Goal: Information Seeking & Learning: Find specific fact

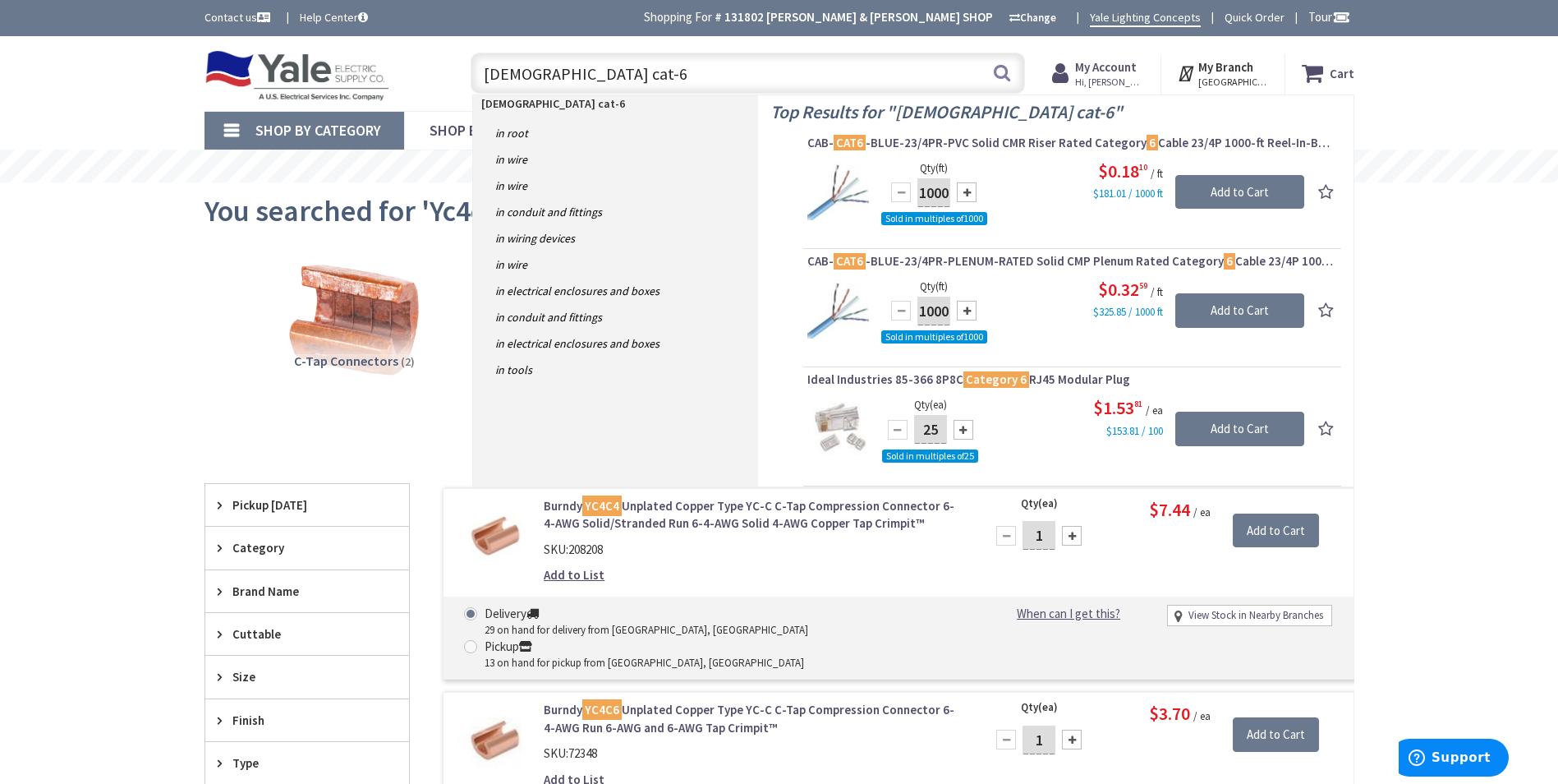
drag, startPoint x: 607, startPoint y: 75, endPoint x: 469, endPoint y: 82, distance: 138.2
click at [469, 82] on div "male cat-6 male cat-6 Search" at bounding box center [743, 72] width 562 height 52
type input "257"
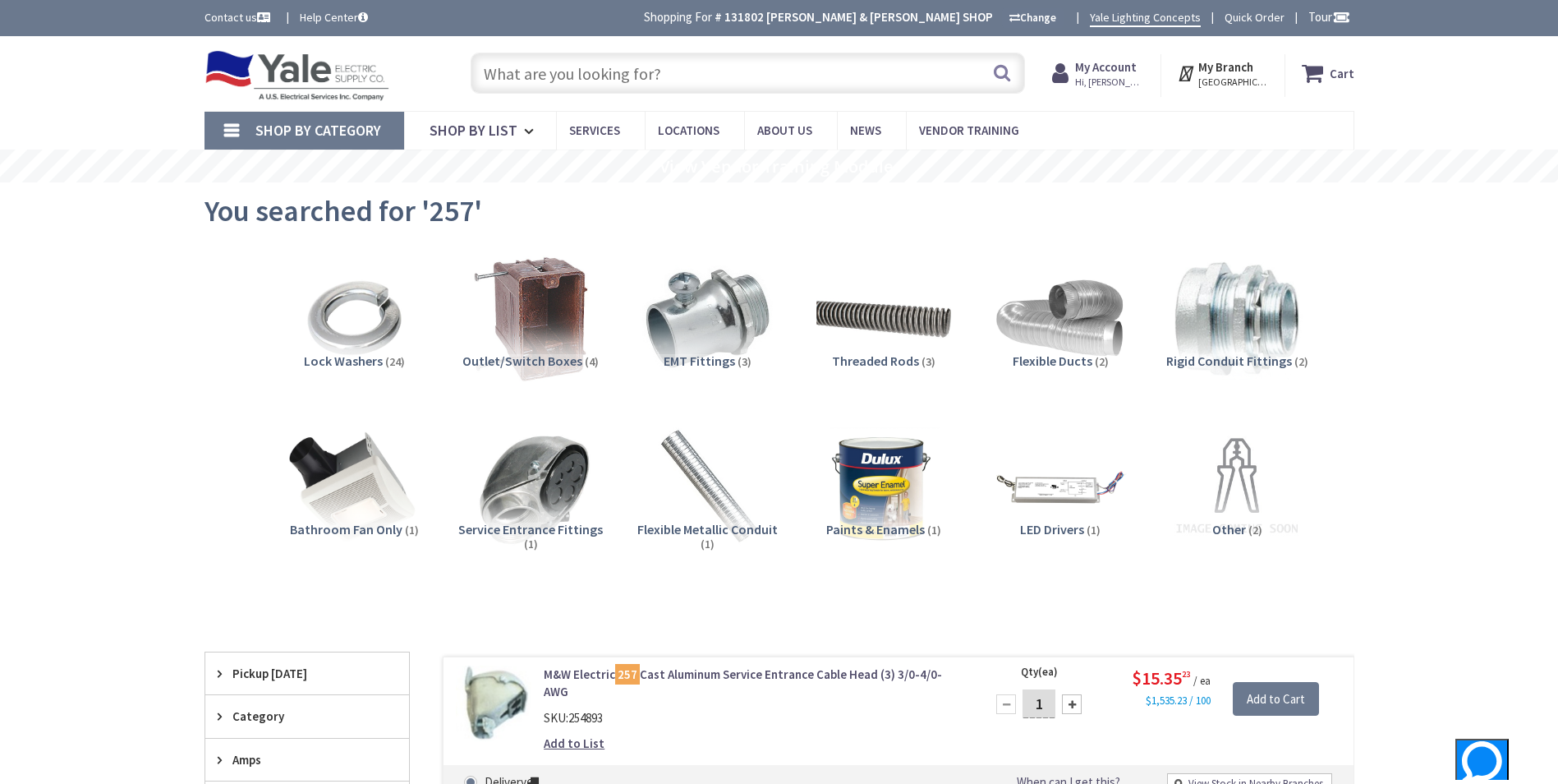
click at [716, 78] on input "text" at bounding box center [748, 73] width 555 height 41
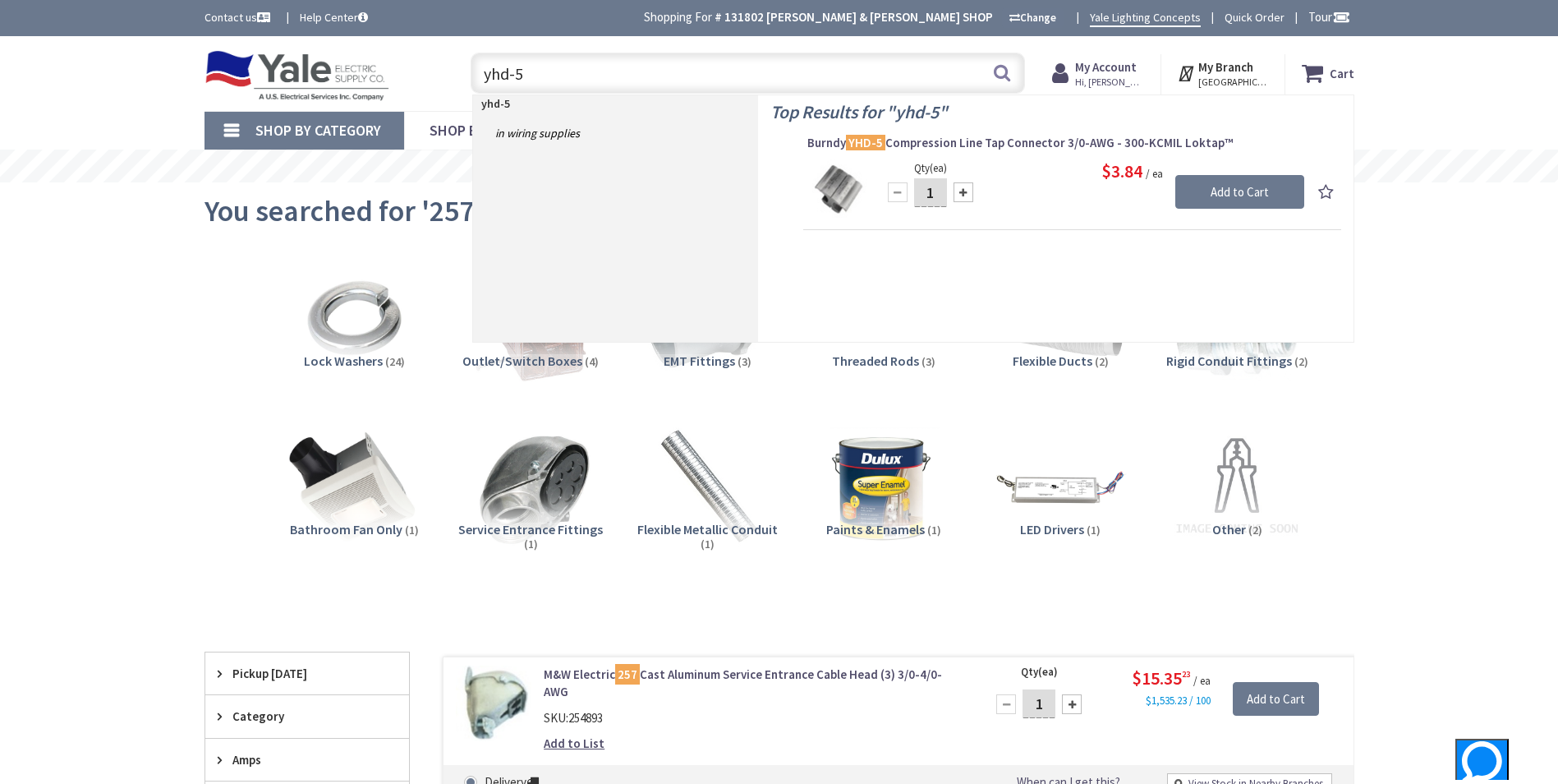
drag, startPoint x: 656, startPoint y: 73, endPoint x: 415, endPoint y: 79, distance: 241.1
click at [415, 79] on div "Toggle Nav yhd-5 yhd-5 Search Cart My Cart Close" at bounding box center [779, 73] width 1174 height 55
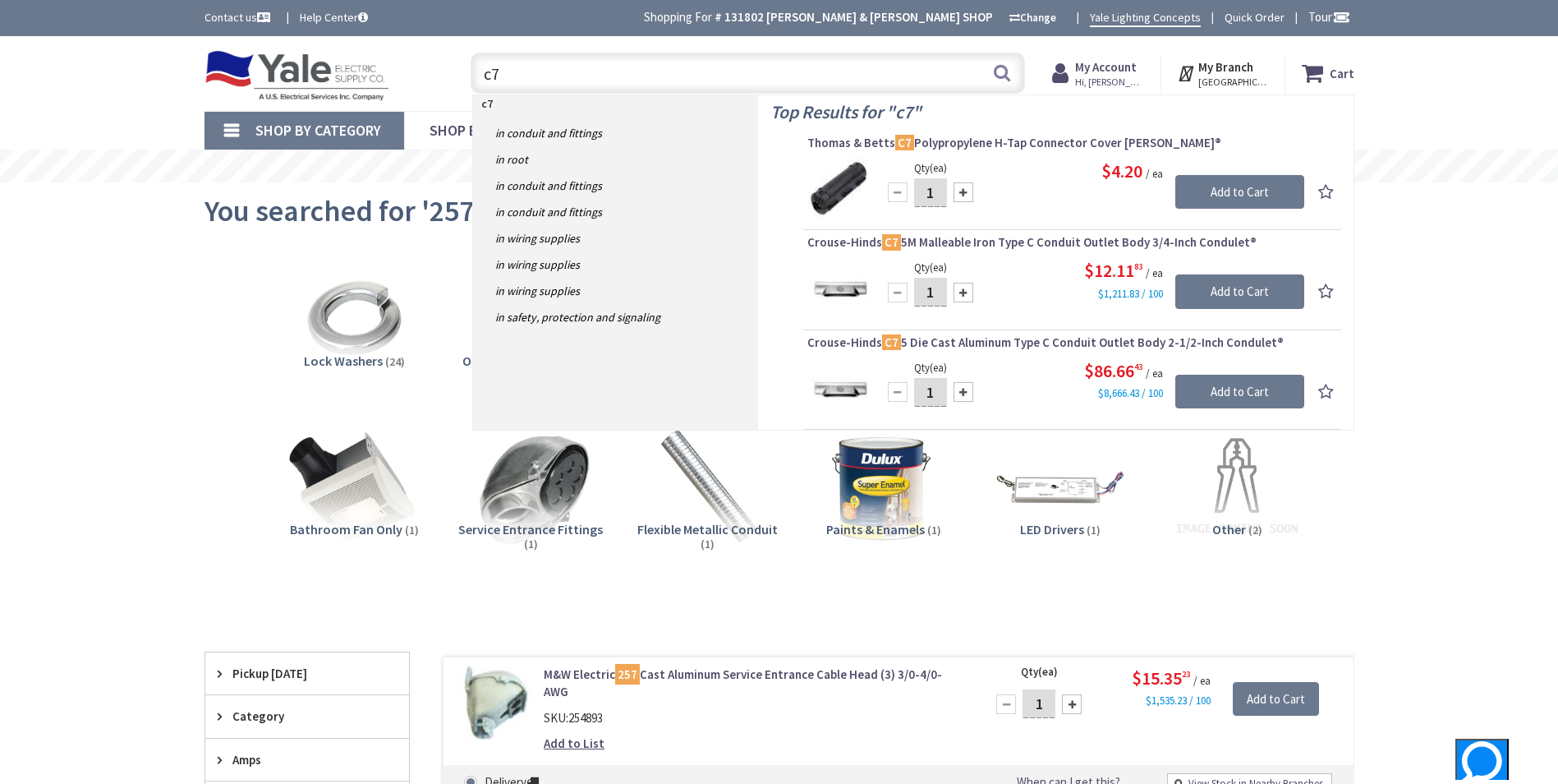
drag, startPoint x: 752, startPoint y: 66, endPoint x: 463, endPoint y: 86, distance: 289.7
click at [463, 86] on div "c7 c7 Search" at bounding box center [743, 72] width 562 height 52
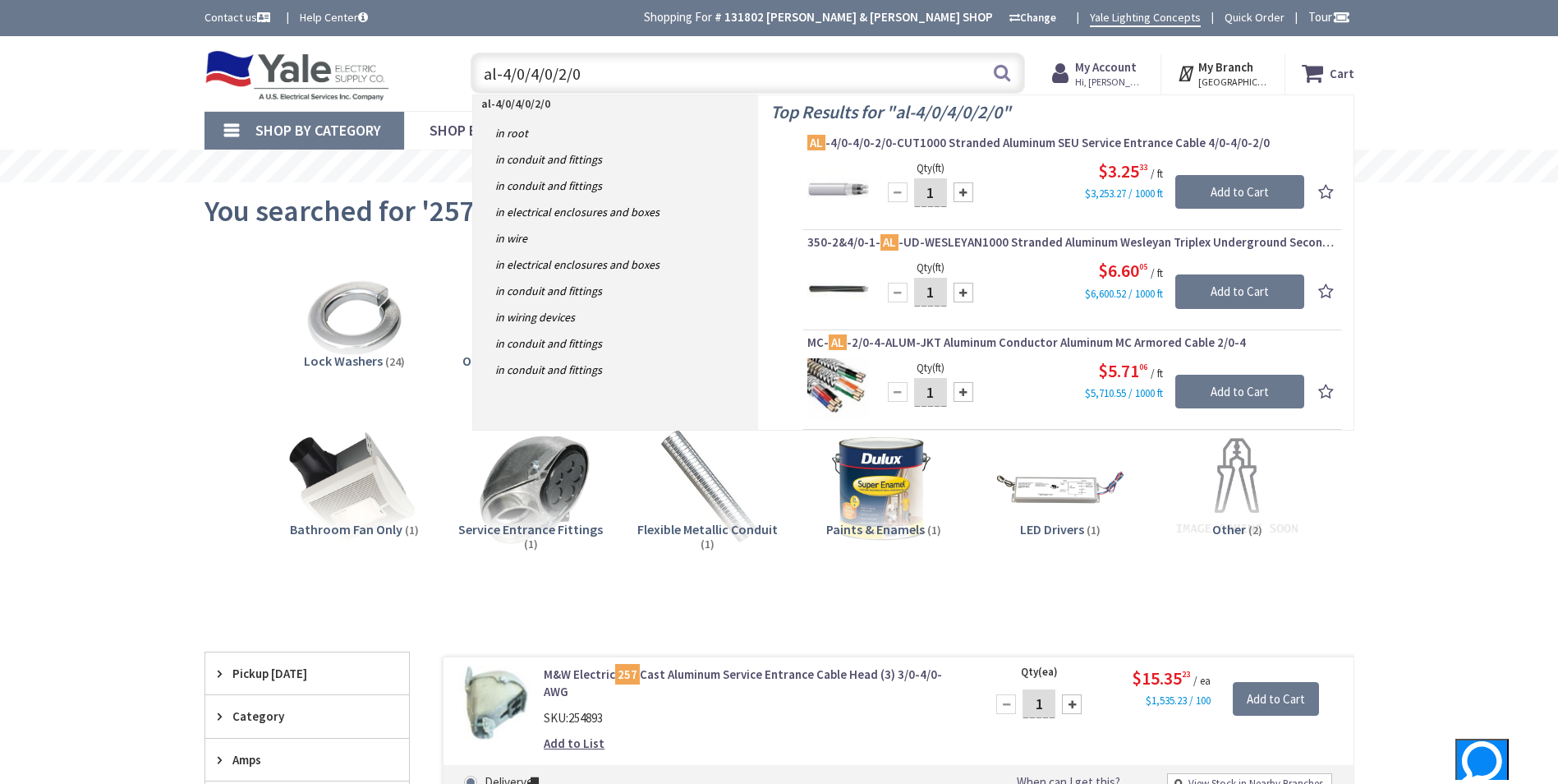
drag, startPoint x: 590, startPoint y: 75, endPoint x: 438, endPoint y: 69, distance: 152.1
click at [438, 69] on div "Toggle Nav al-4/0/4/0/2/0 al-4/0/4/0/2/0 Search Cart My Cart Close" at bounding box center [779, 73] width 1174 height 55
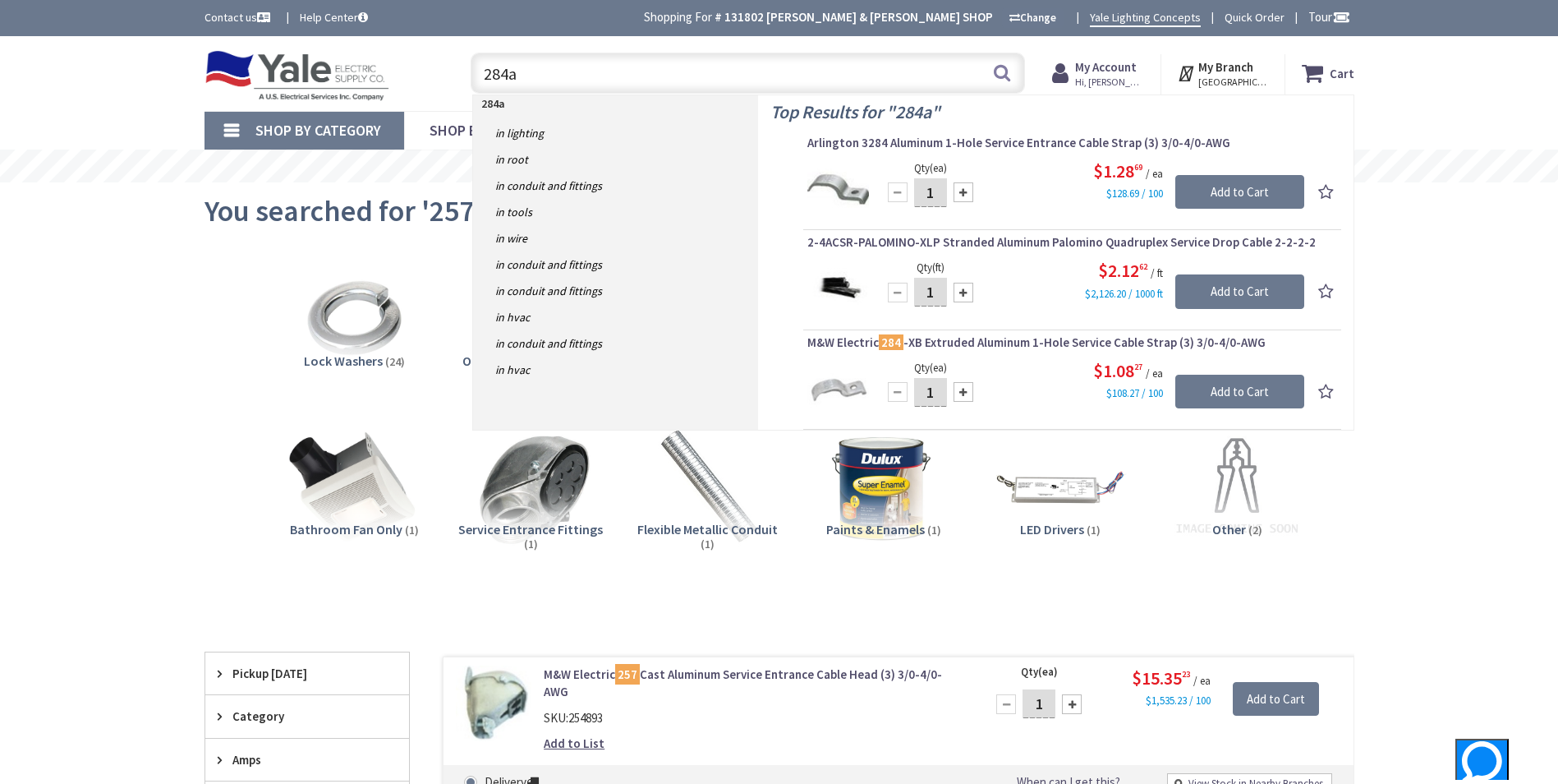
drag, startPoint x: 878, startPoint y: 73, endPoint x: 454, endPoint y: 104, distance: 425.1
click at [454, 104] on div "Skip to Content Toggle Nav 284a 284a Search Cart My Cart Close" at bounding box center [779, 74] width 1232 height 75
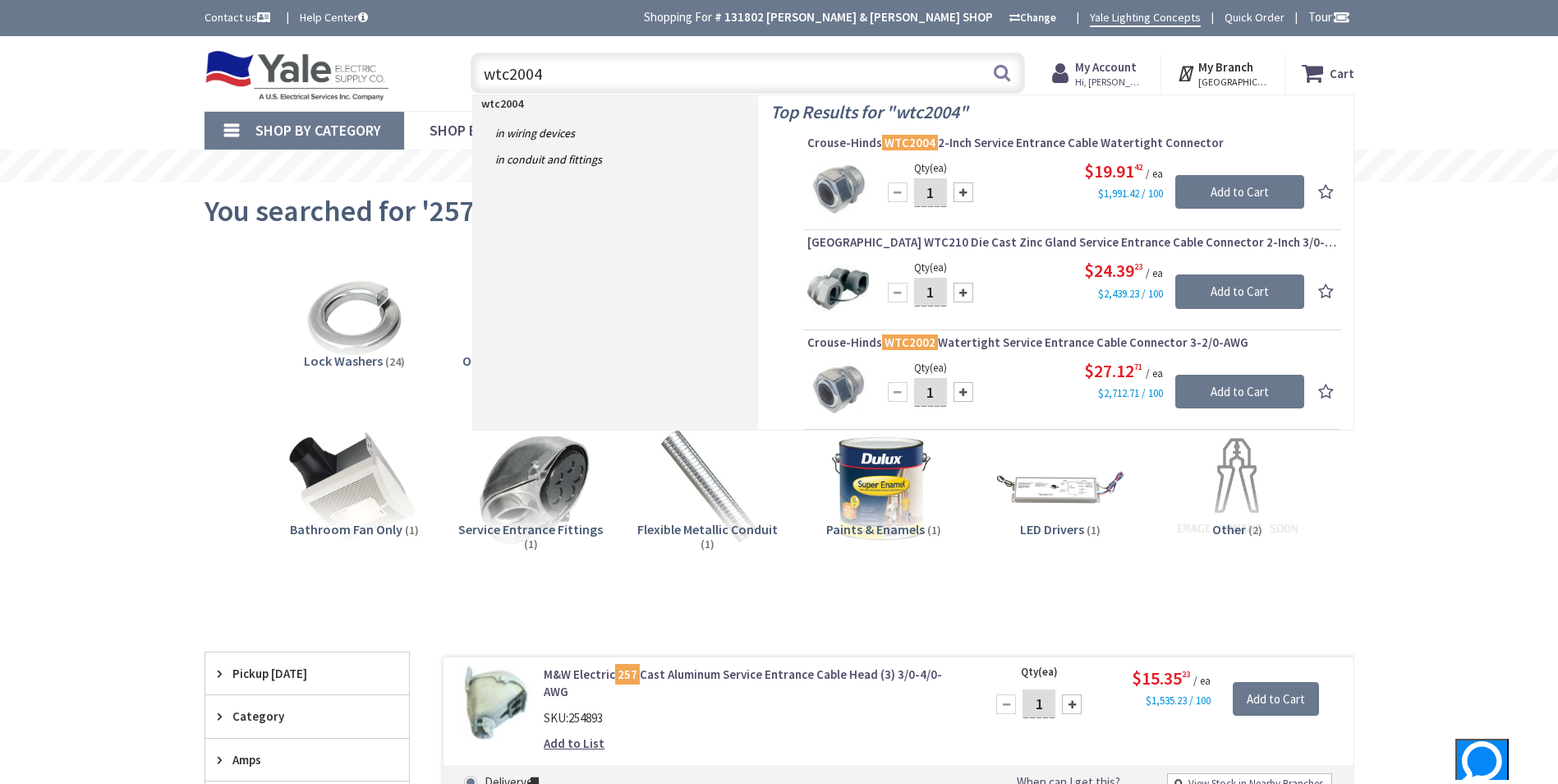
drag, startPoint x: 783, startPoint y: 71, endPoint x: 435, endPoint y: 73, distance: 348.0
click at [435, 73] on div "Toggle Nav wtc2004 wtc2004 Search Cart My Cart Close" at bounding box center [779, 73] width 1174 height 55
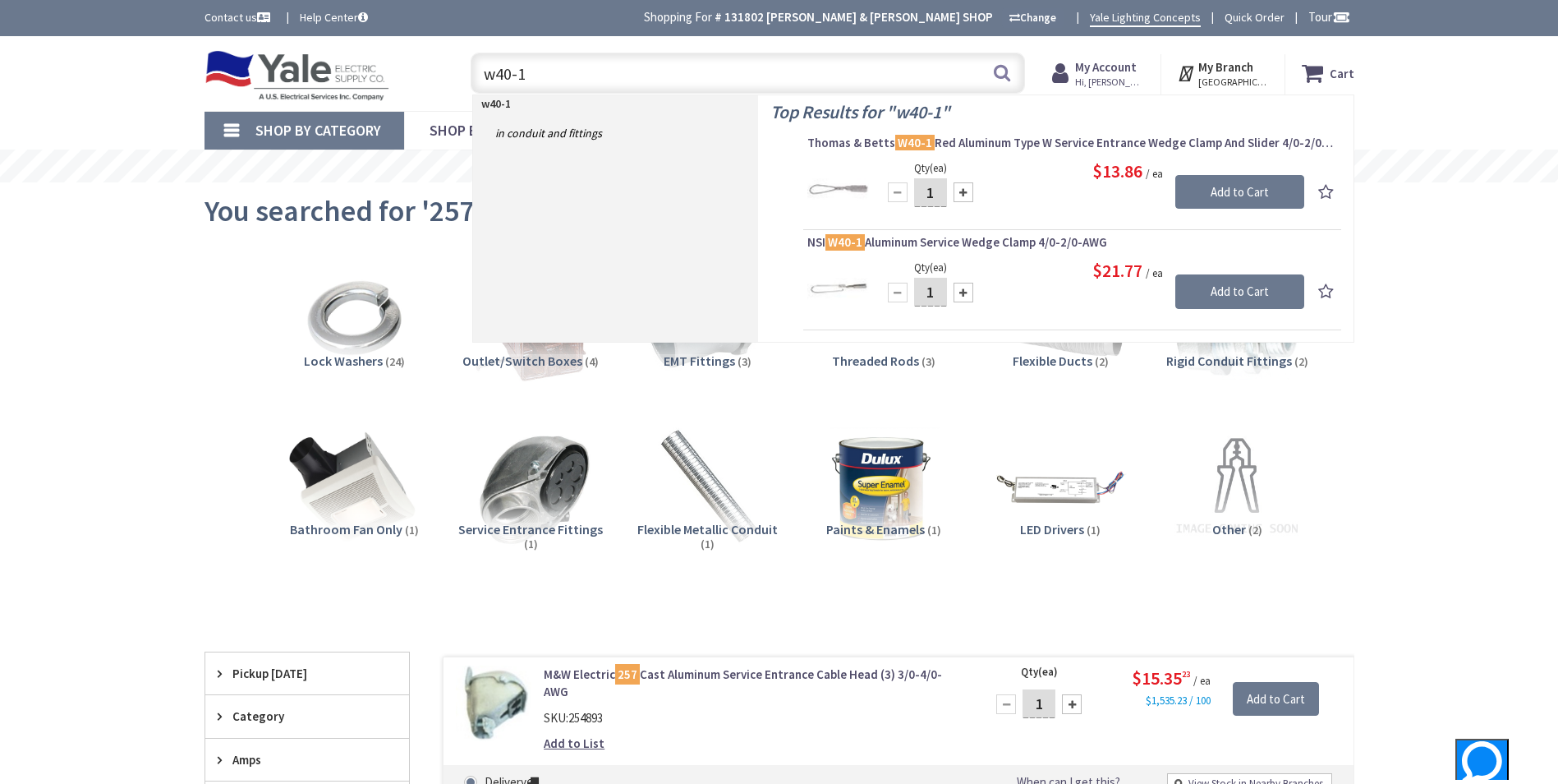
drag, startPoint x: 685, startPoint y: 72, endPoint x: 464, endPoint y: 65, distance: 221.1
click at [464, 65] on div "w40-1 w40-1 Search" at bounding box center [743, 72] width 562 height 52
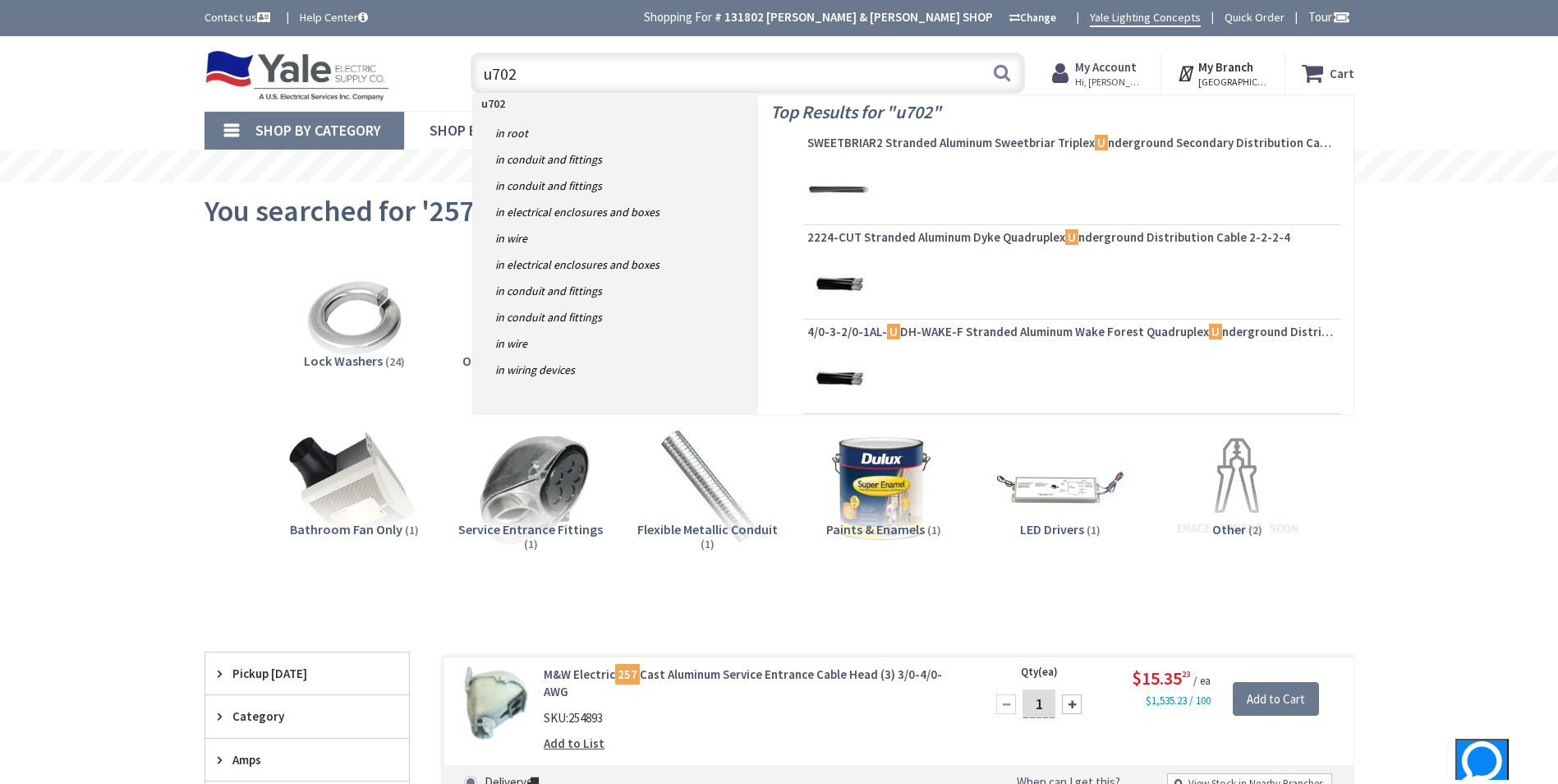
type input "u7021"
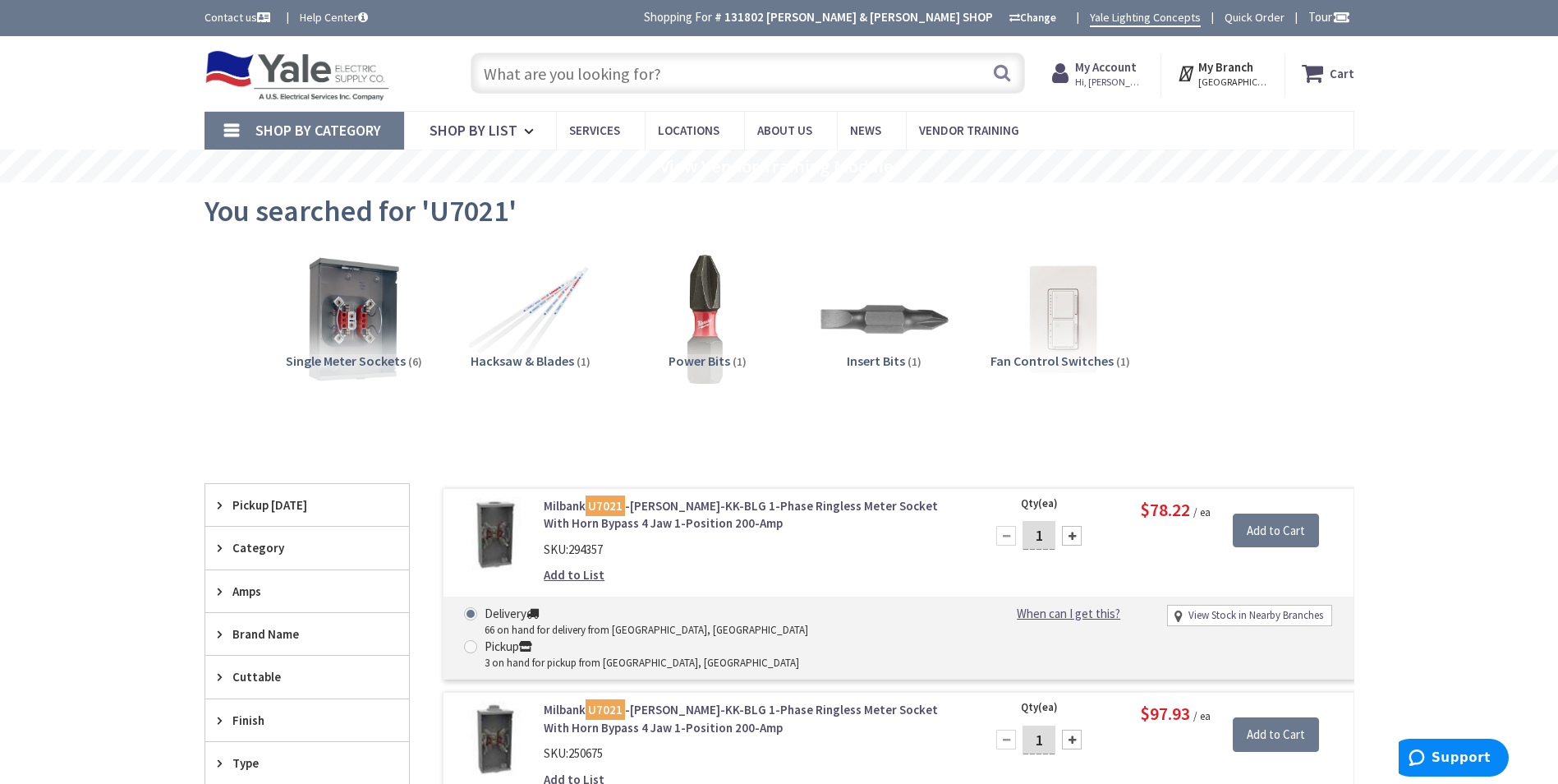
click at [664, 80] on input "text" at bounding box center [748, 73] width 555 height 41
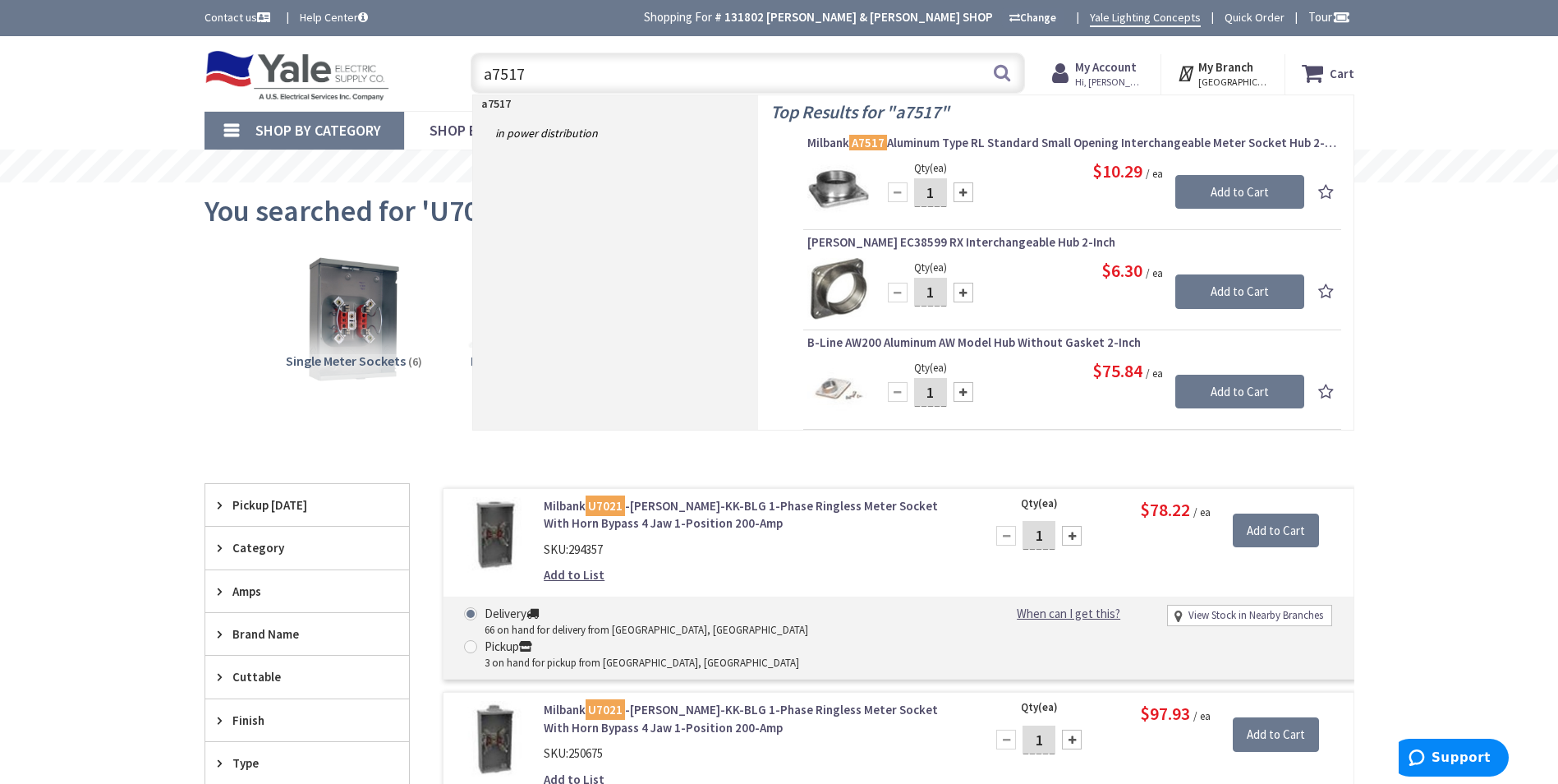
drag, startPoint x: 670, startPoint y: 71, endPoint x: 437, endPoint y: 64, distance: 233.1
click at [438, 63] on div "Toggle Nav a7517 a7517 Search Cart My Cart Close" at bounding box center [779, 73] width 1174 height 55
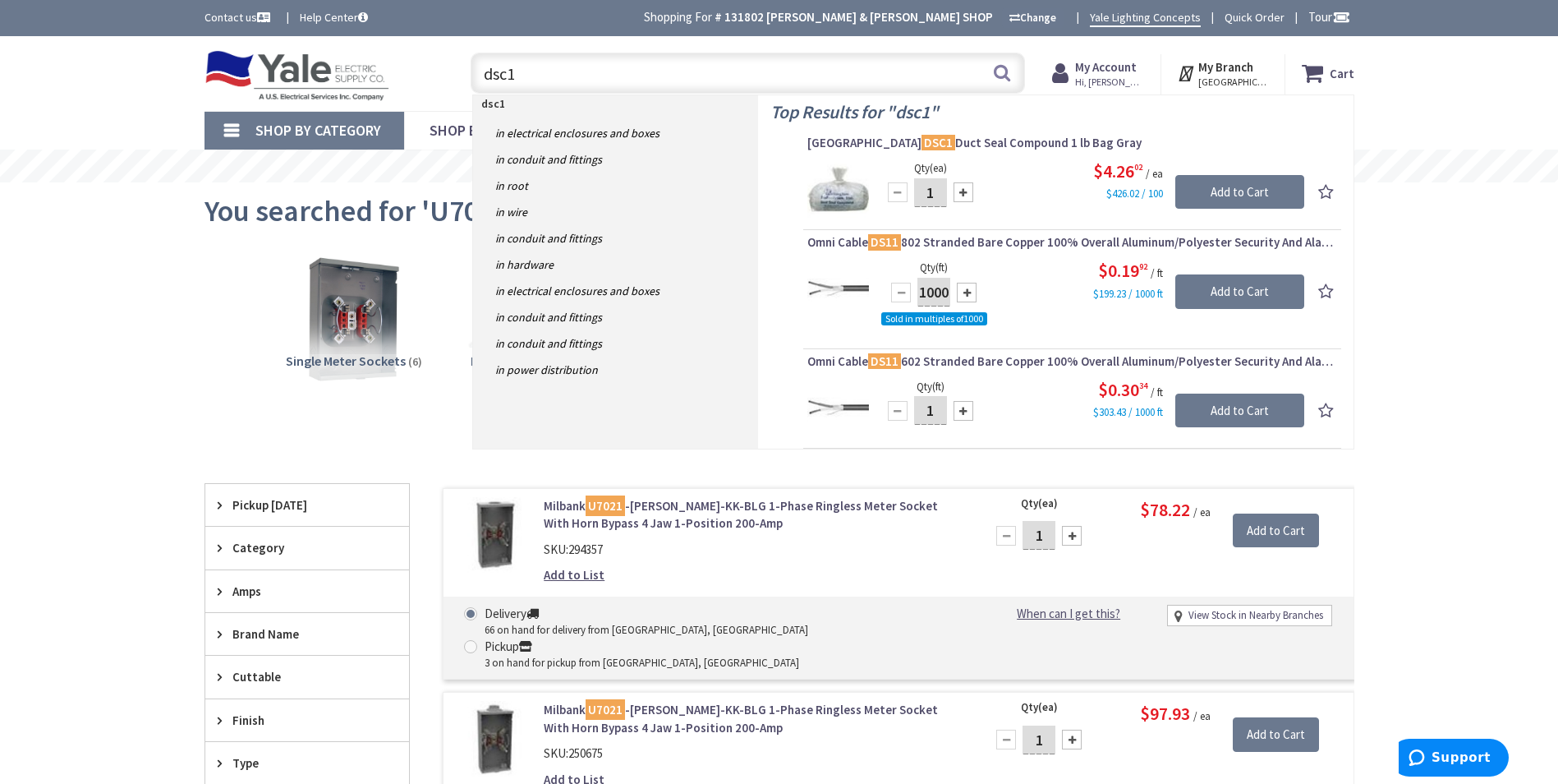
drag, startPoint x: 542, startPoint y: 68, endPoint x: 421, endPoint y: 70, distance: 121.0
click at [421, 70] on div "Toggle Nav dsc1 dsc1 Search Cart My Cart Close" at bounding box center [779, 73] width 1174 height 55
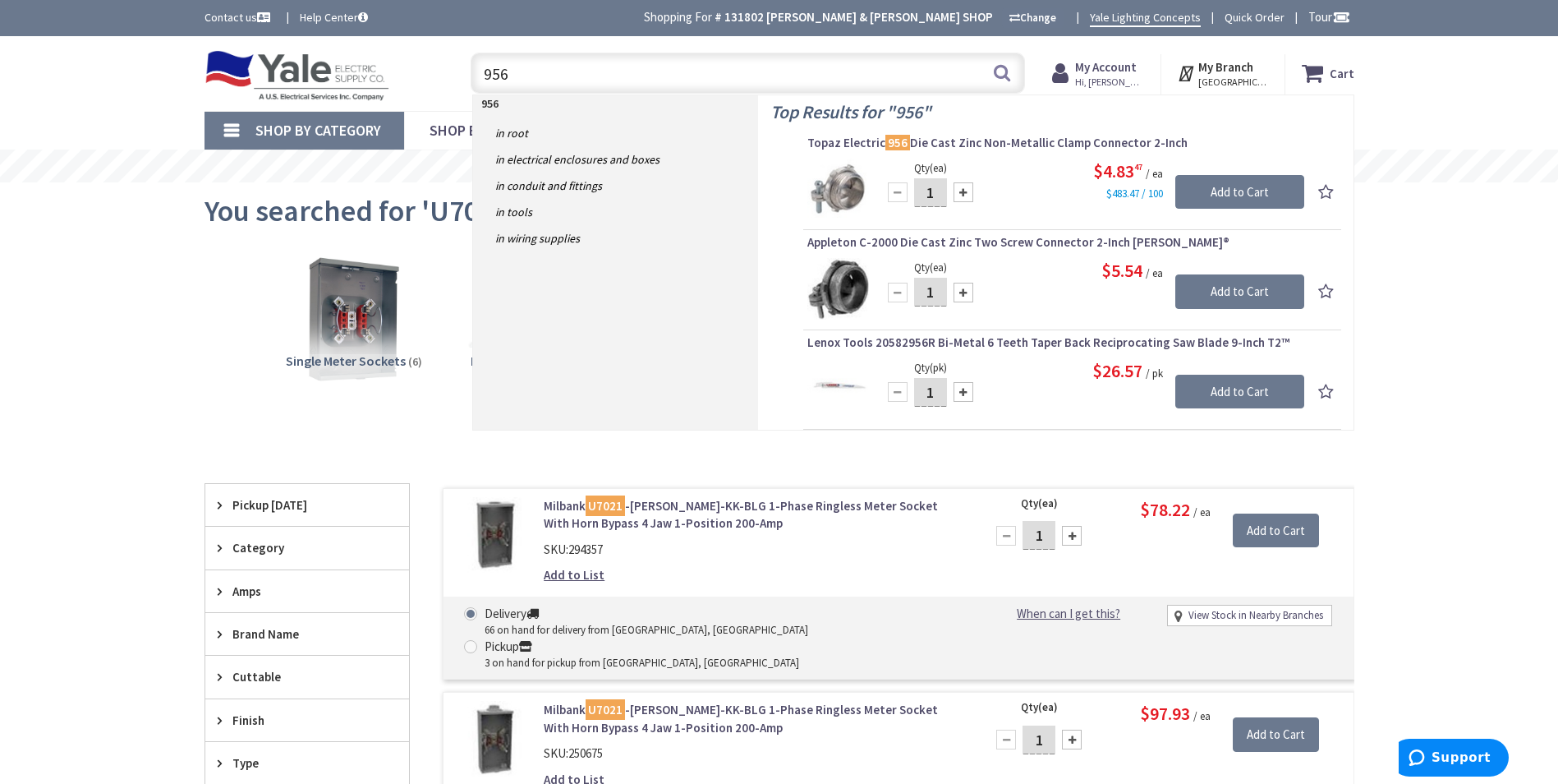
drag, startPoint x: 770, startPoint y: 76, endPoint x: 441, endPoint y: 64, distance: 329.2
click at [441, 64] on div "Toggle Nav 956 956 Search Cart My Cart Close" at bounding box center [779, 73] width 1174 height 55
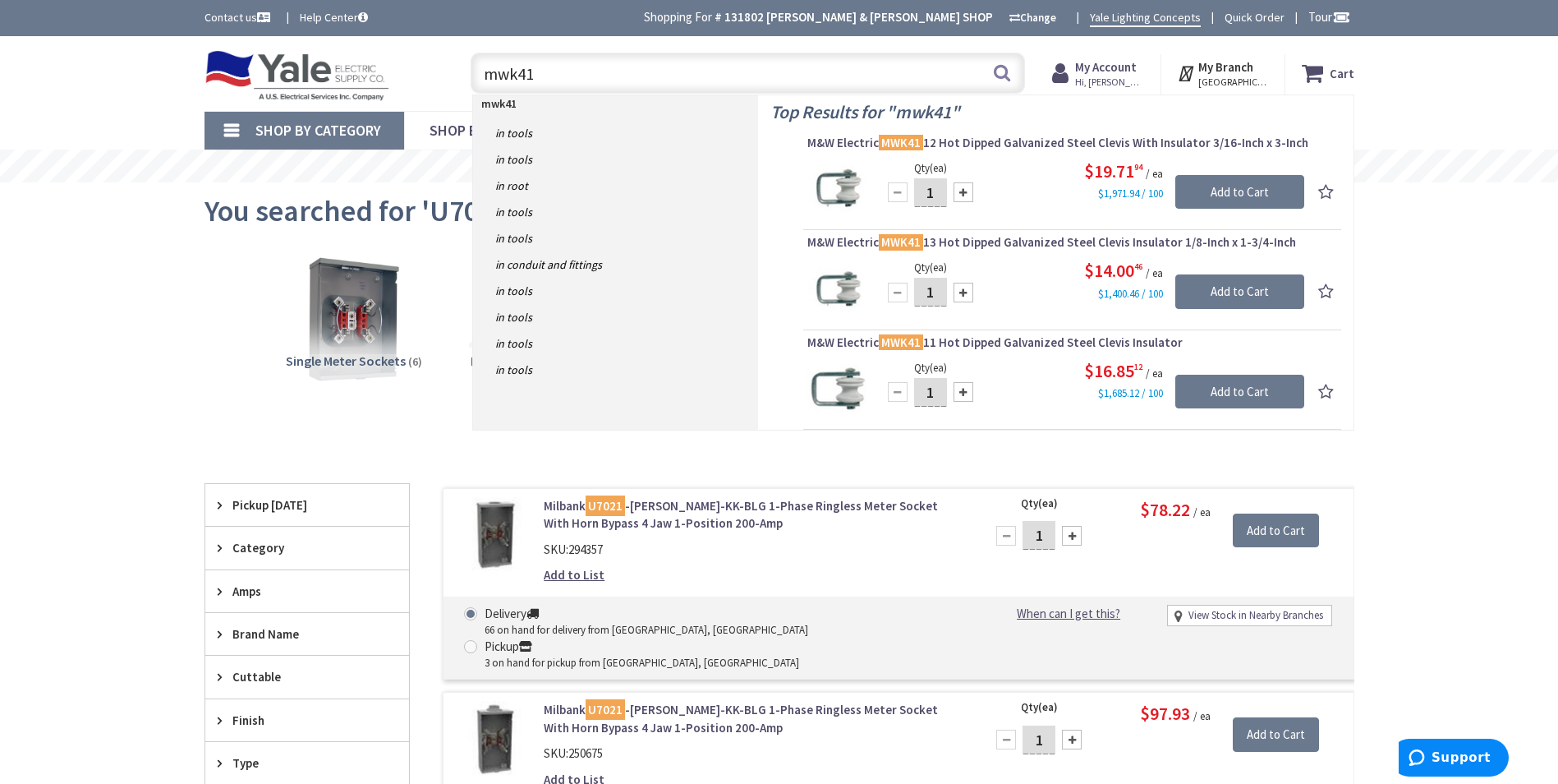
type input "mwk4"
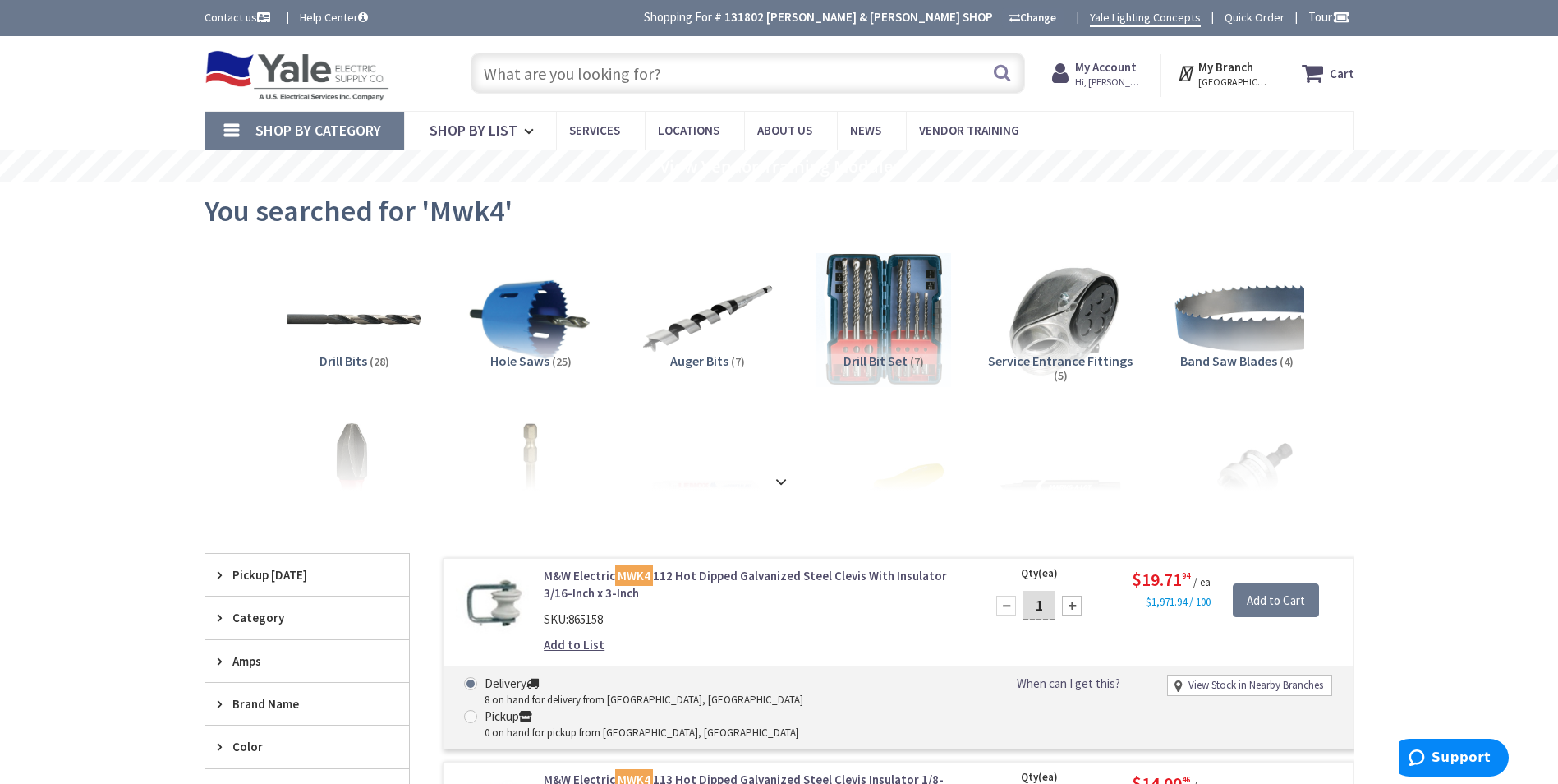
click at [587, 78] on input "text" at bounding box center [748, 73] width 555 height 41
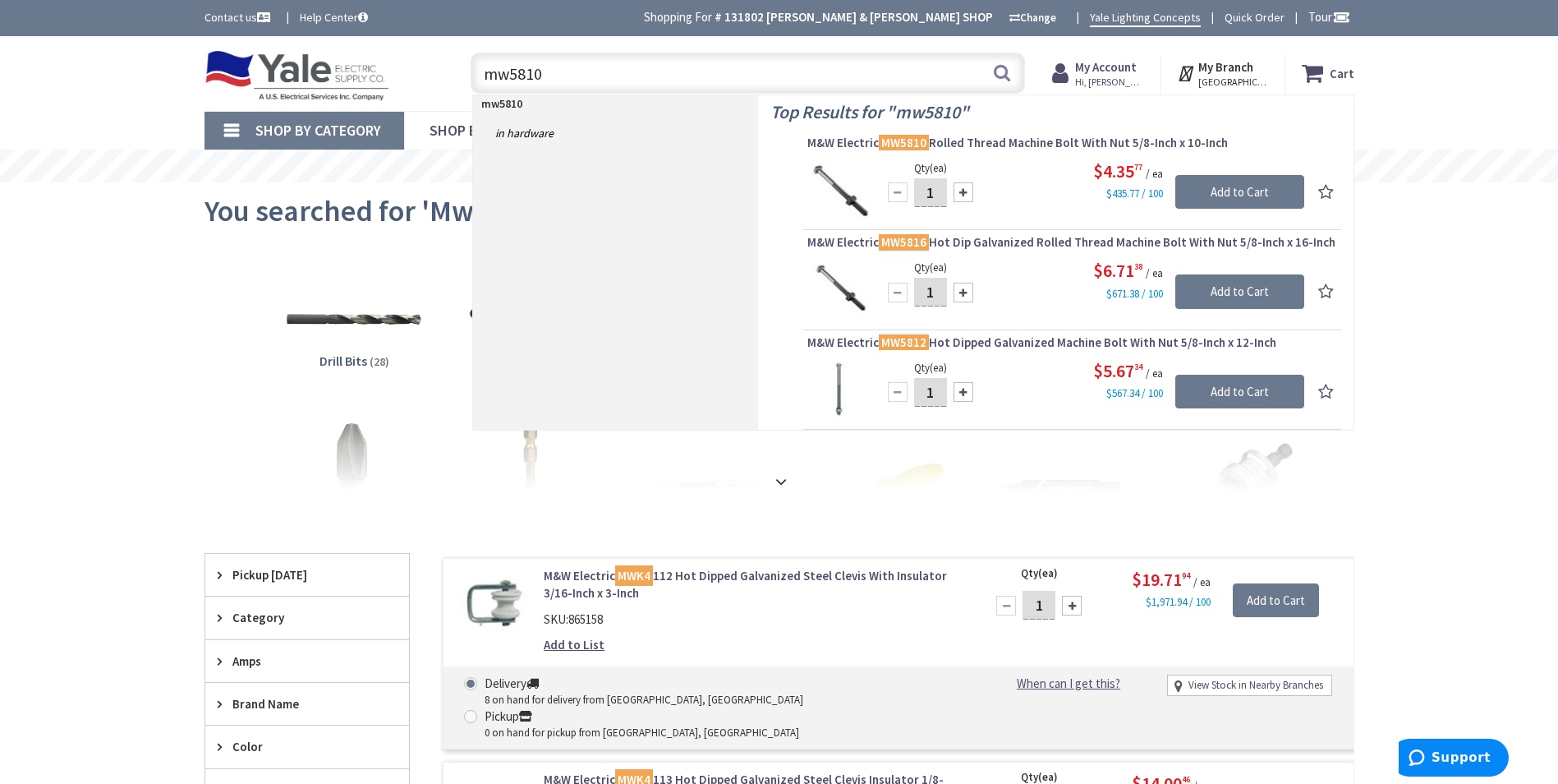
drag, startPoint x: 629, startPoint y: 77, endPoint x: 438, endPoint y: 67, distance: 191.3
click at [438, 67] on div "Toggle Nav mw5810 mw5810 Search Cart My Cart Close" at bounding box center [779, 73] width 1174 height 55
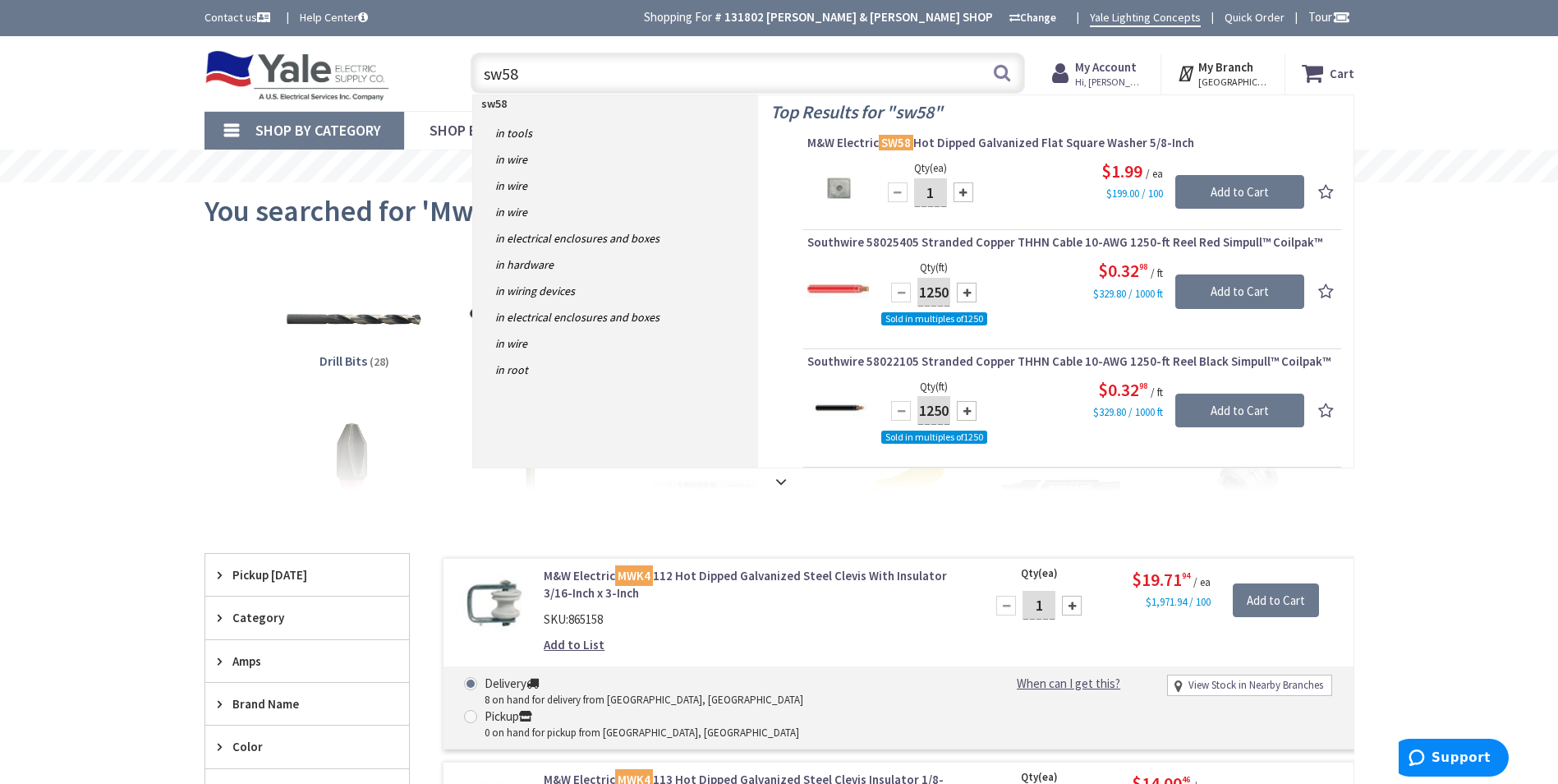
drag, startPoint x: 523, startPoint y: 74, endPoint x: 438, endPoint y: 71, distance: 85.1
click at [438, 71] on div "Toggle Nav sw58 sw58 Search Cart My Cart Close" at bounding box center [779, 73] width 1174 height 55
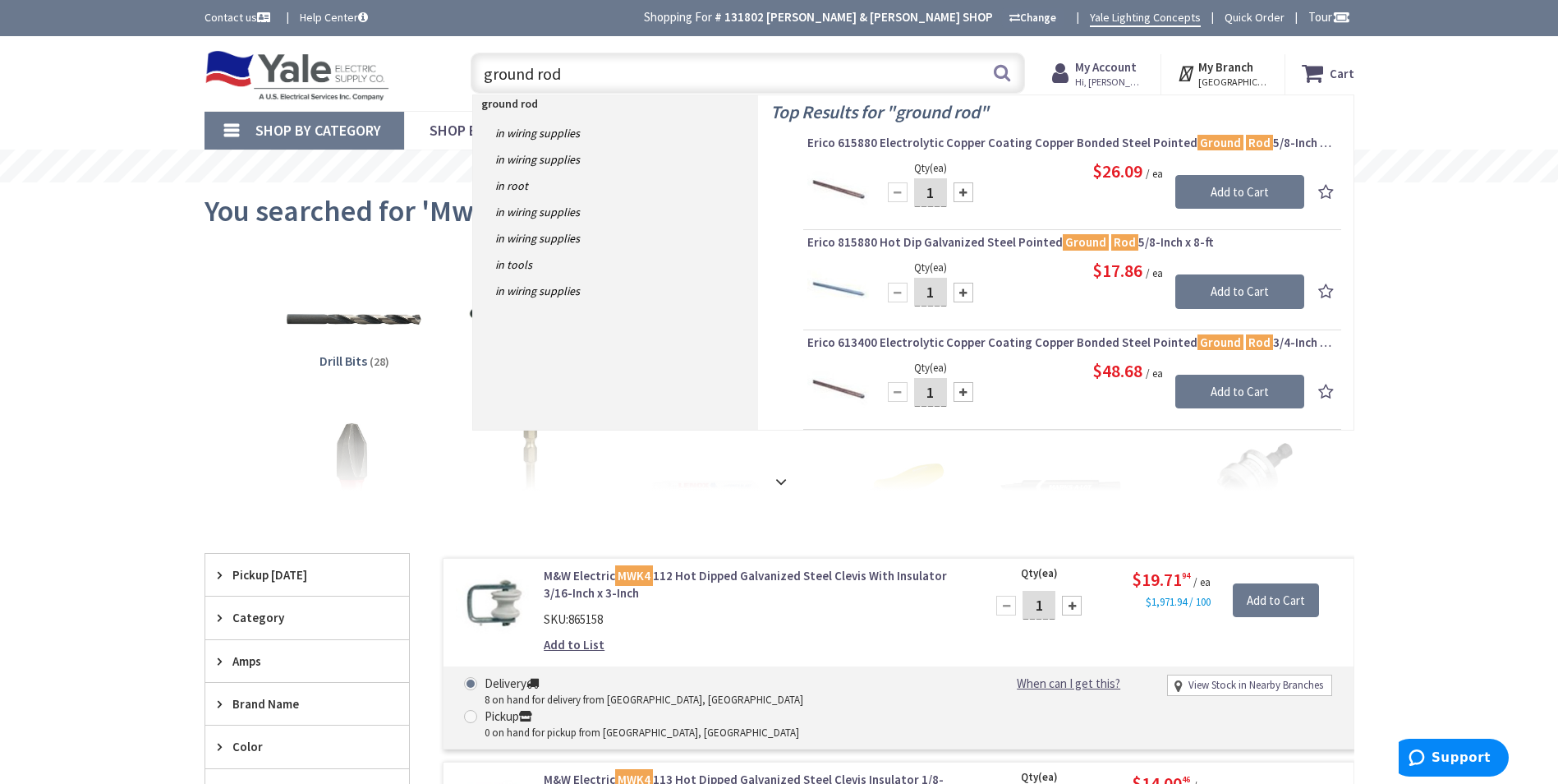
click at [680, 81] on input "ground rod" at bounding box center [748, 73] width 555 height 41
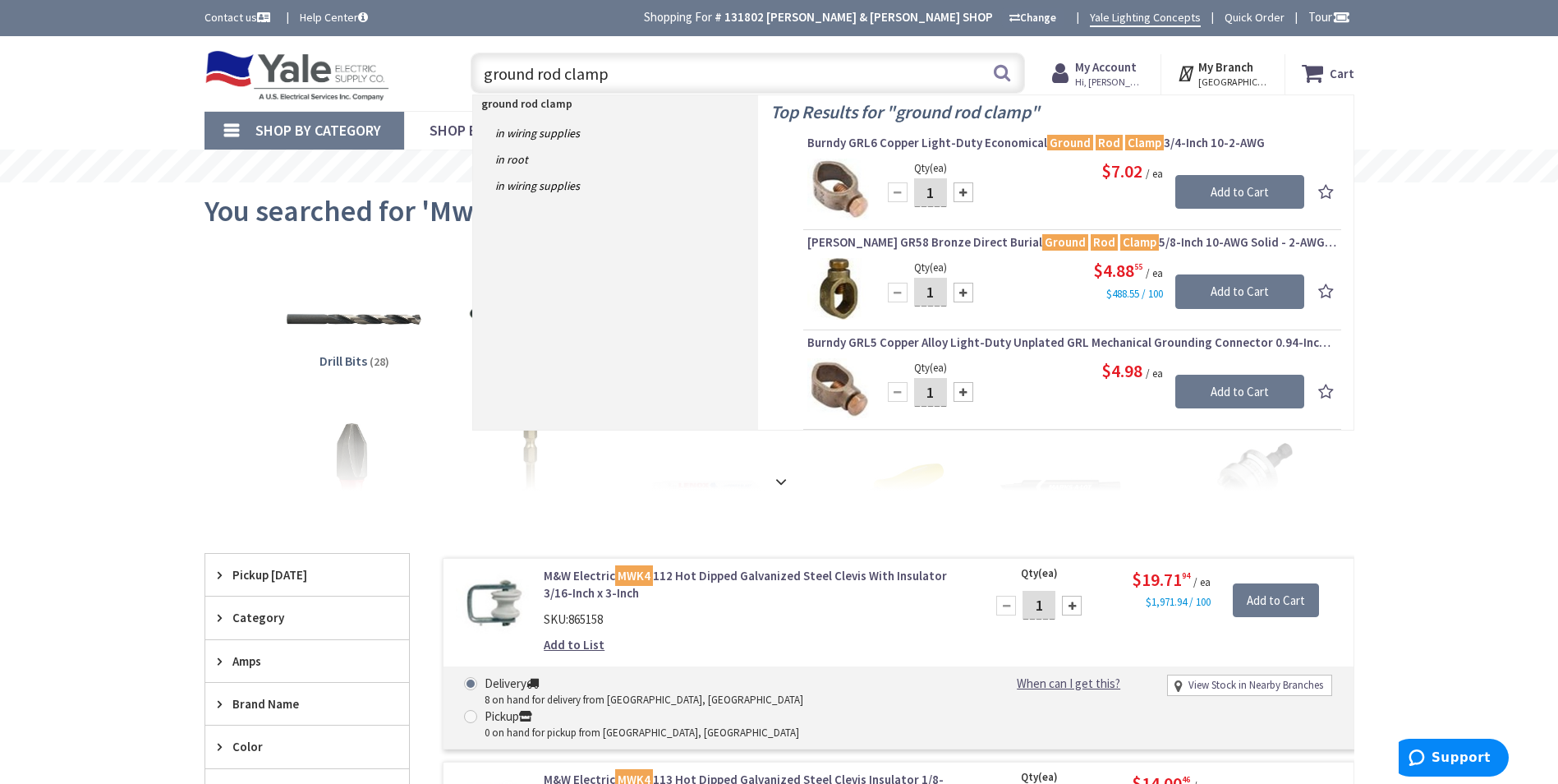
drag, startPoint x: 727, startPoint y: 77, endPoint x: 538, endPoint y: 82, distance: 189.1
click at [538, 80] on input "ground rod clamp" at bounding box center [748, 73] width 555 height 41
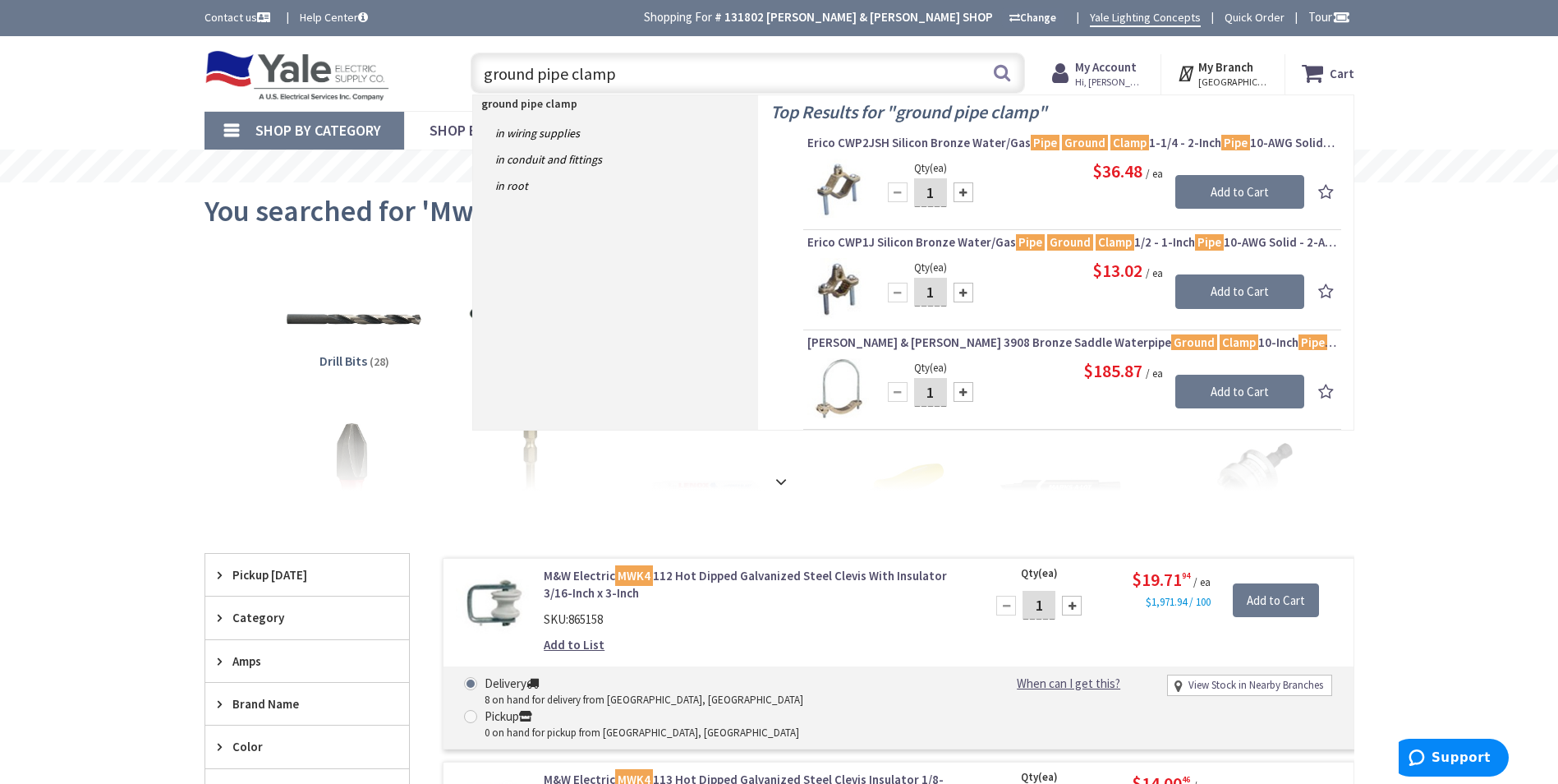
type input "ground pipe clamp"
click at [983, 235] on span "Erico CWP1J Silicon Bronze Water/Gas Pipe Ground Clamp 1/2 - 1-Inch Pipe 10-AWG…" at bounding box center [1072, 242] width 530 height 17
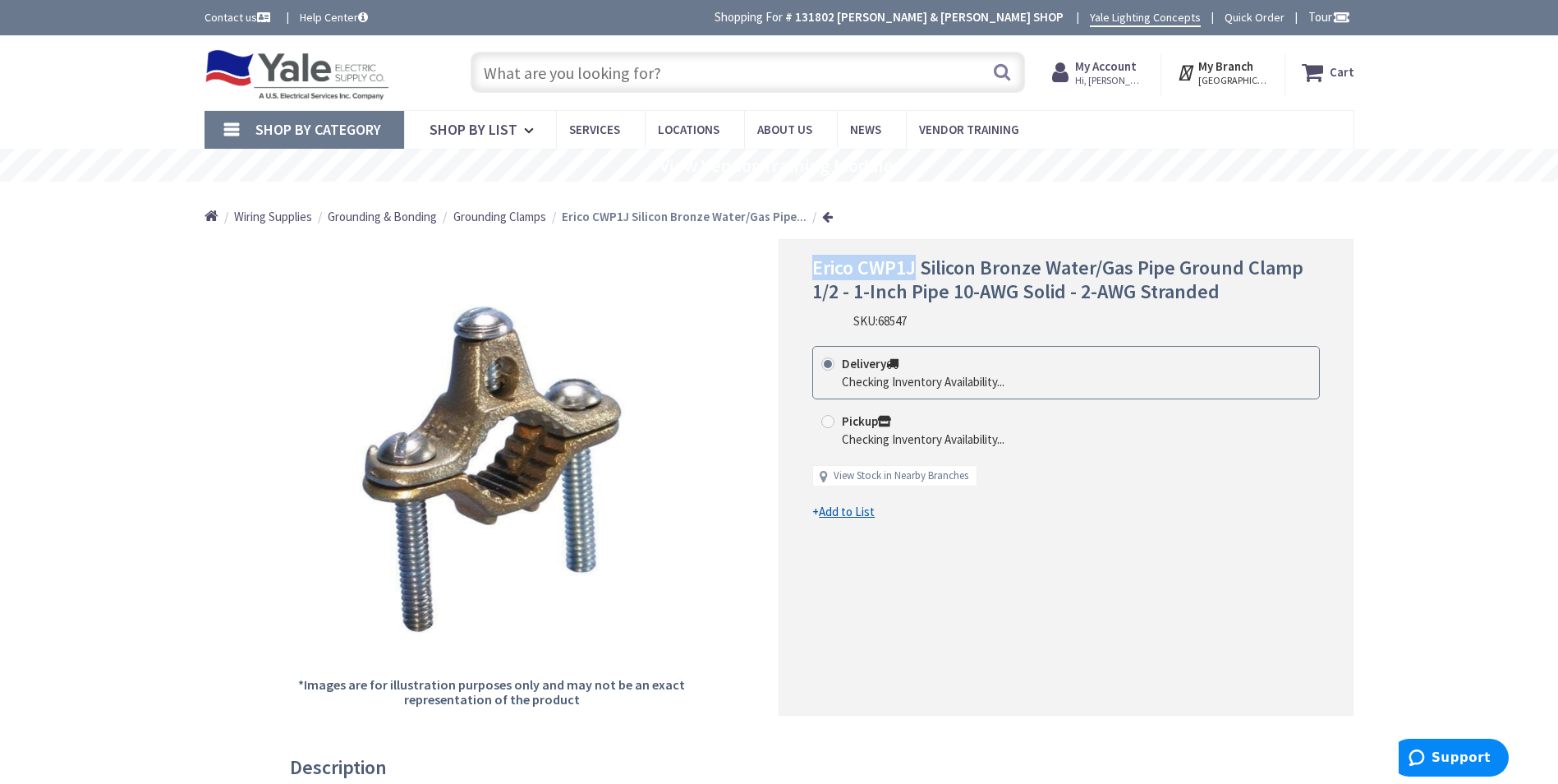
drag, startPoint x: 813, startPoint y: 267, endPoint x: 918, endPoint y: 279, distance: 105.7
click at [918, 279] on span "Erico CWP1J Silicon Bronze Water/Gas Pipe Ground Clamp 1/2 - 1-Inch Pipe 10-AWG…" at bounding box center [1057, 279] width 491 height 50
drag, startPoint x: 918, startPoint y: 279, endPoint x: 901, endPoint y: 273, distance: 18.0
copy span "Erico CWP1J"
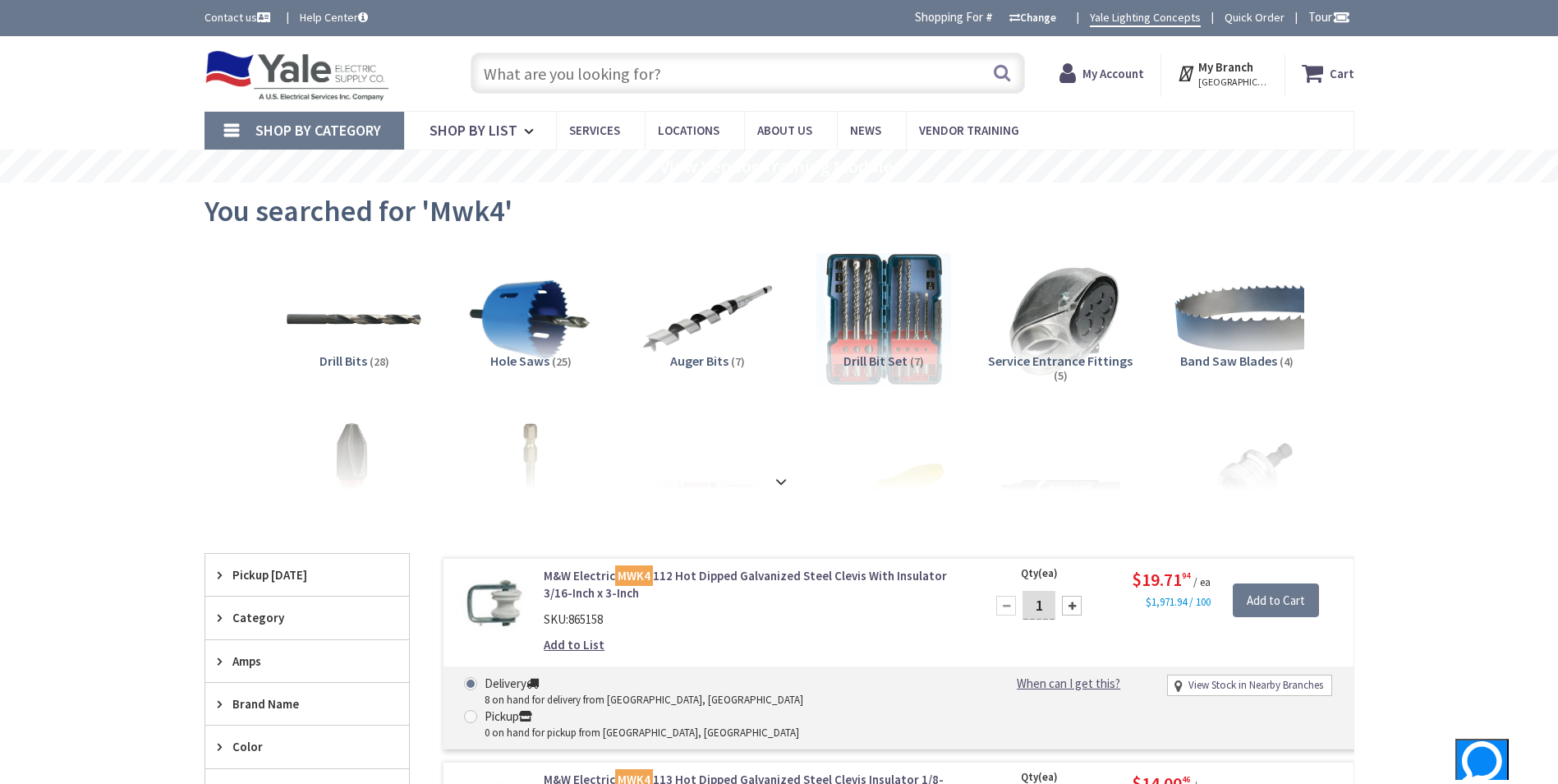
click at [669, 77] on input "text" at bounding box center [748, 73] width 555 height 41
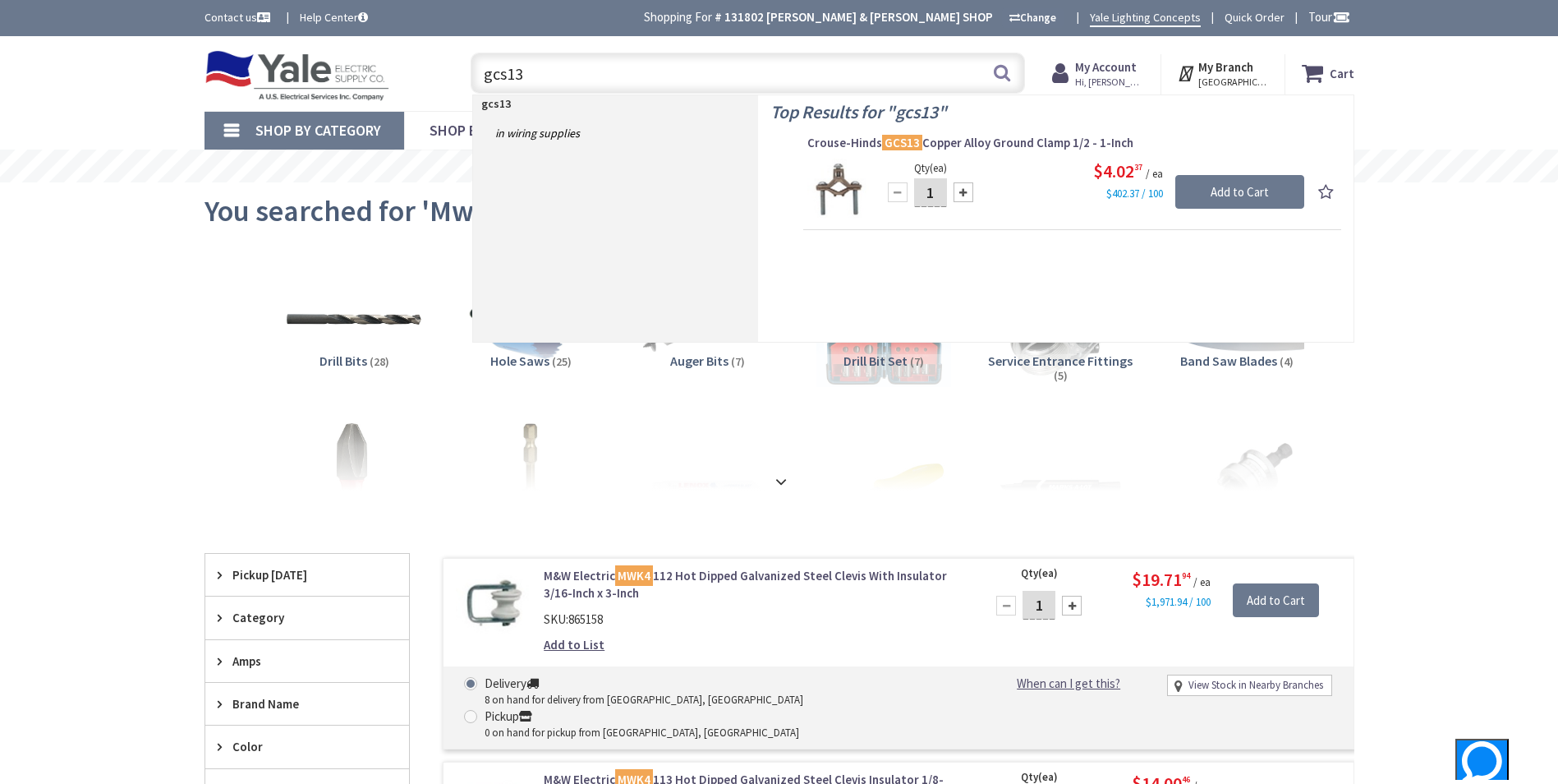
drag, startPoint x: 648, startPoint y: 79, endPoint x: 468, endPoint y: 82, distance: 180.0
click at [468, 82] on div "gcs13 gcs13 Search" at bounding box center [743, 72] width 562 height 52
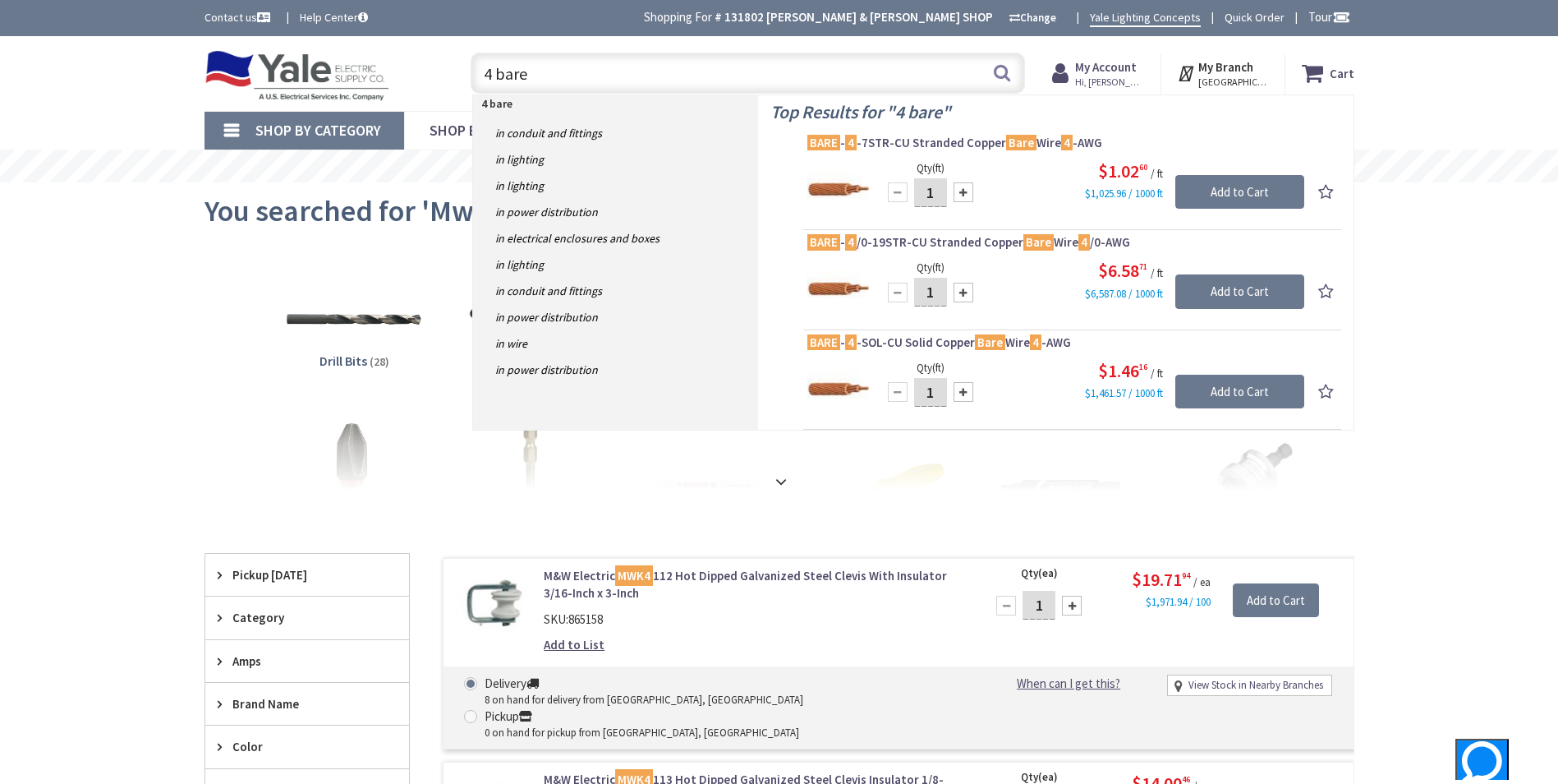
drag, startPoint x: 516, startPoint y: 60, endPoint x: 373, endPoint y: 42, distance: 144.1
click at [373, 42] on div "Skip to Content Toggle Nav 4 bare 4 bare Search Cart My Cart Close" at bounding box center [779, 74] width 1232 height 75
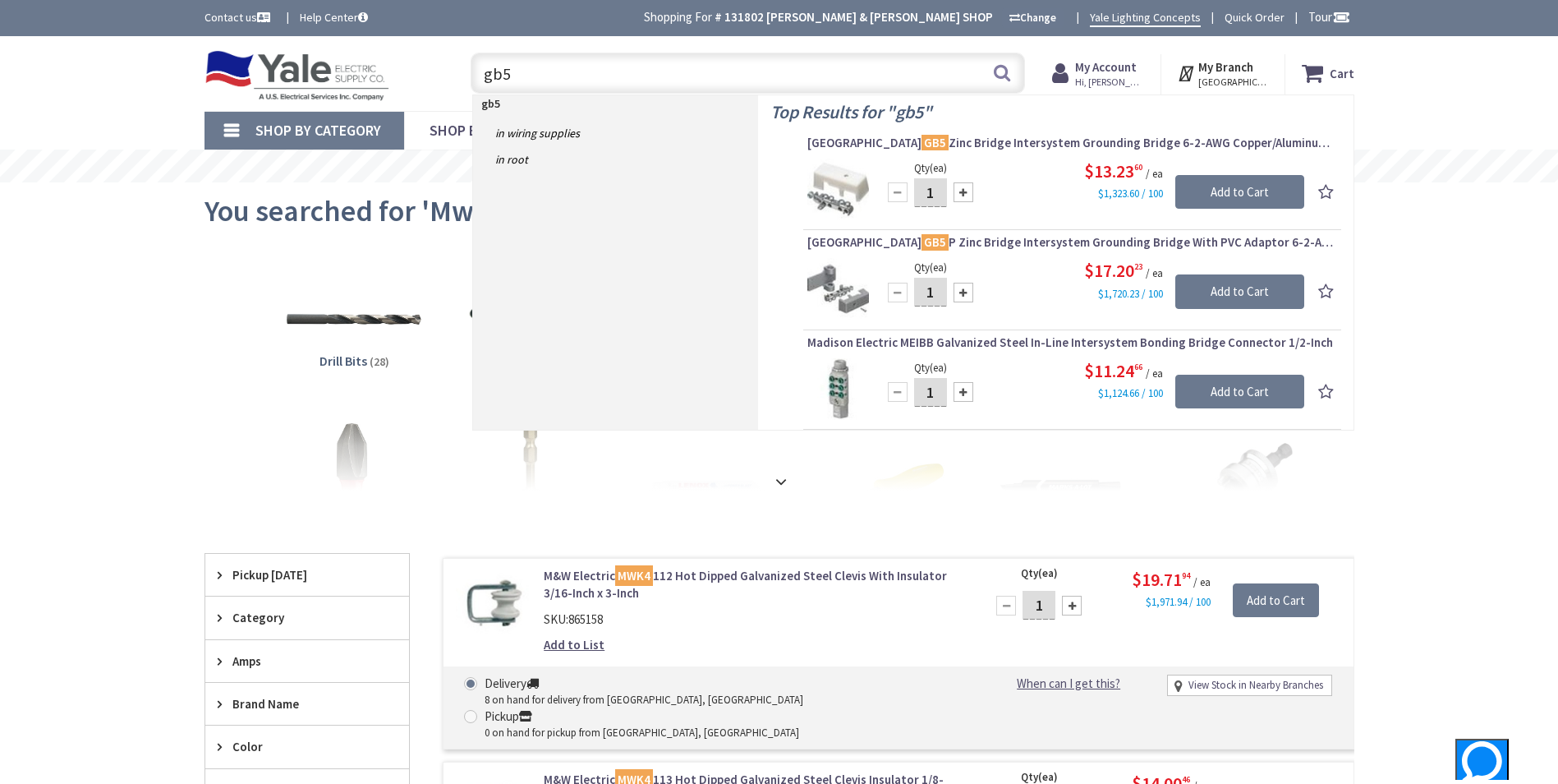
drag, startPoint x: 468, startPoint y: 70, endPoint x: 433, endPoint y: 70, distance: 35.0
click at [433, 70] on div "Toggle Nav gb5 gb5 Search Cart My Cart Close" at bounding box center [779, 73] width 1174 height 55
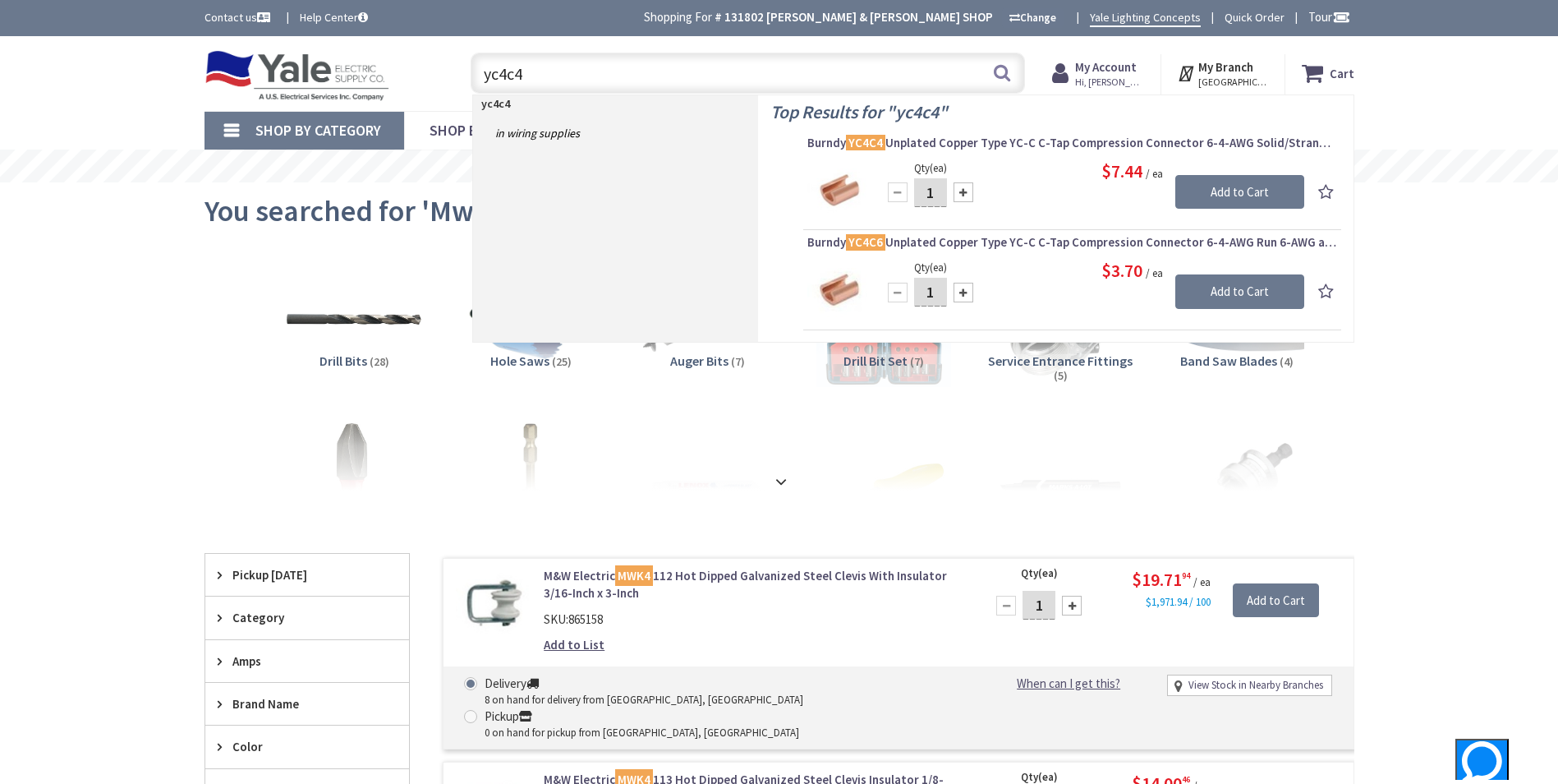
drag, startPoint x: 632, startPoint y: 65, endPoint x: 382, endPoint y: 57, distance: 250.1
click at [382, 57] on div "Toggle Nav yc4c4 yc4c4 Search Cart My Cart Close" at bounding box center [779, 73] width 1174 height 55
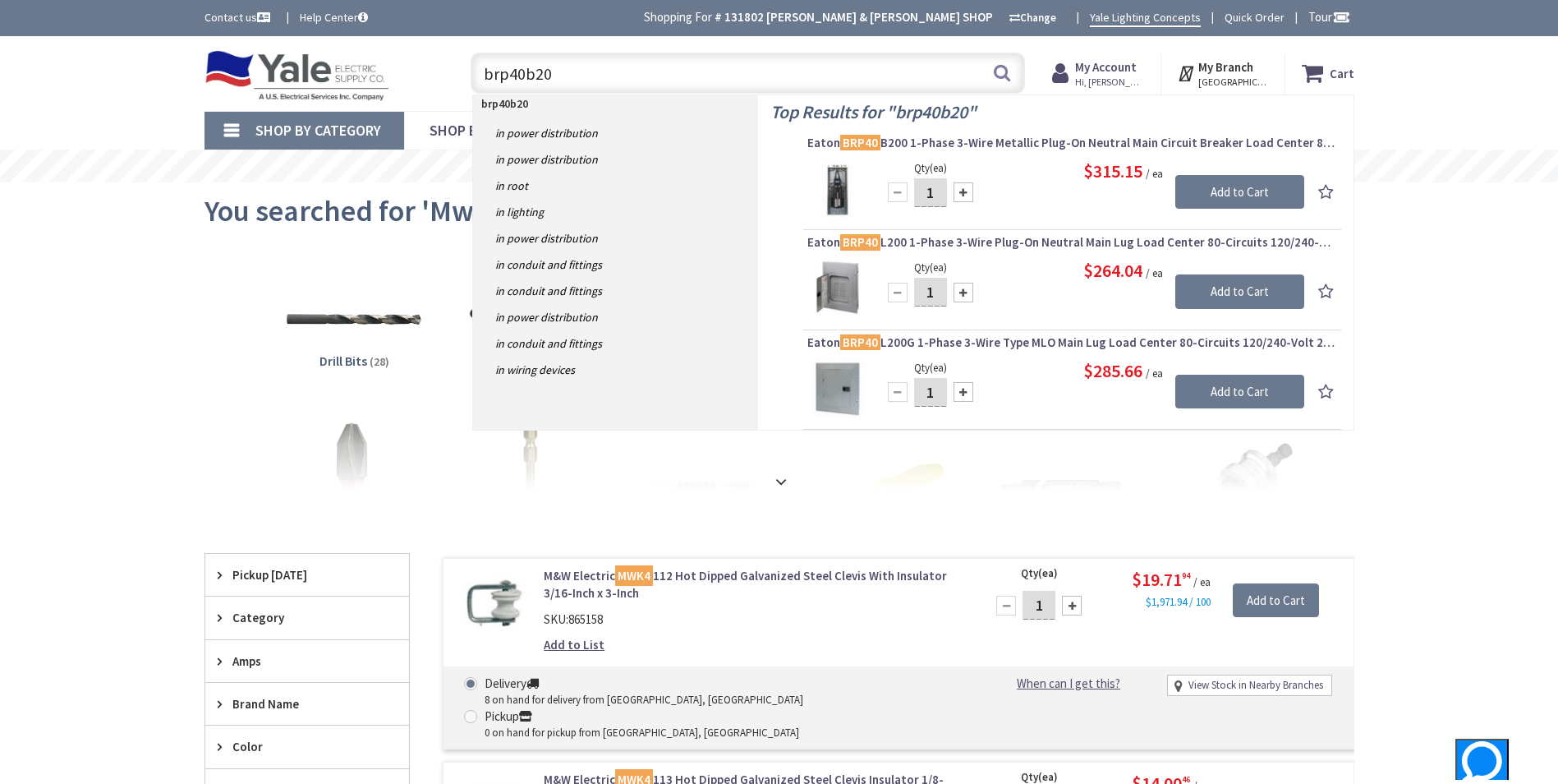
type input "brp40b200"
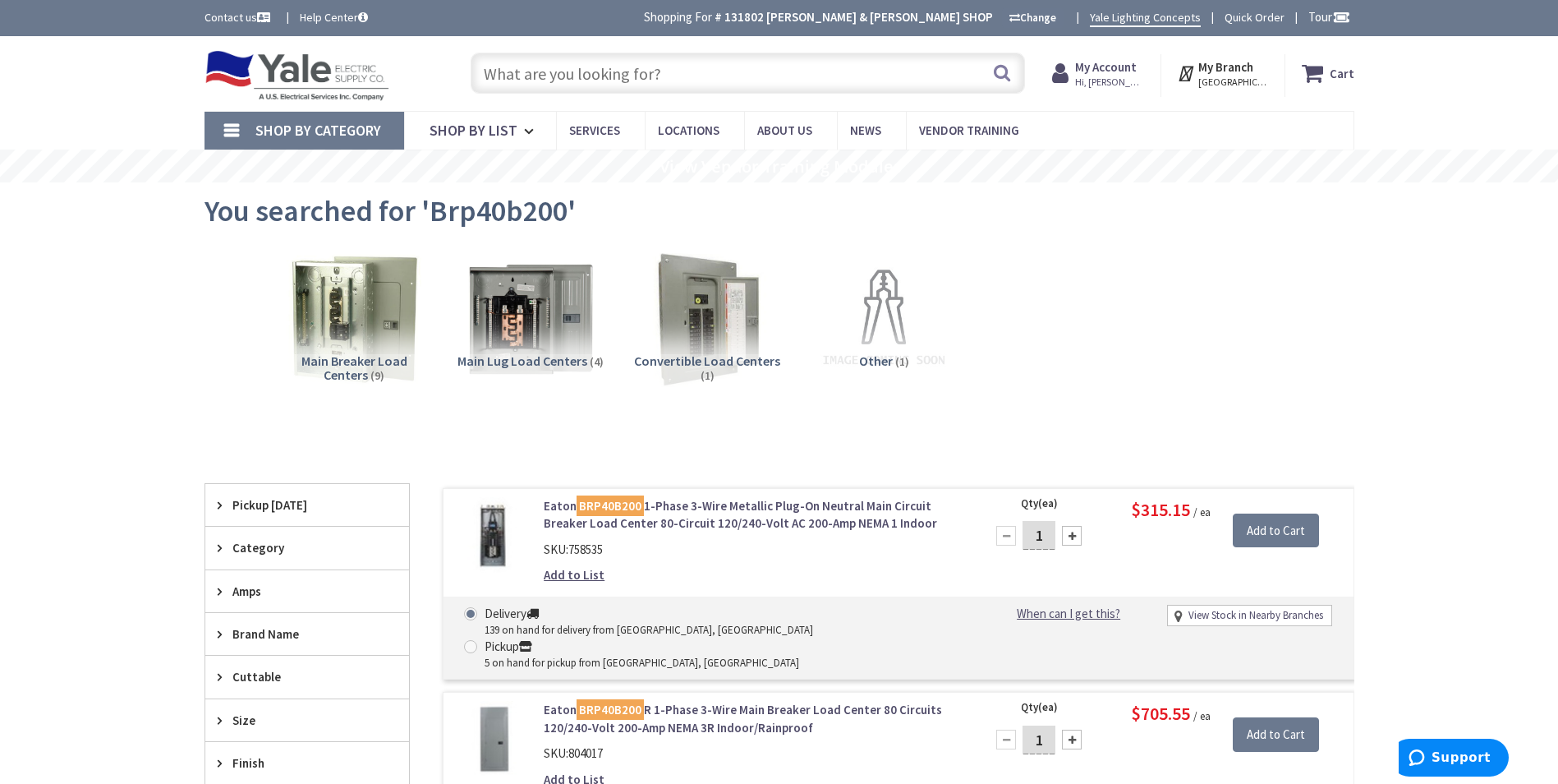
click at [696, 70] on input "text" at bounding box center [748, 73] width 555 height 41
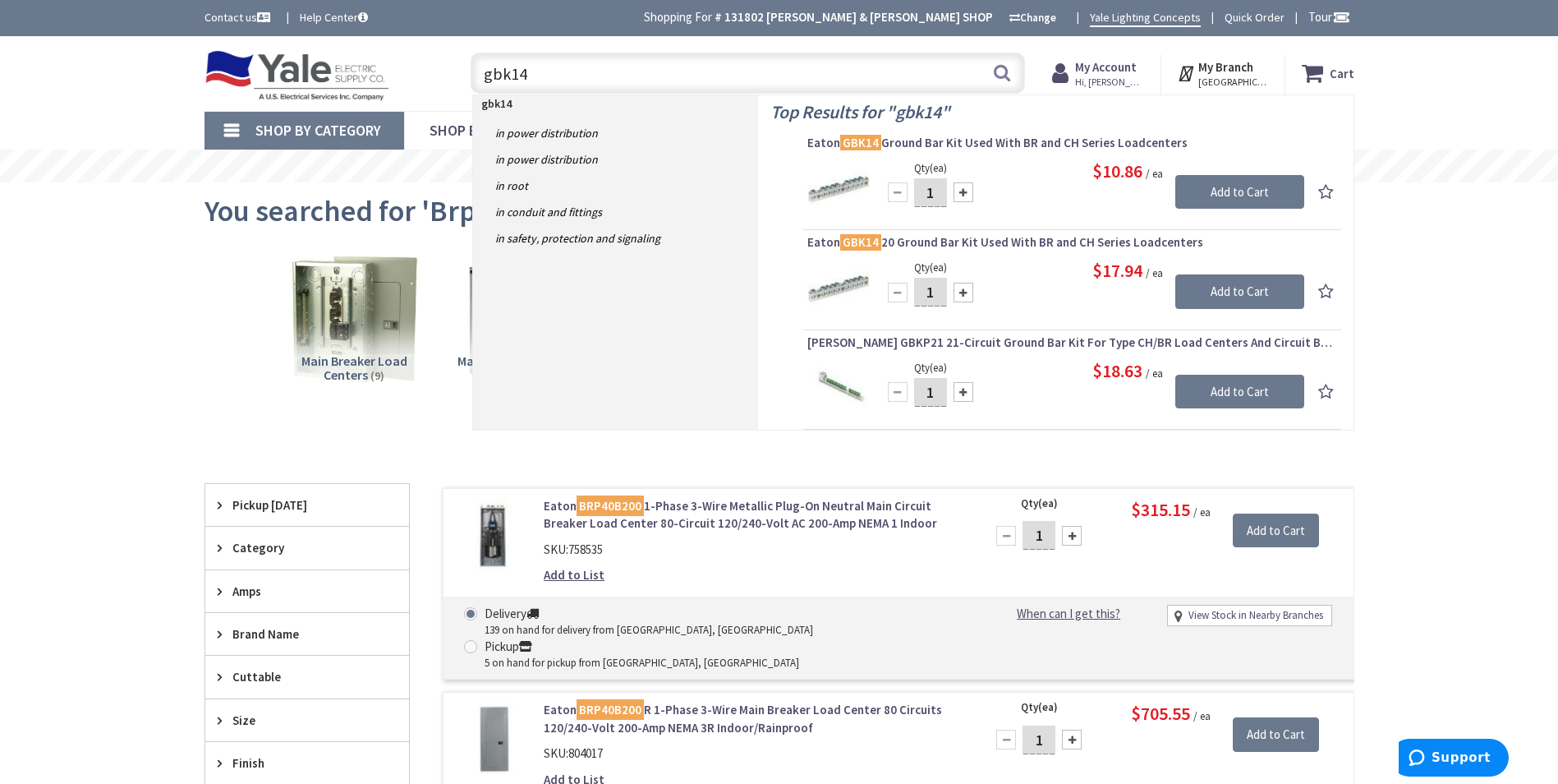
drag, startPoint x: 663, startPoint y: 70, endPoint x: 402, endPoint y: 56, distance: 261.4
click at [402, 56] on div "Toggle Nav gbk14 gbk14 Search Cart My Cart Close" at bounding box center [779, 73] width 1174 height 55
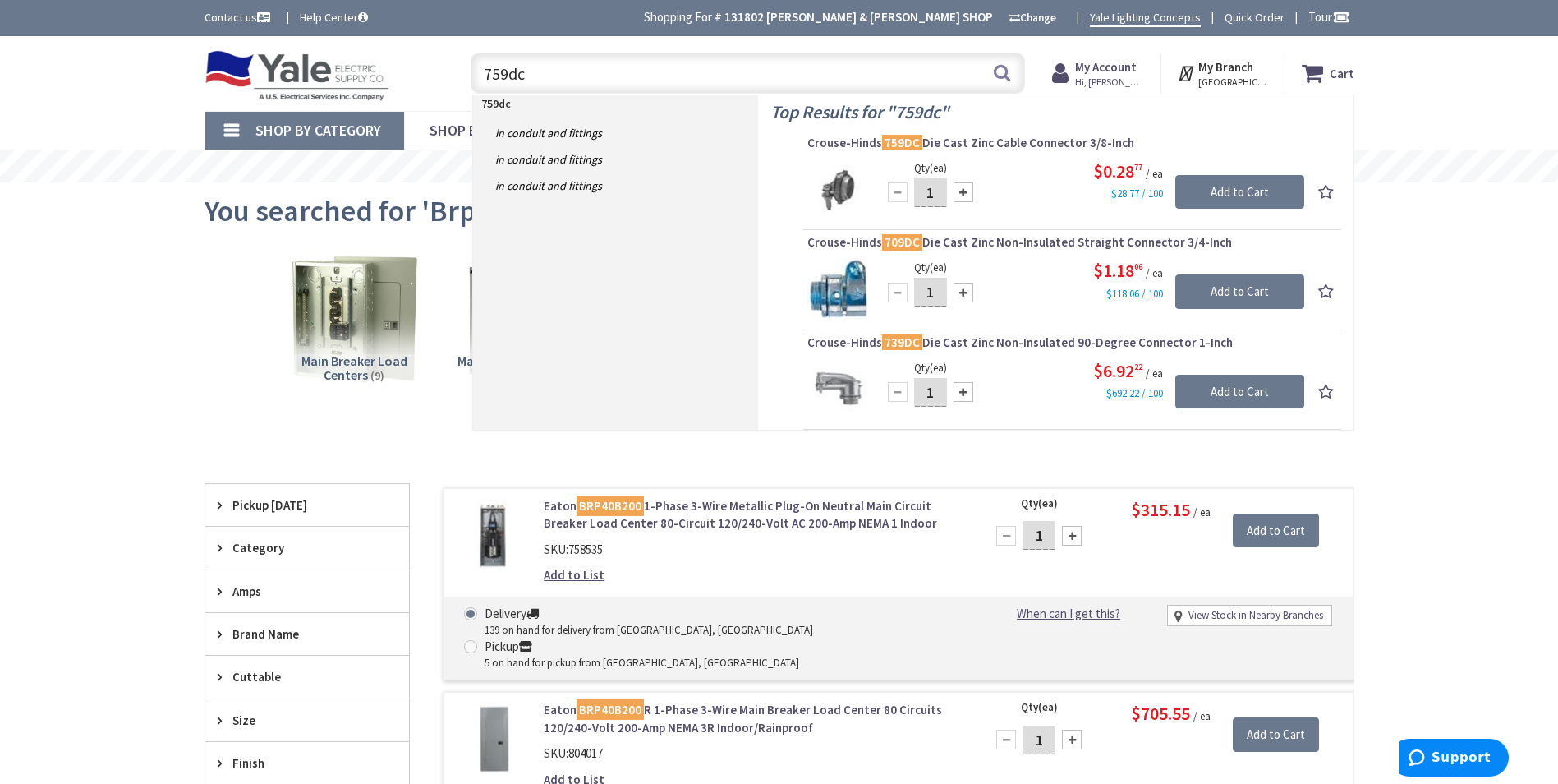
drag, startPoint x: 632, startPoint y: 86, endPoint x: 449, endPoint y: 70, distance: 183.7
click at [449, 70] on div "Toggle Nav 759dc 759dc Search Cart My Cart Close" at bounding box center [779, 73] width 1174 height 55
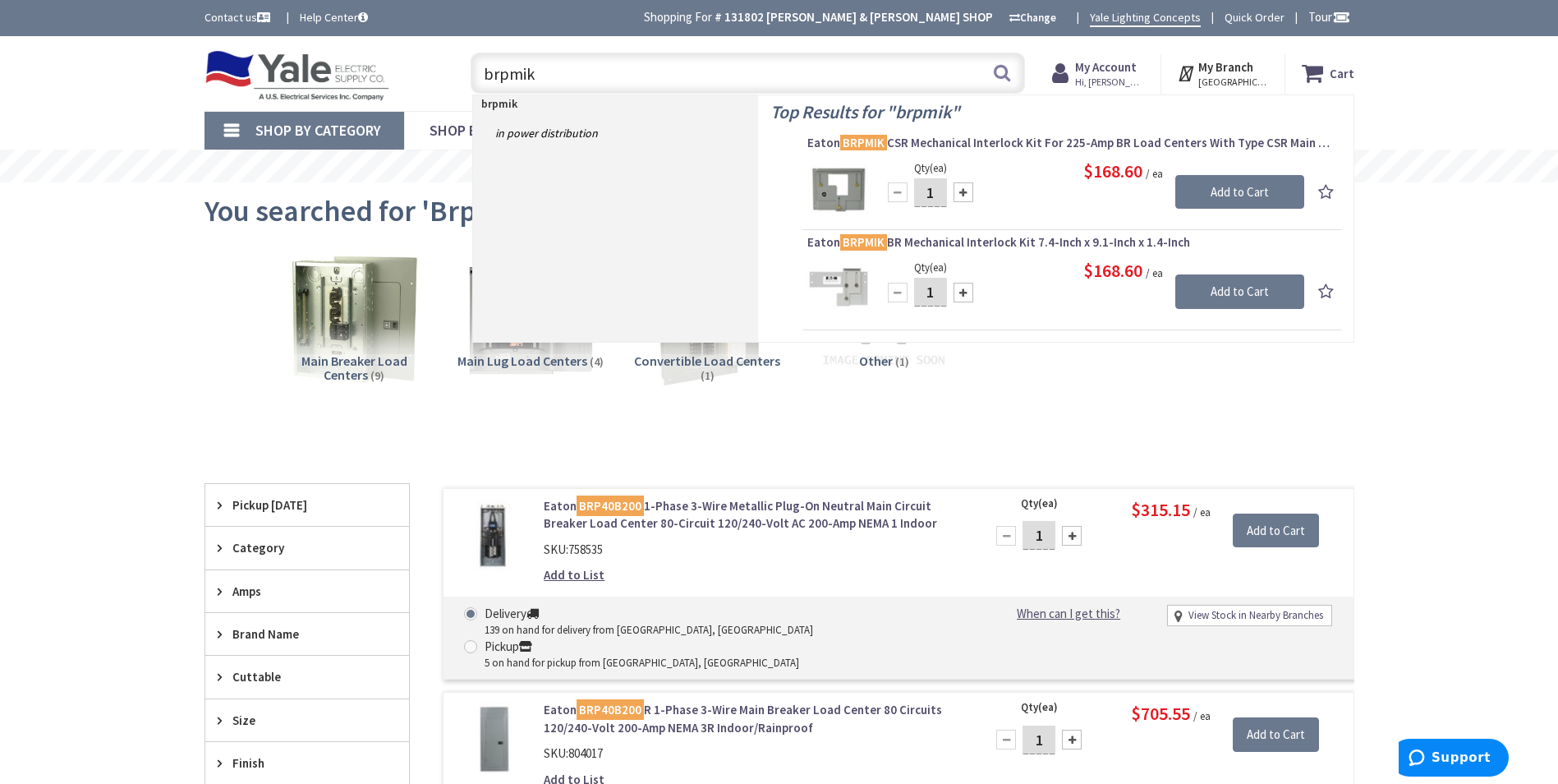
drag, startPoint x: 654, startPoint y: 78, endPoint x: 508, endPoint y: 61, distance: 147.0
click at [508, 61] on input "brpmik" at bounding box center [748, 73] width 555 height 41
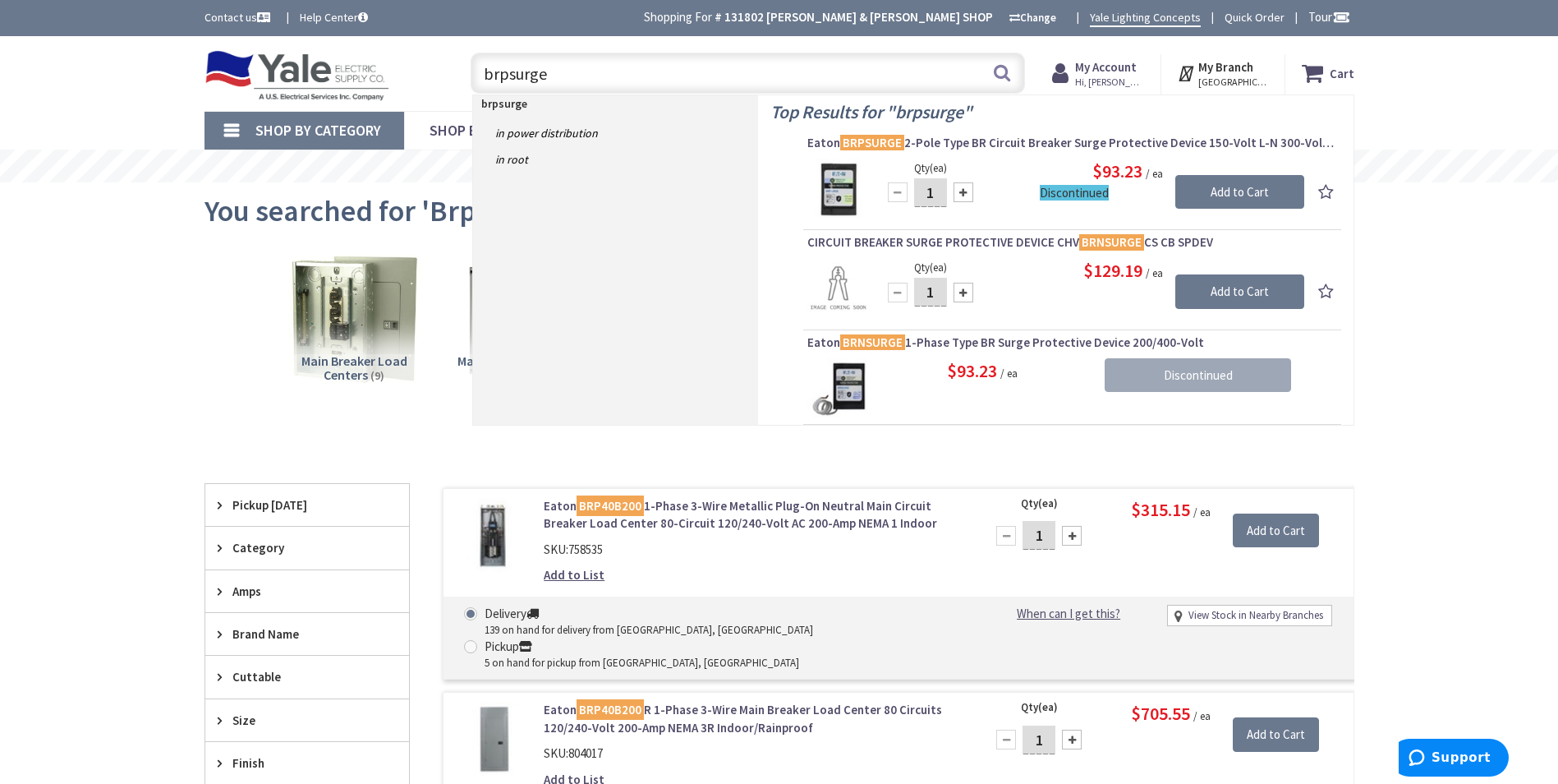
drag, startPoint x: 606, startPoint y: 72, endPoint x: 454, endPoint y: 70, distance: 152.0
click at [454, 70] on div "brpsurge brpsurge Search" at bounding box center [744, 72] width 588 height 52
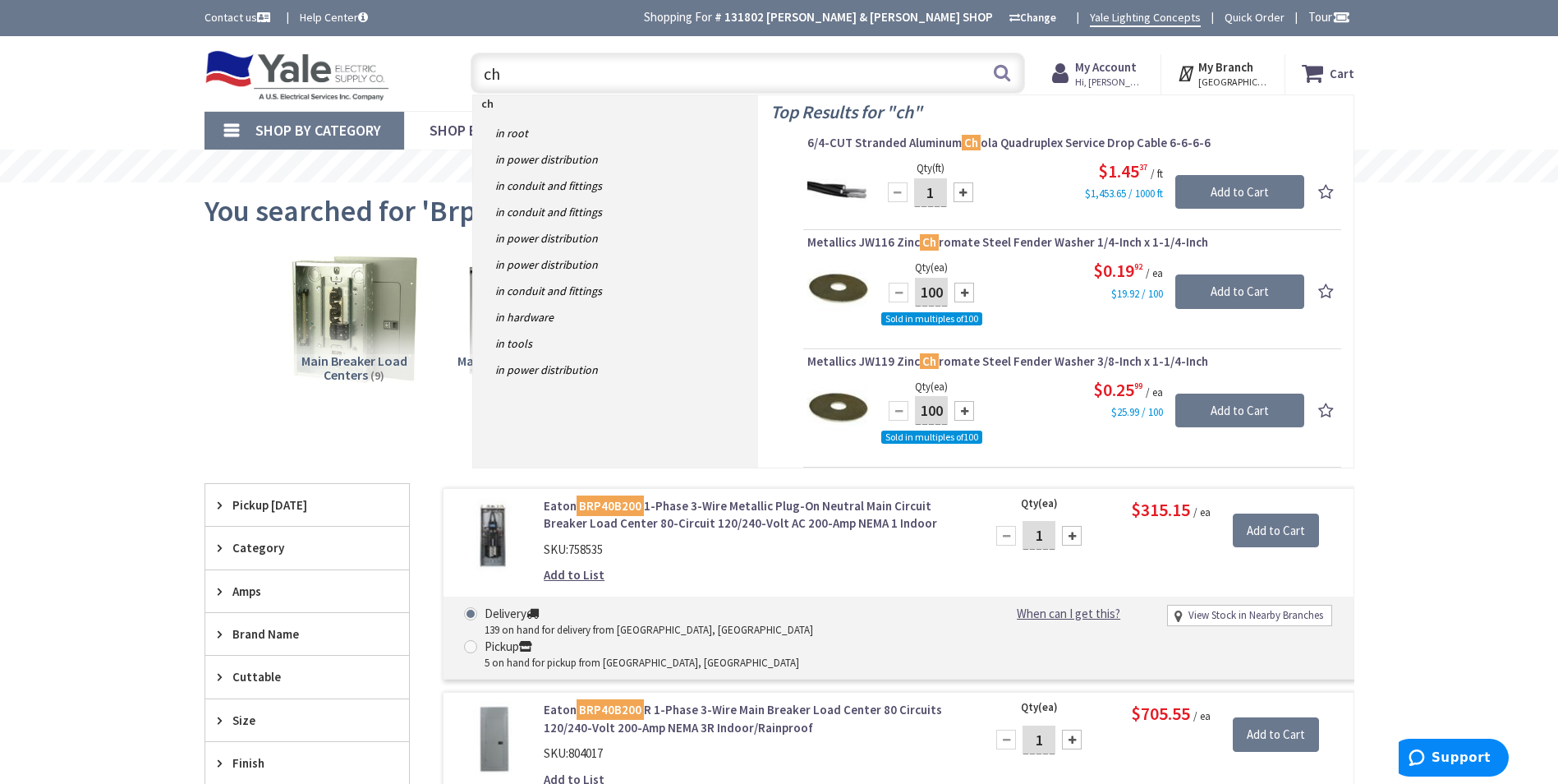
click at [360, 353] on span "Main Breaker Load Centers" at bounding box center [354, 368] width 106 height 31
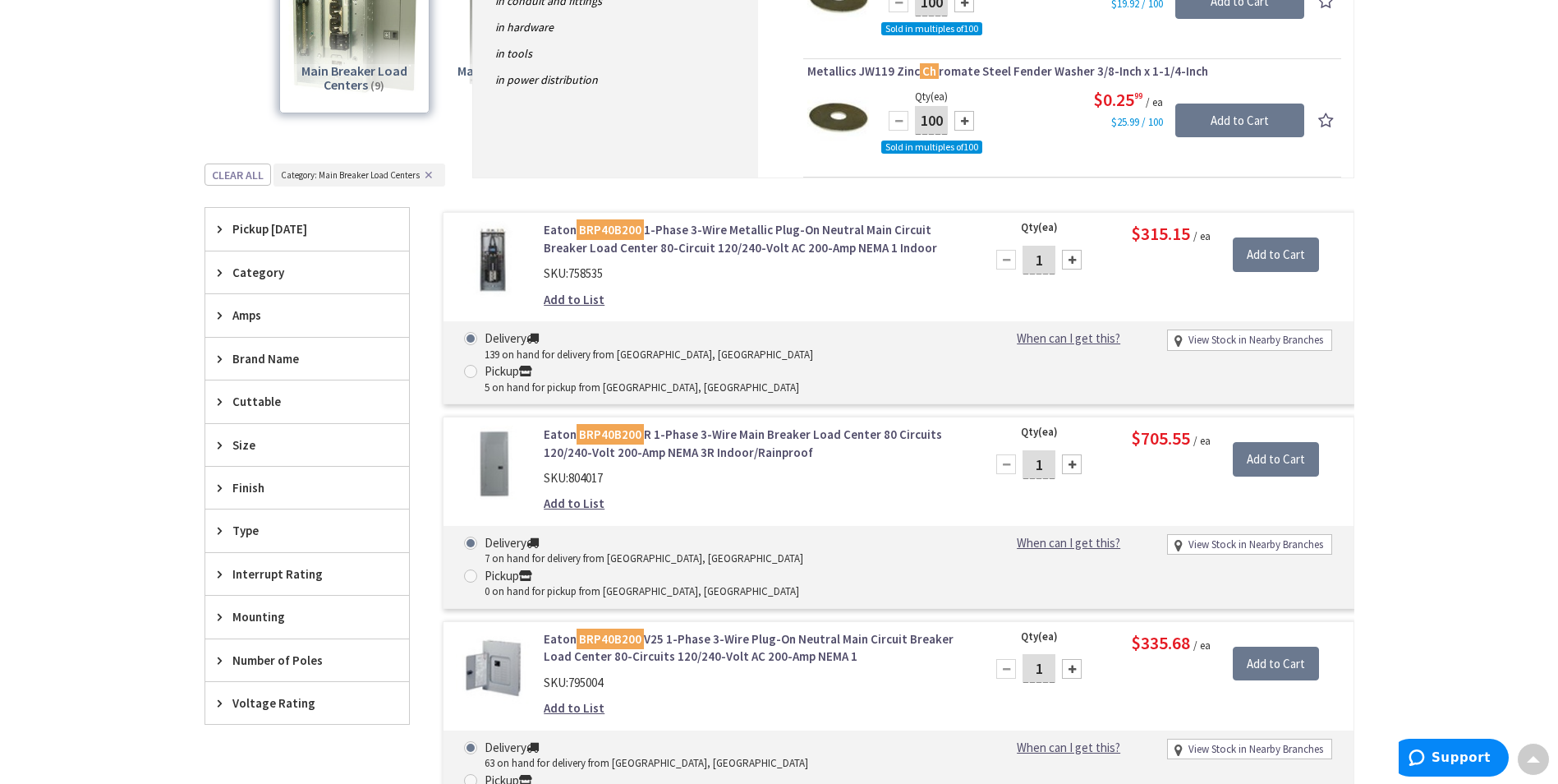
scroll to position [289, 0]
click at [257, 312] on span "Amps" at bounding box center [298, 315] width 134 height 17
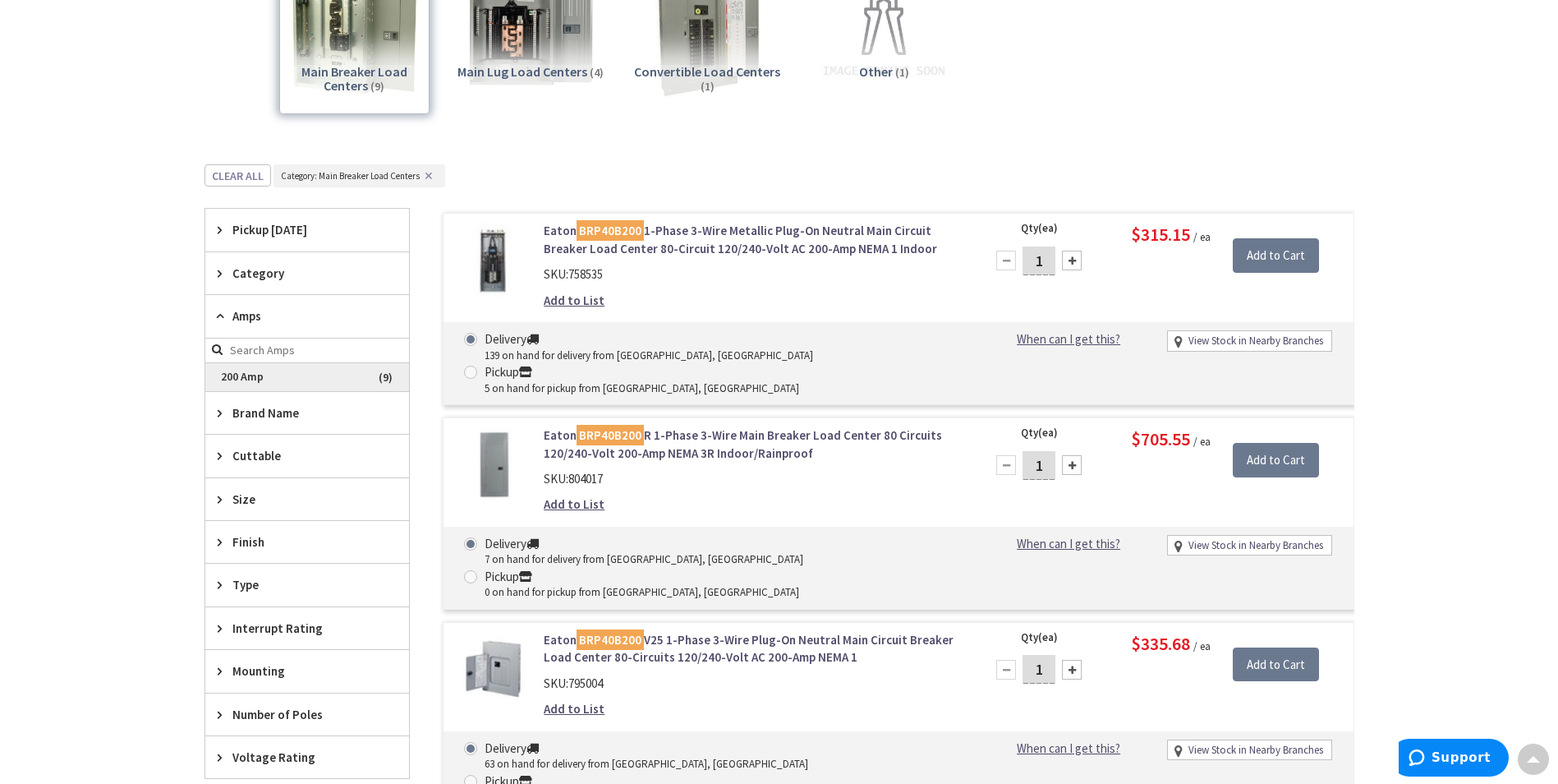
click at [269, 379] on span "200 Amp" at bounding box center [307, 377] width 204 height 28
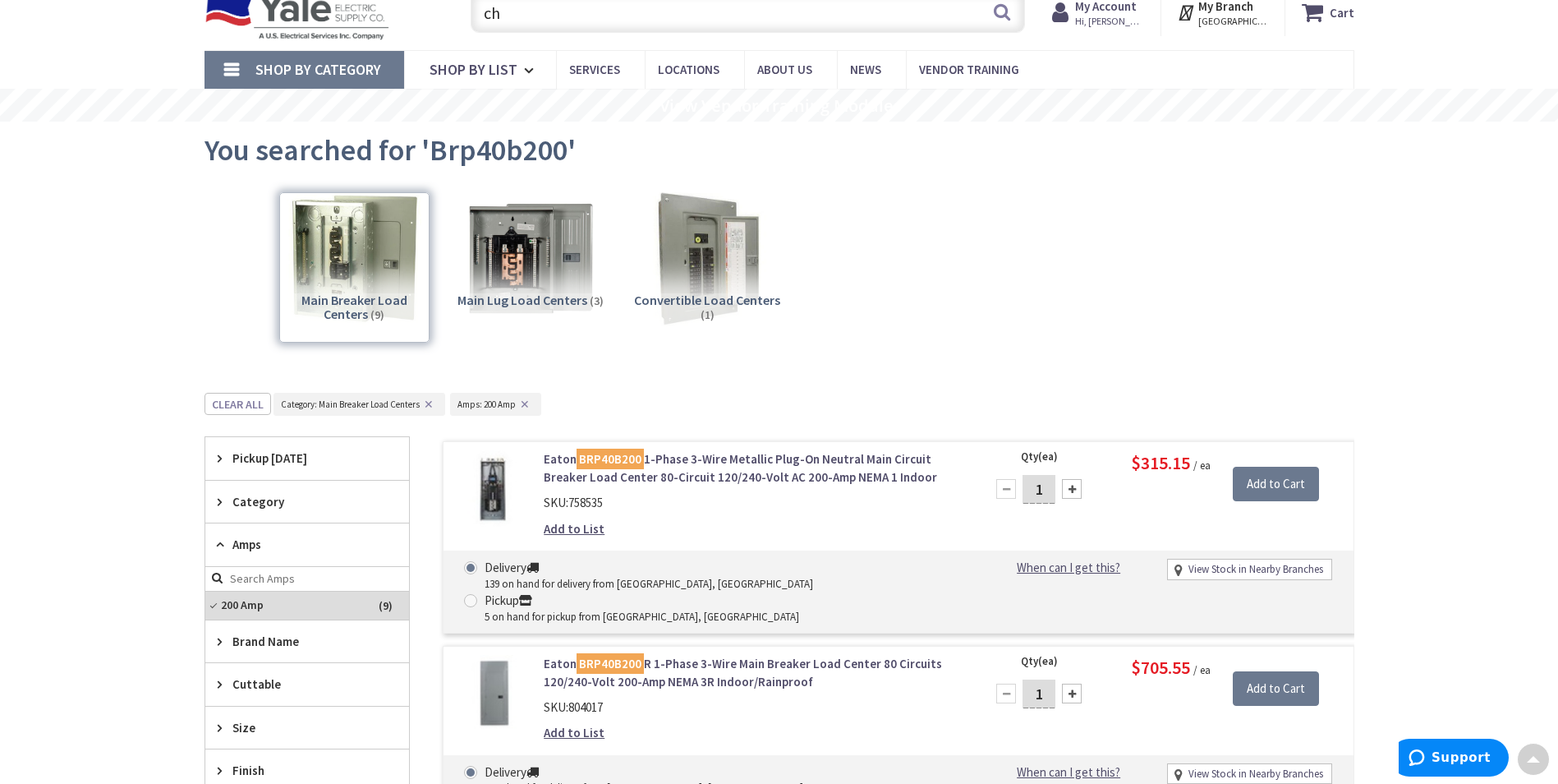
scroll to position [0, 0]
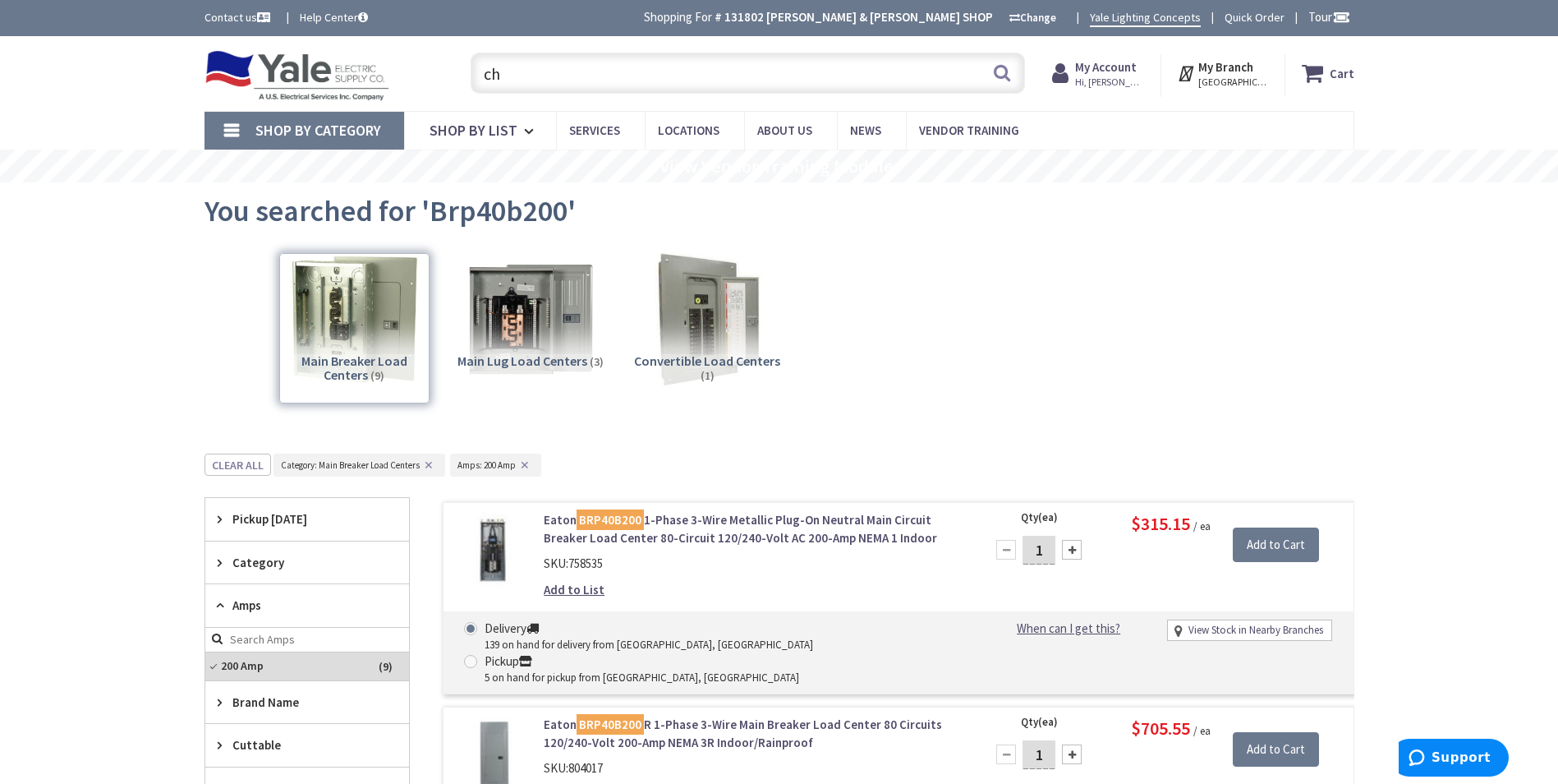
click at [531, 72] on input "ch" at bounding box center [748, 73] width 555 height 41
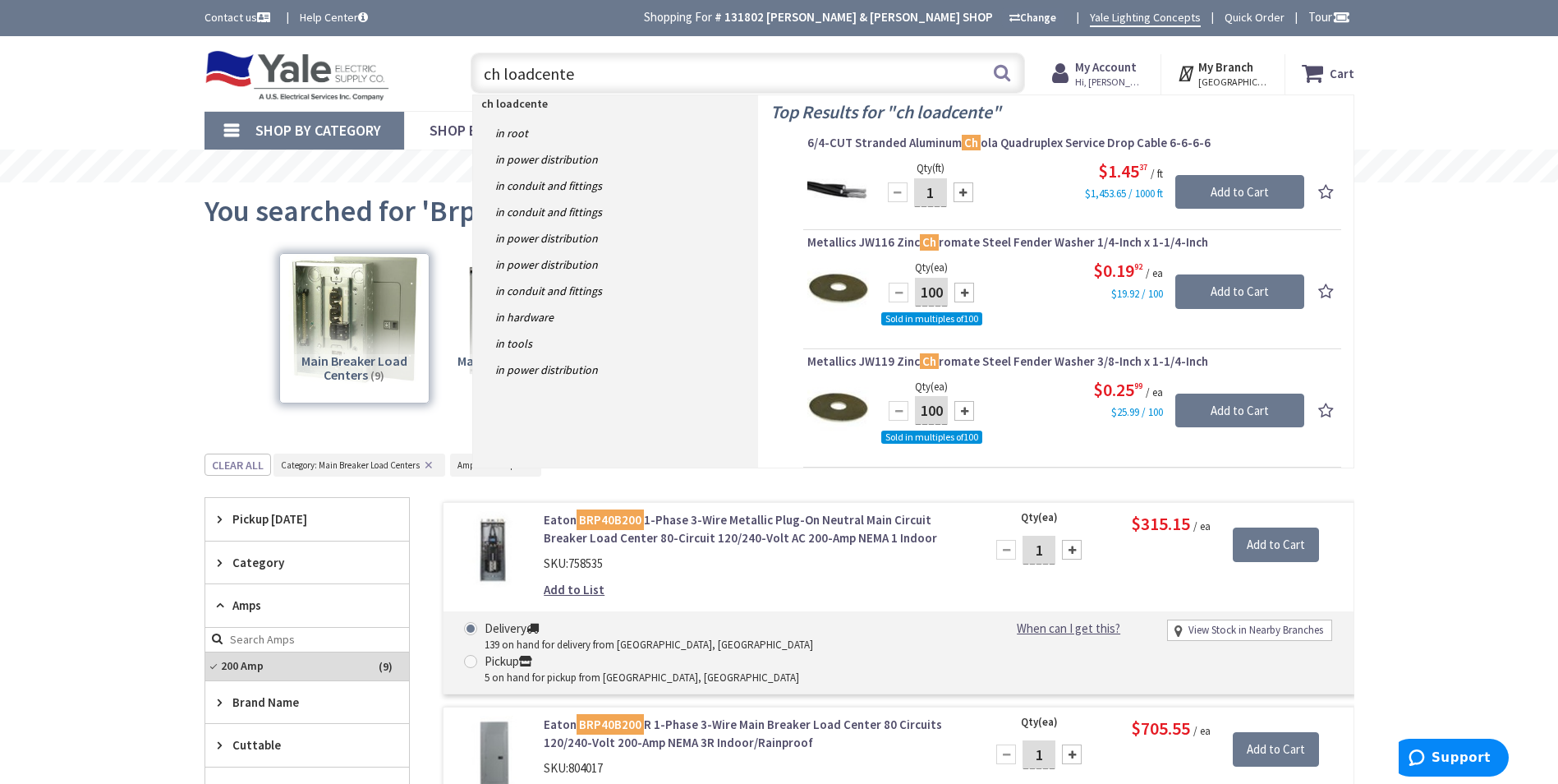
type input "ch loadcenter"
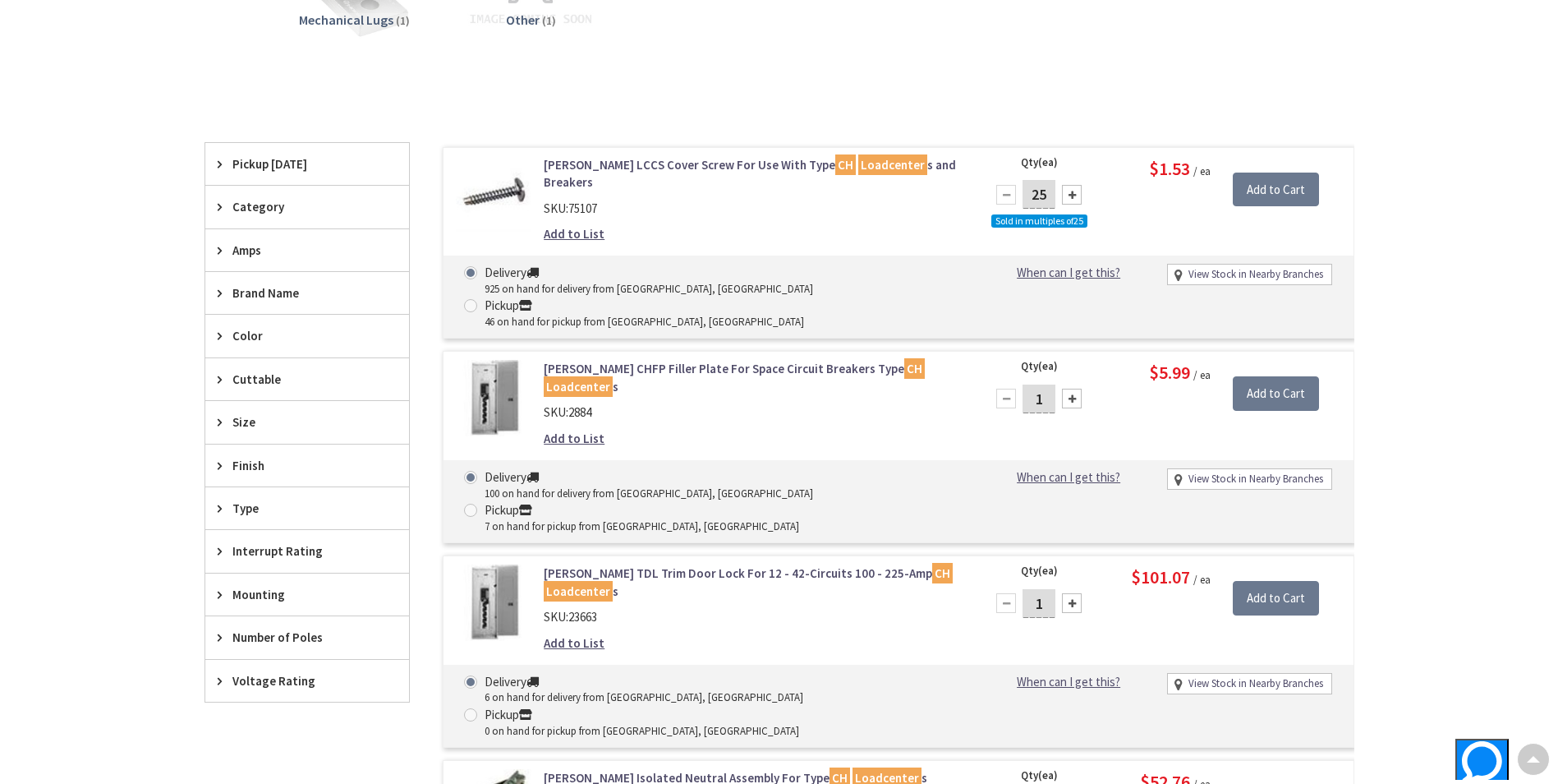
scroll to position [494, 0]
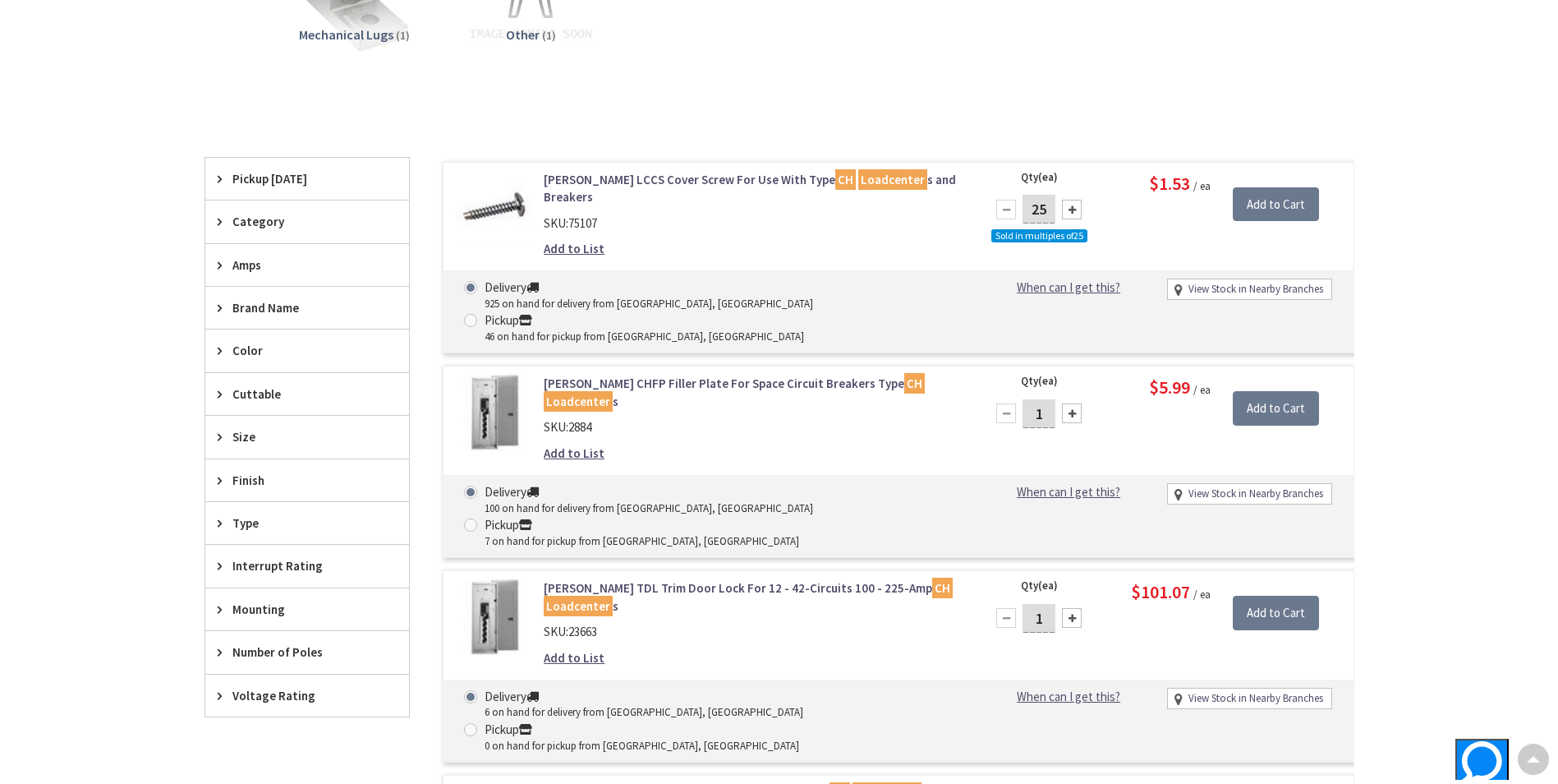
click at [304, 260] on span "Amps" at bounding box center [298, 265] width 134 height 17
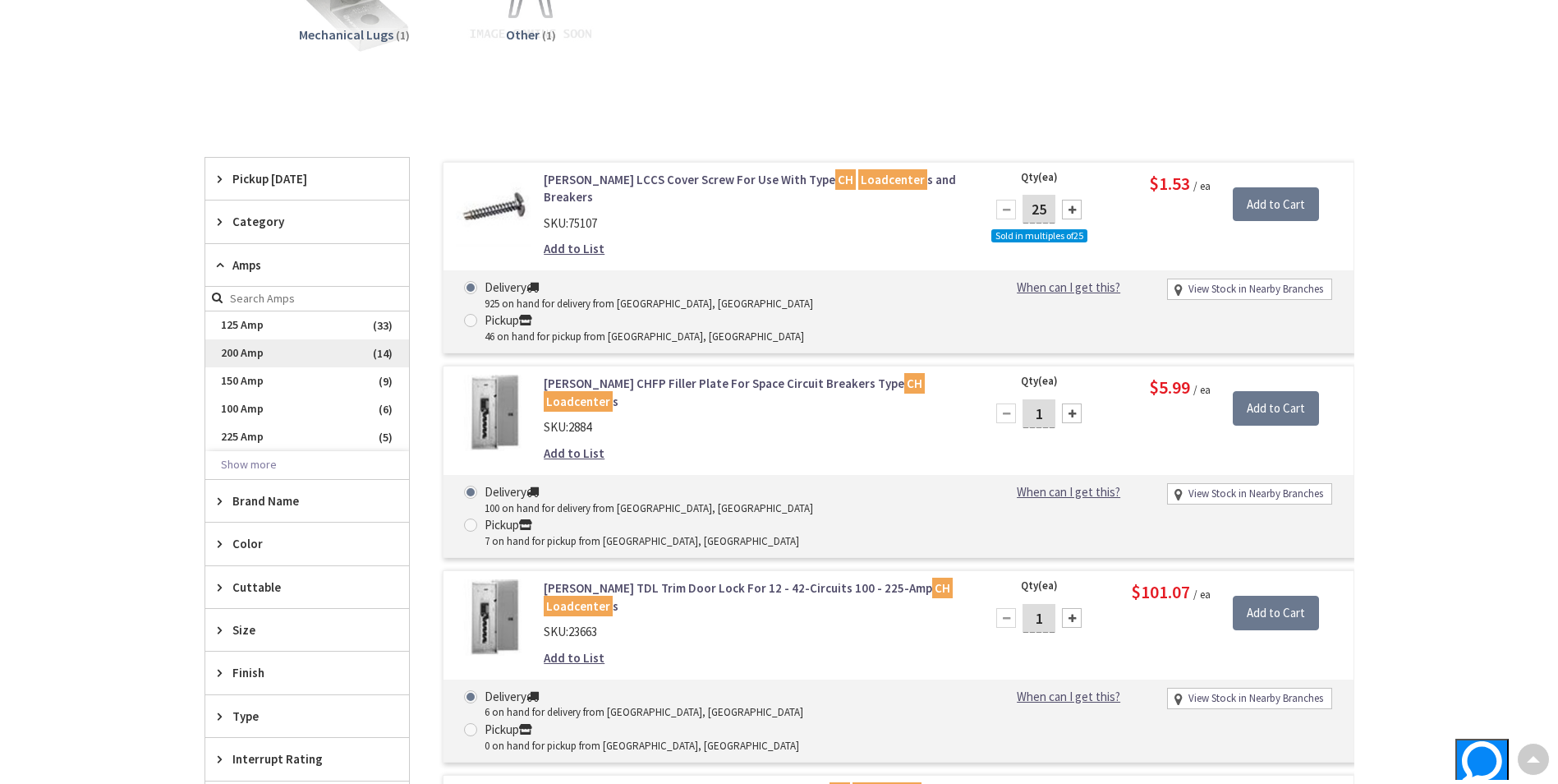
click at [286, 349] on span "200 Amp" at bounding box center [307, 354] width 204 height 28
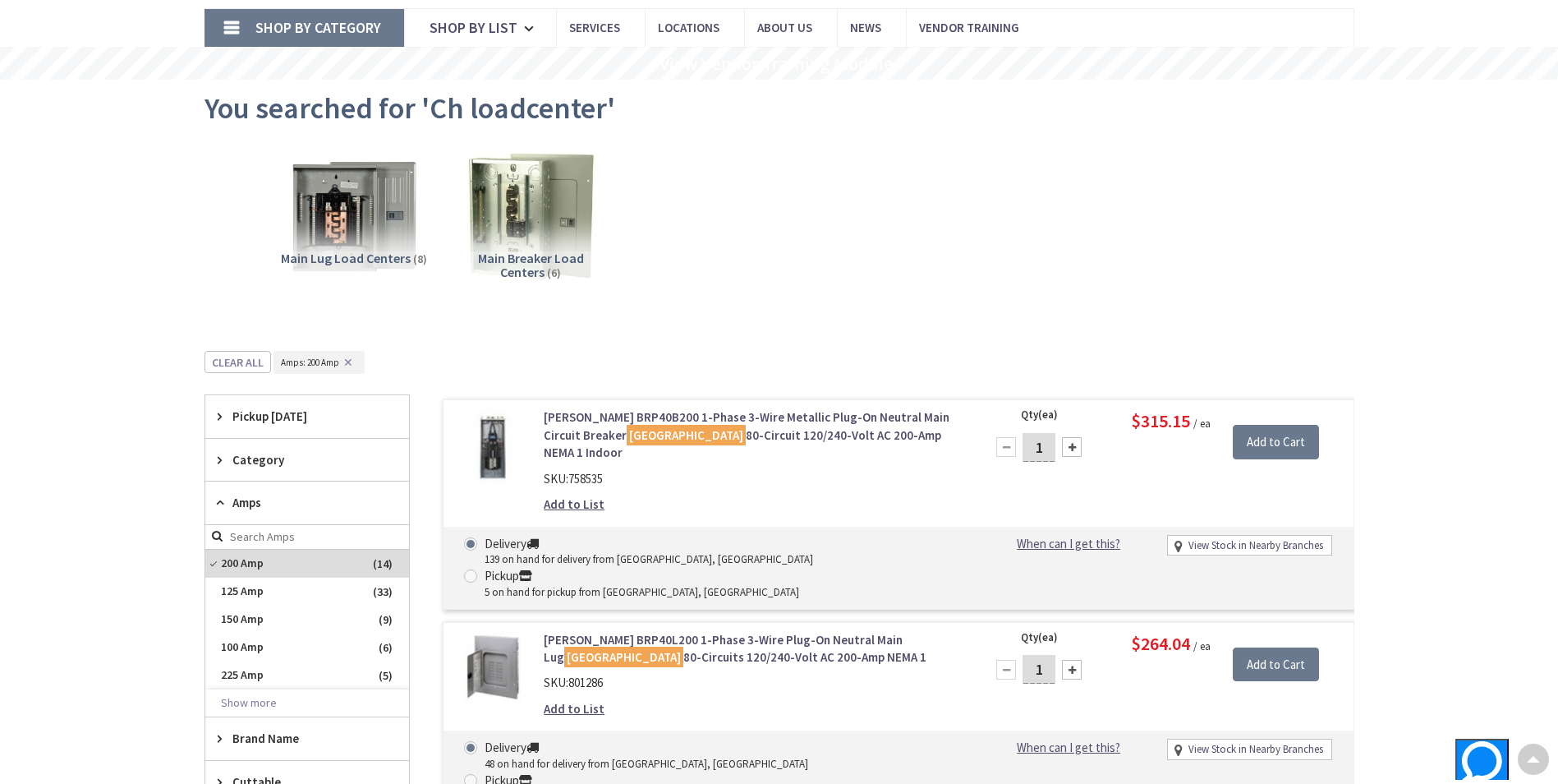
scroll to position [0, 0]
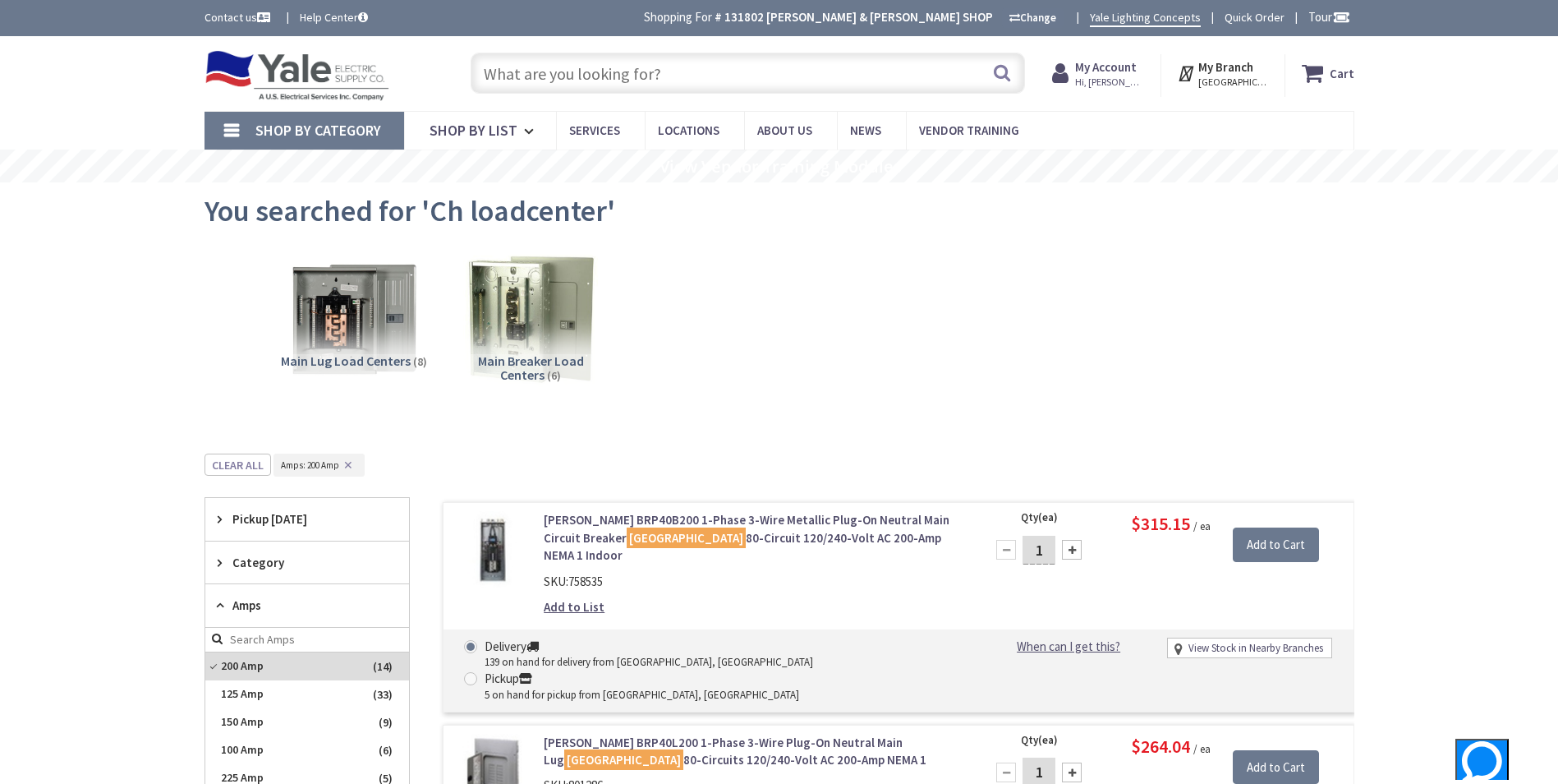
click at [609, 73] on input "text" at bounding box center [748, 73] width 555 height 41
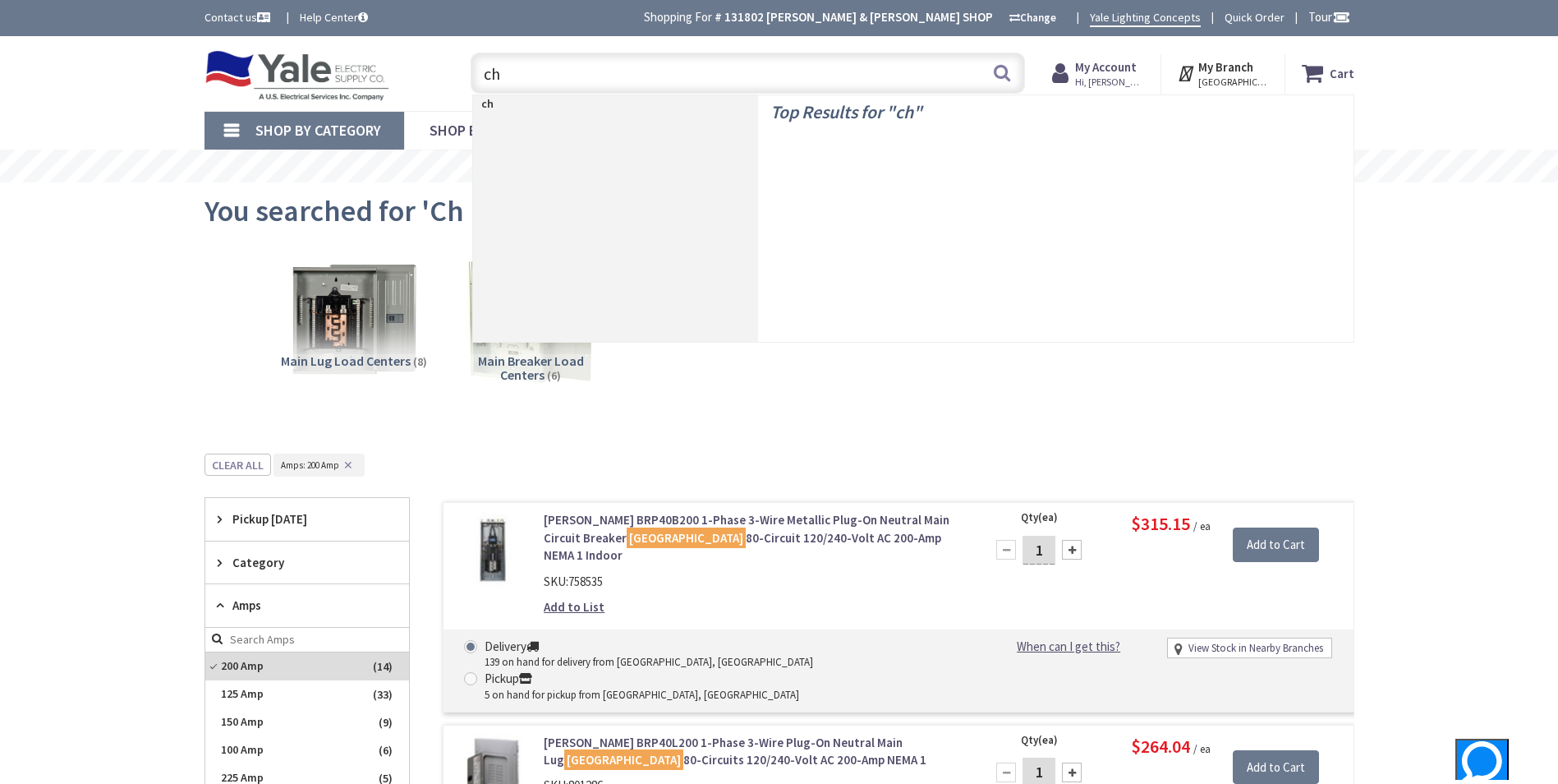
type input "chp"
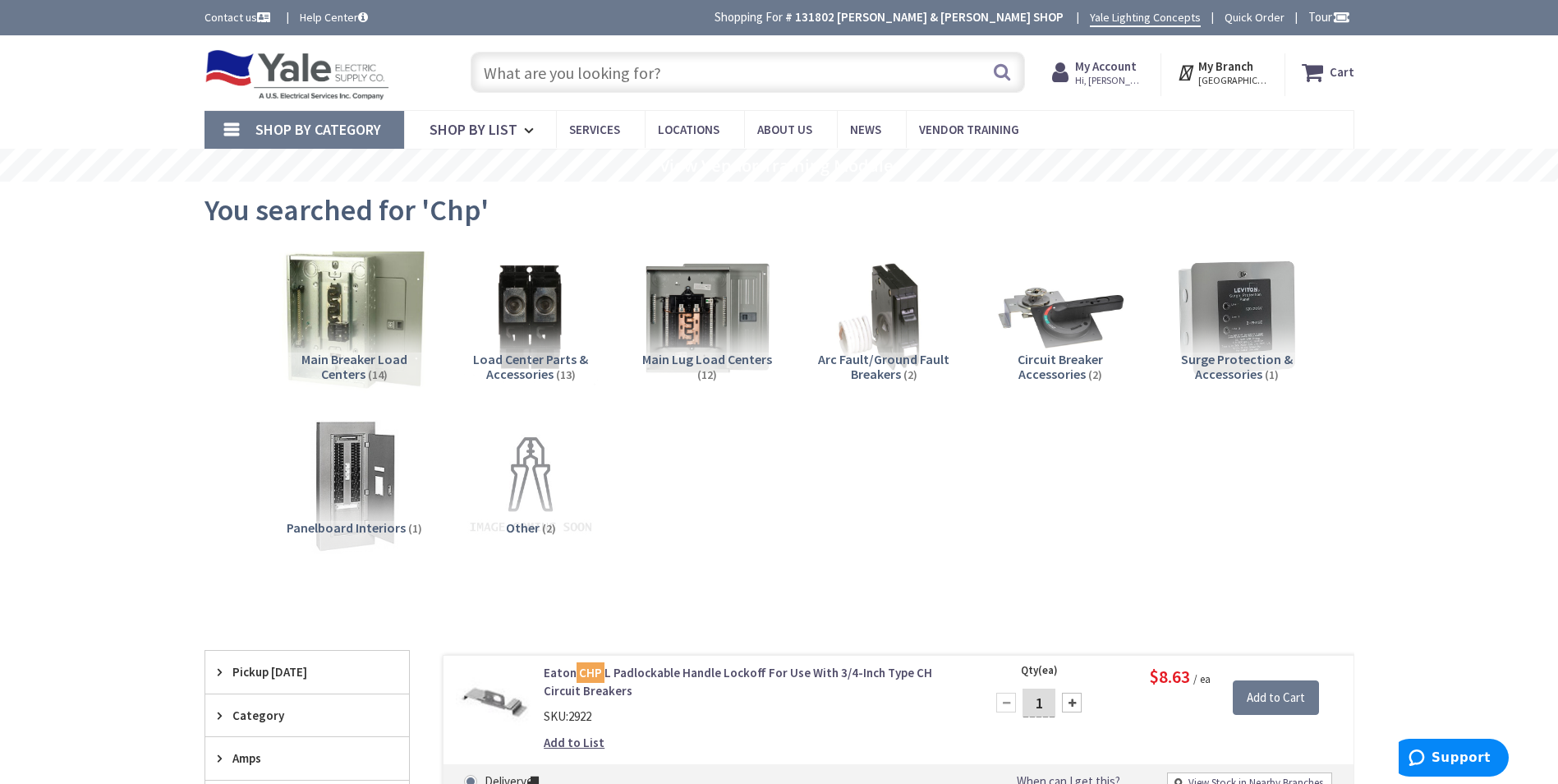
click at [384, 350] on img at bounding box center [353, 317] width 149 height 149
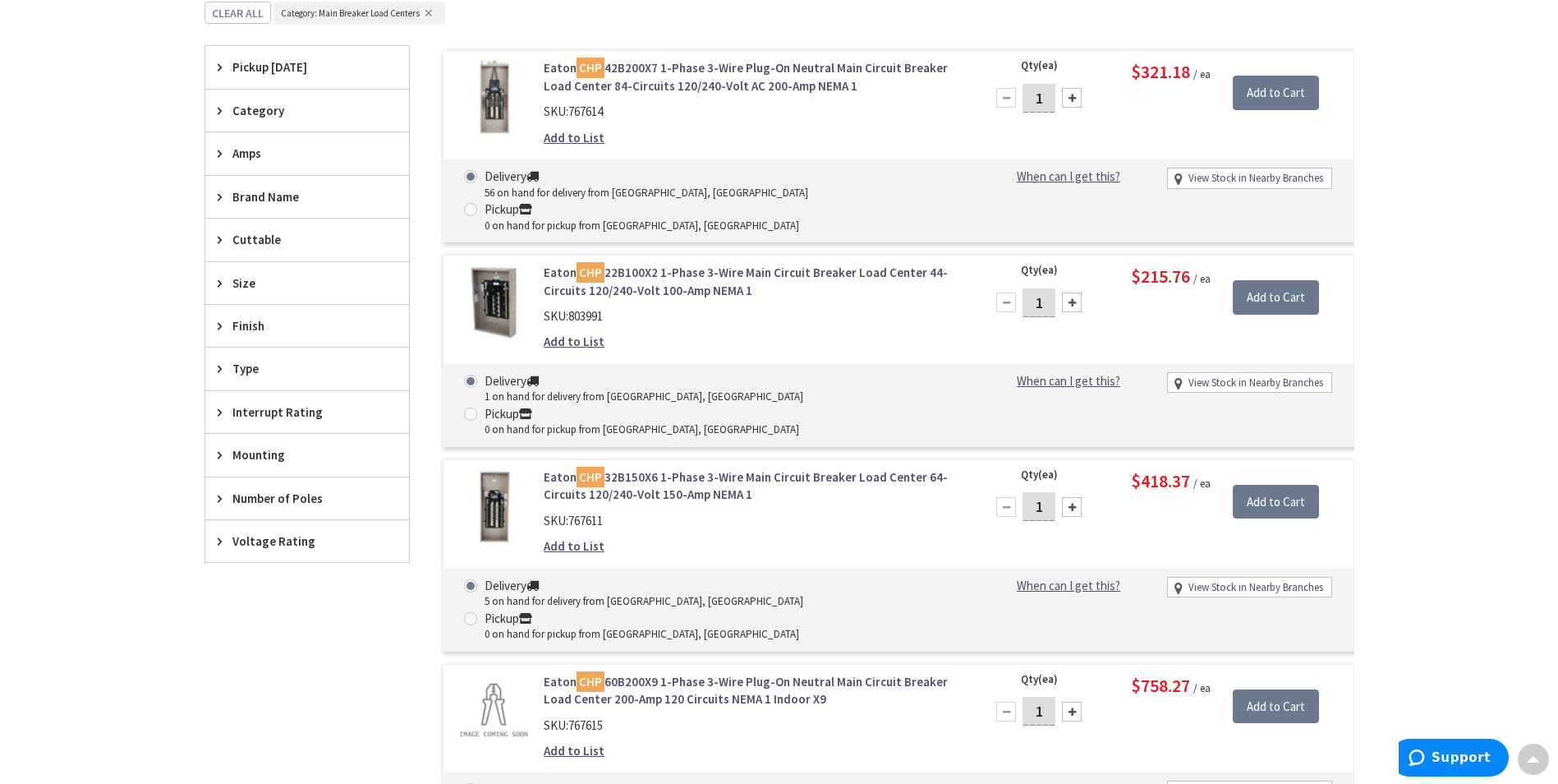
scroll to position [622, 0]
click at [619, 84] on link "[PERSON_NAME] CHP 42B200X7 1-Phase 3-Wire Plug-On Neutral Main Circuit Breaker …" at bounding box center [752, 75] width 418 height 36
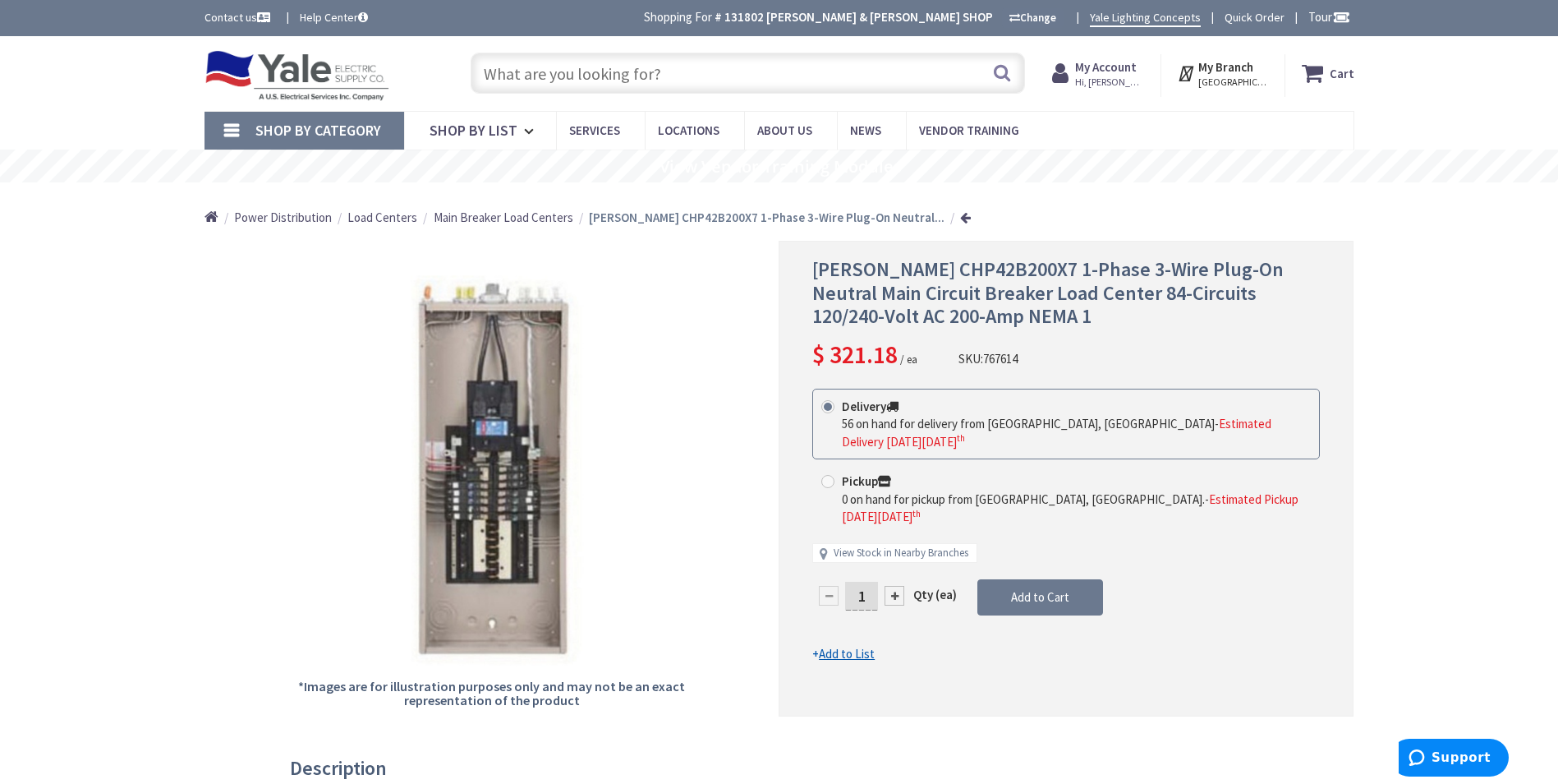
click at [677, 70] on input "text" at bounding box center [748, 73] width 555 height 41
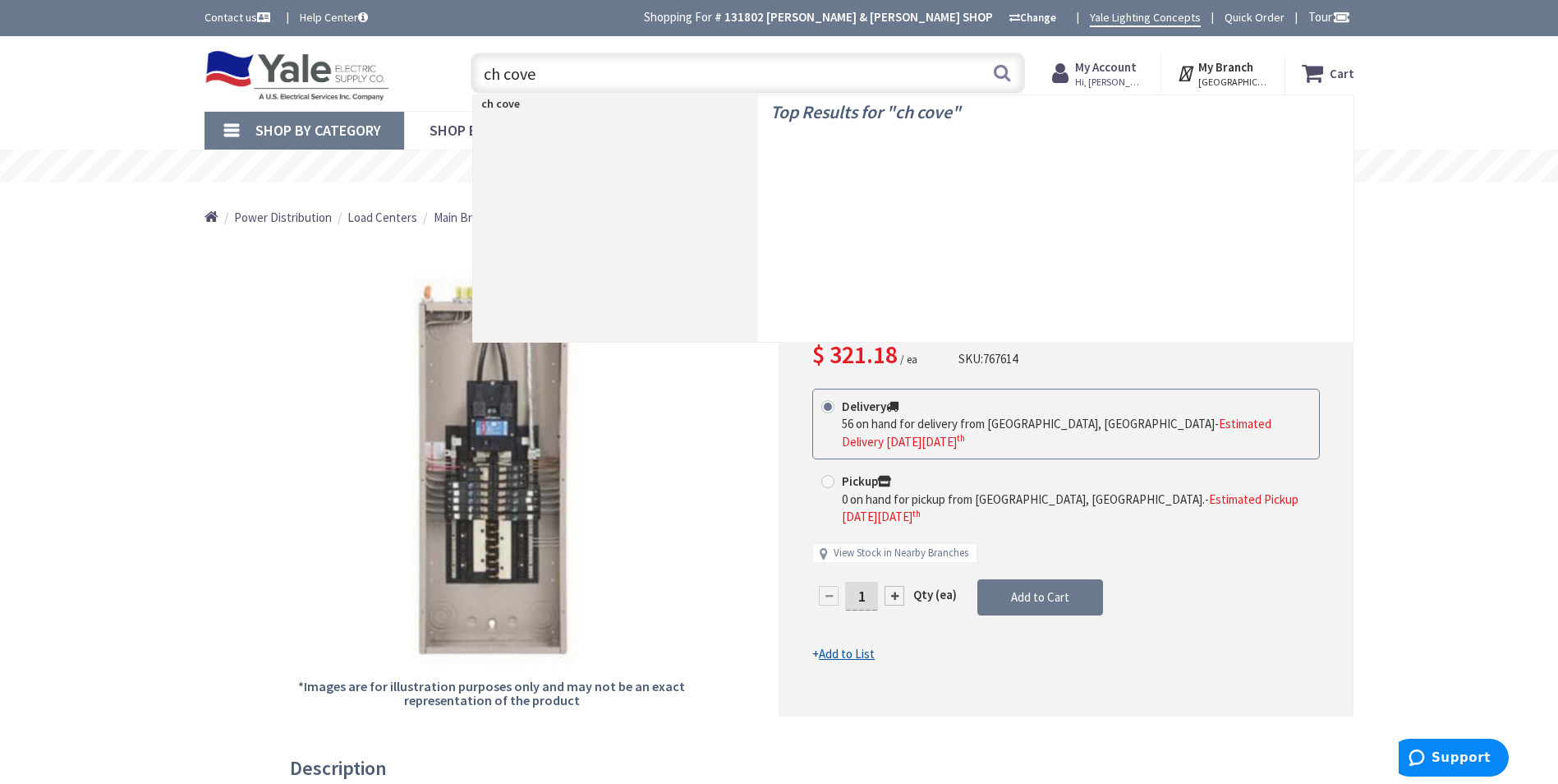
type input "ch cover"
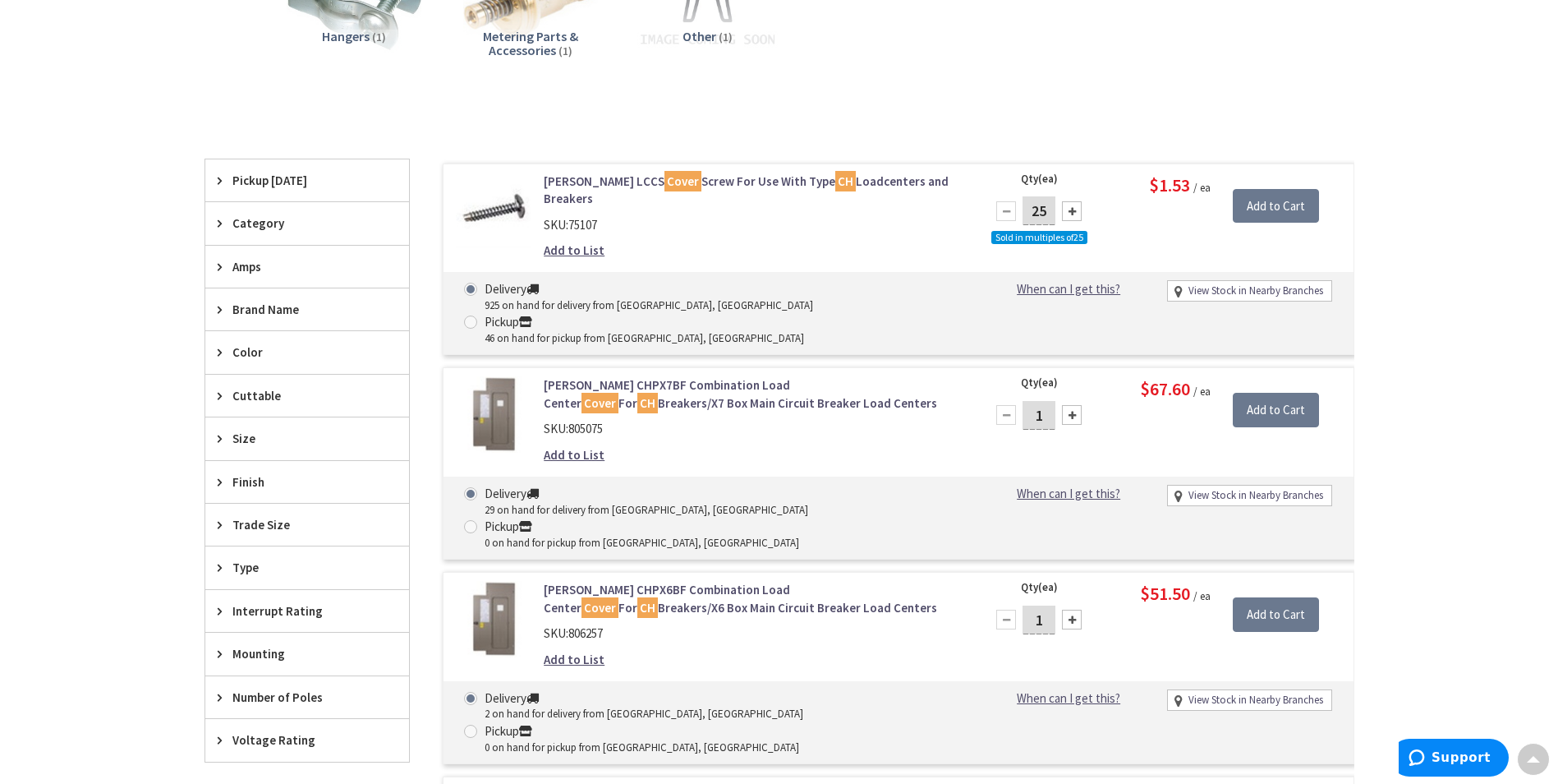
scroll to position [494, 0]
click at [683, 375] on link "Eaton CHPX7BF Combination Load Center Cover For CH Breakers/X7 Box Main Circuit…" at bounding box center [752, 393] width 418 height 36
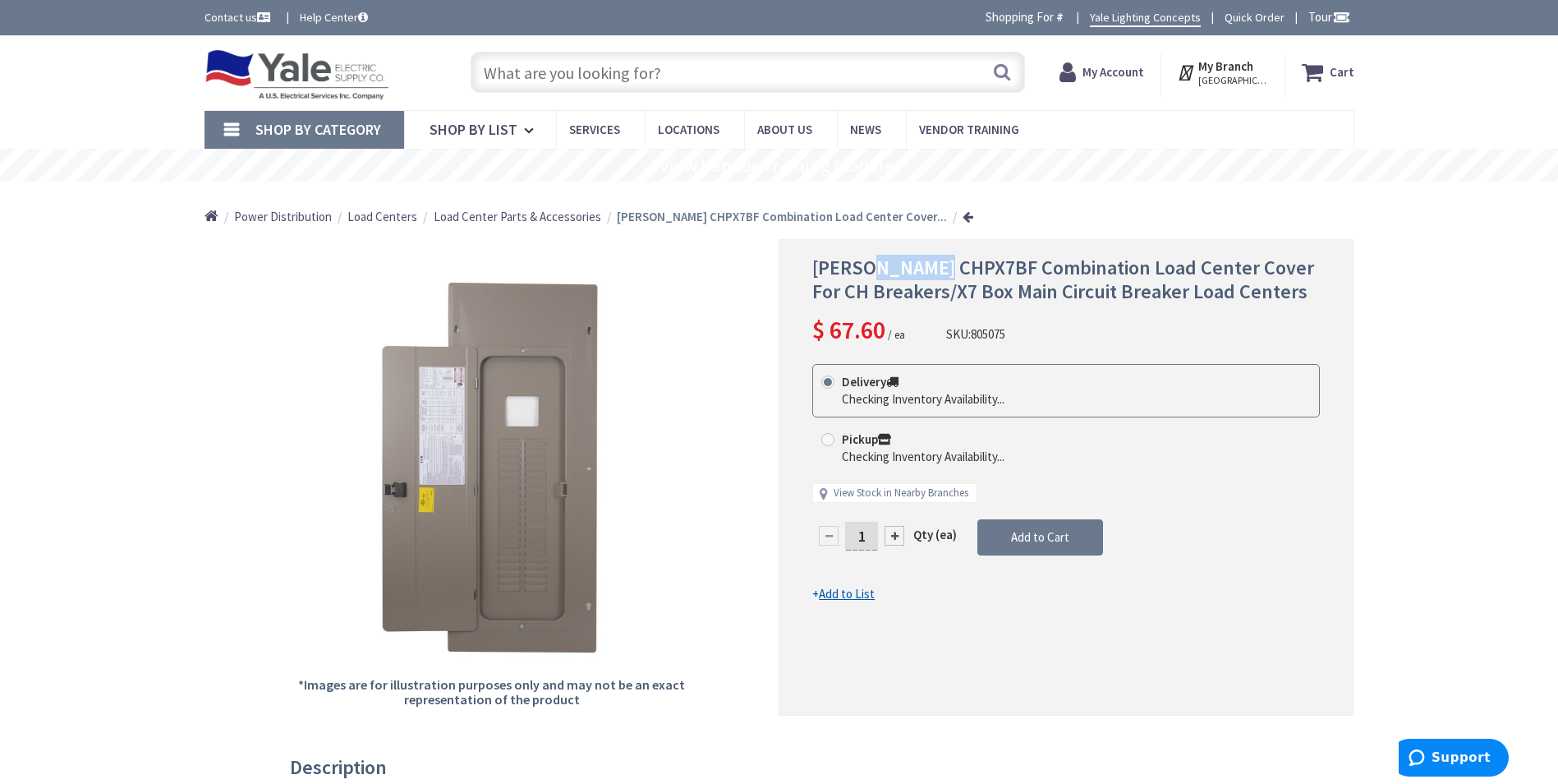
drag, startPoint x: 869, startPoint y: 264, endPoint x: 944, endPoint y: 269, distance: 75.2
click at [944, 269] on span "Eaton CHPX7BF Combination Load Center Cover For CH Breakers/X7 Box Main Circuit…" at bounding box center [1063, 279] width 502 height 50
drag, startPoint x: 944, startPoint y: 269, endPoint x: 928, endPoint y: 269, distance: 16.0
copy span "CHPX7BF"
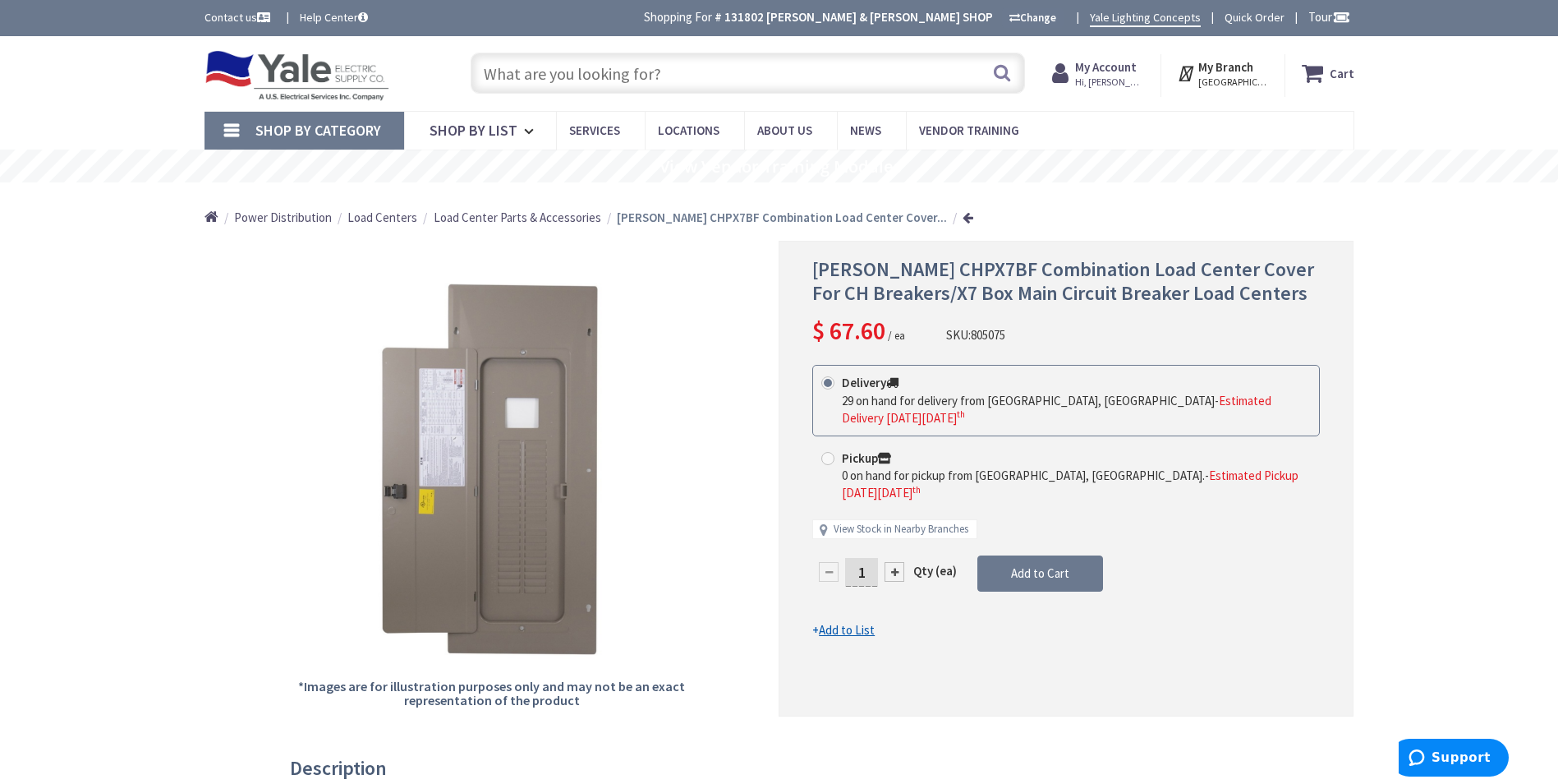
drag, startPoint x: 664, startPoint y: 69, endPoint x: 501, endPoint y: 78, distance: 163.2
click at [501, 77] on input "text" at bounding box center [748, 73] width 555 height 41
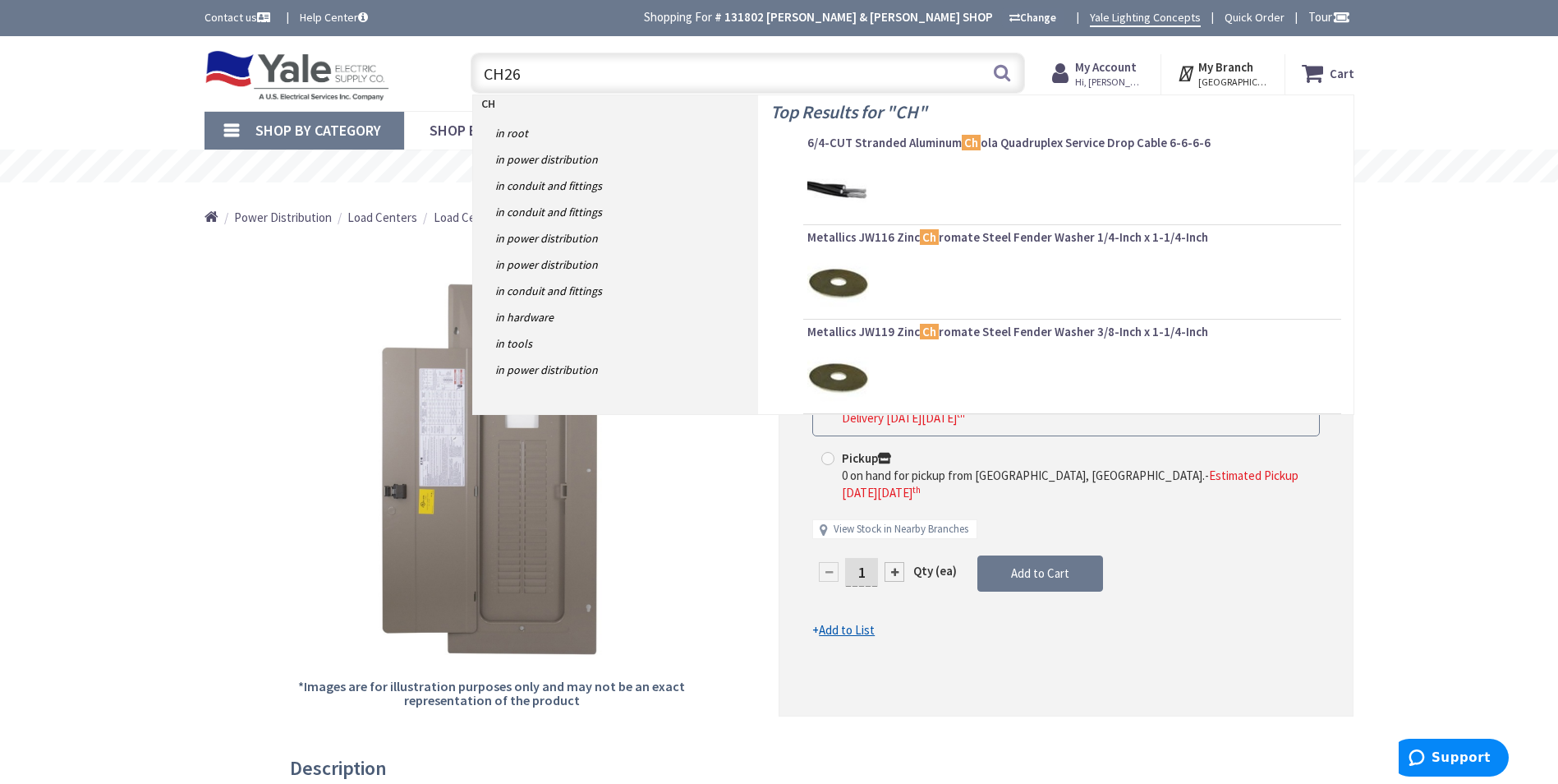
type input "CH260"
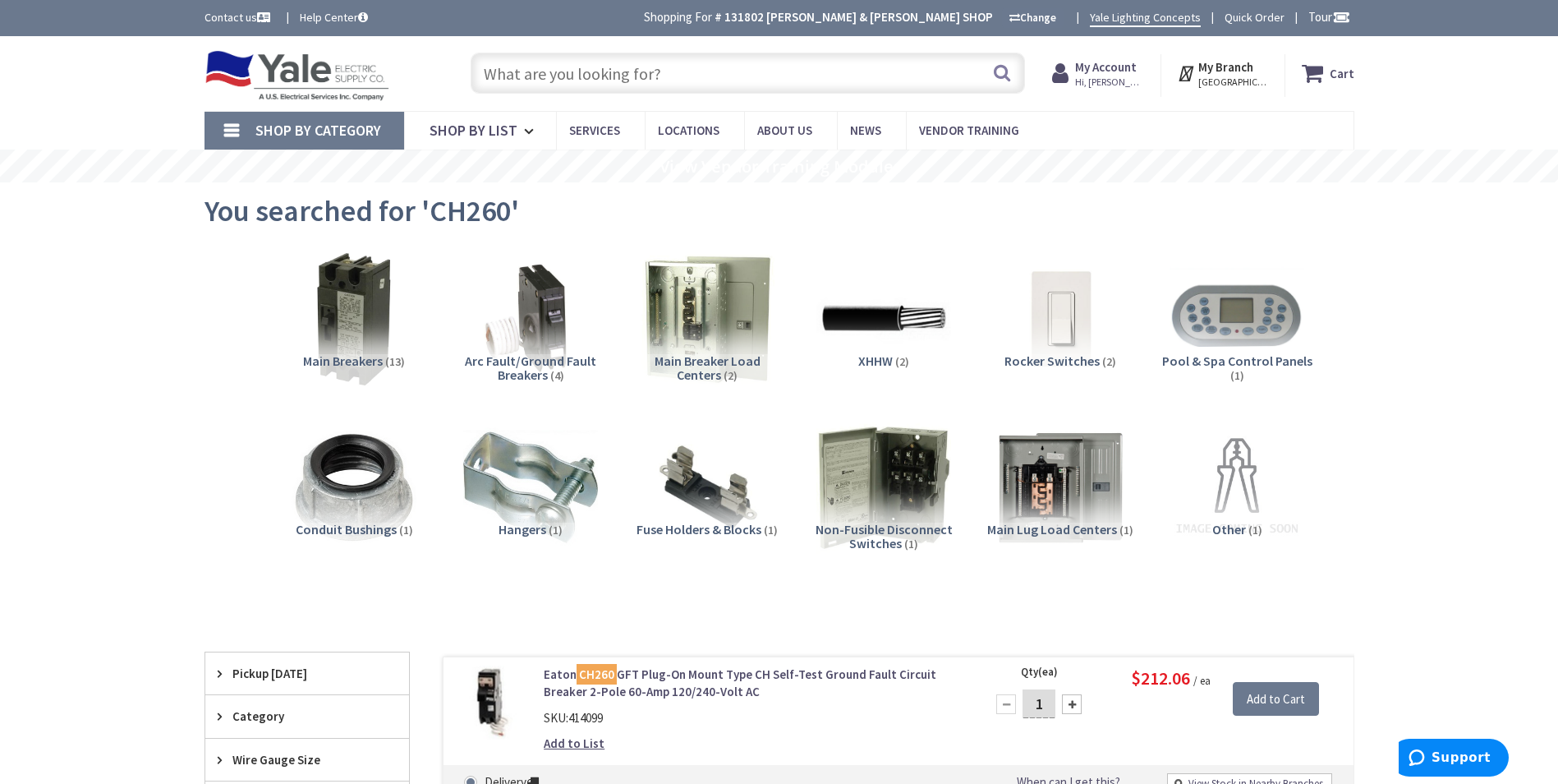
click at [580, 73] on input "text" at bounding box center [748, 73] width 555 height 41
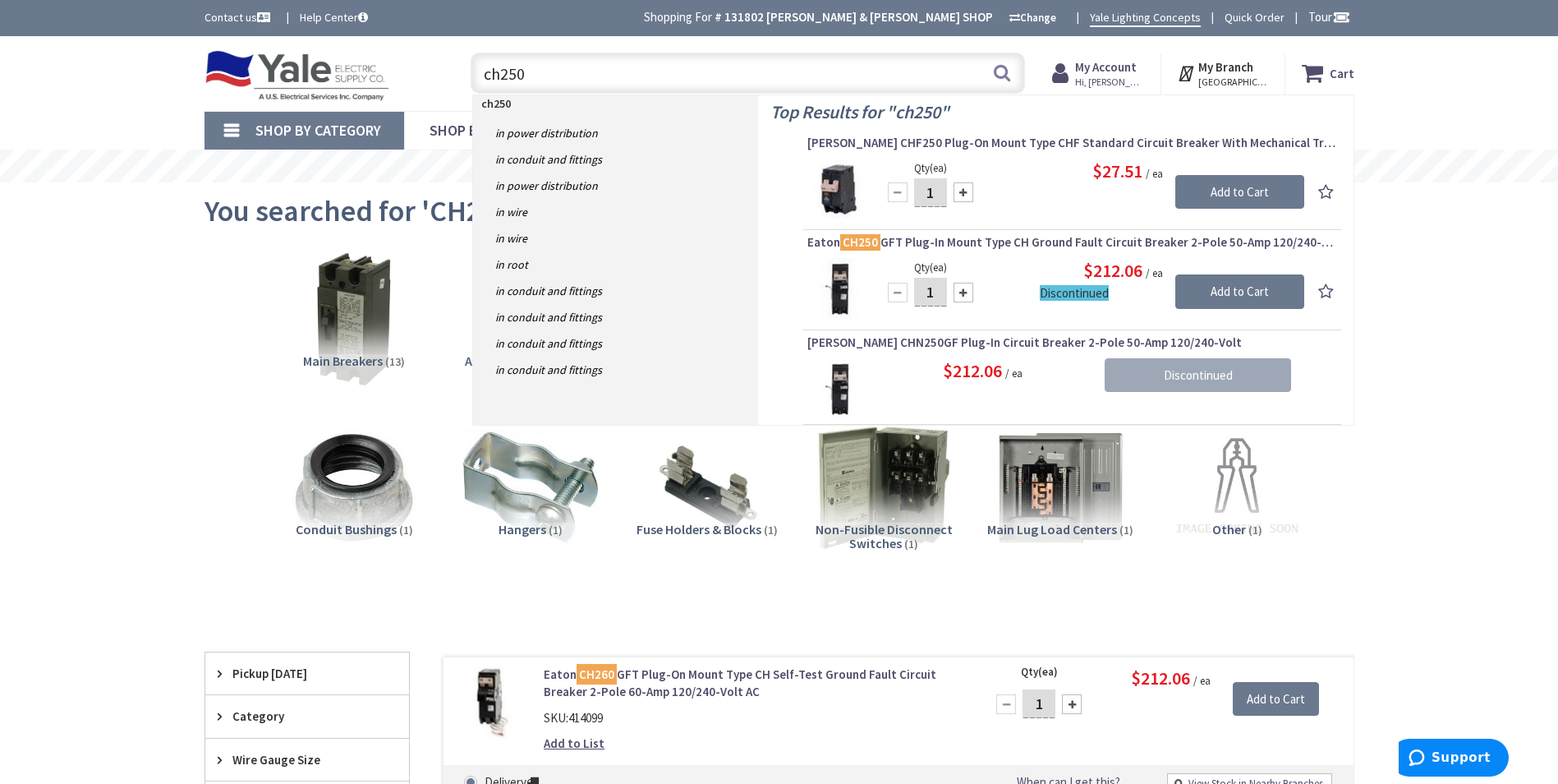
click at [515, 71] on input "ch250" at bounding box center [748, 73] width 555 height 41
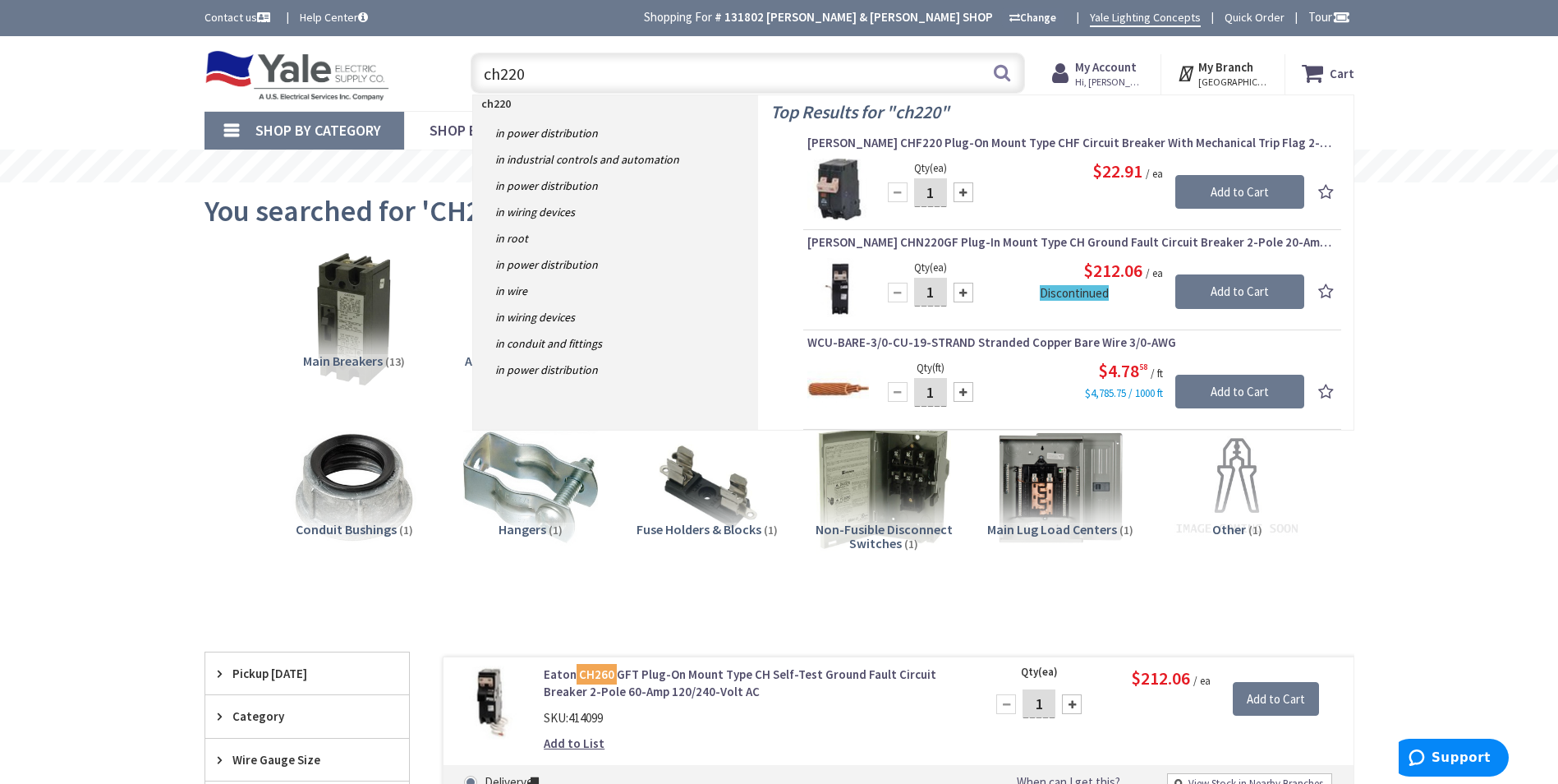
click at [504, 74] on input "ch220" at bounding box center [748, 73] width 555 height 41
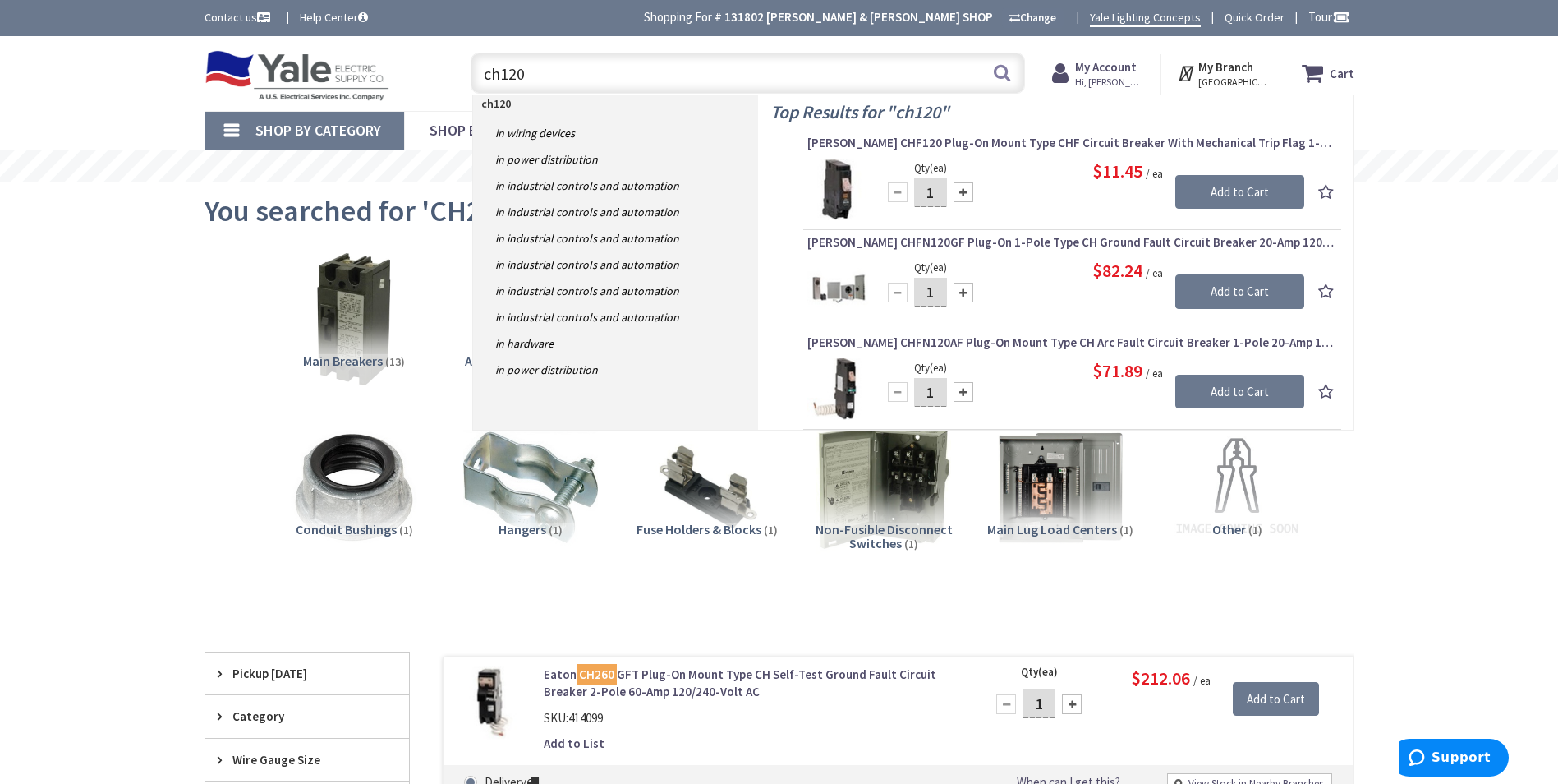
click at [532, 78] on input "ch120" at bounding box center [748, 73] width 555 height 41
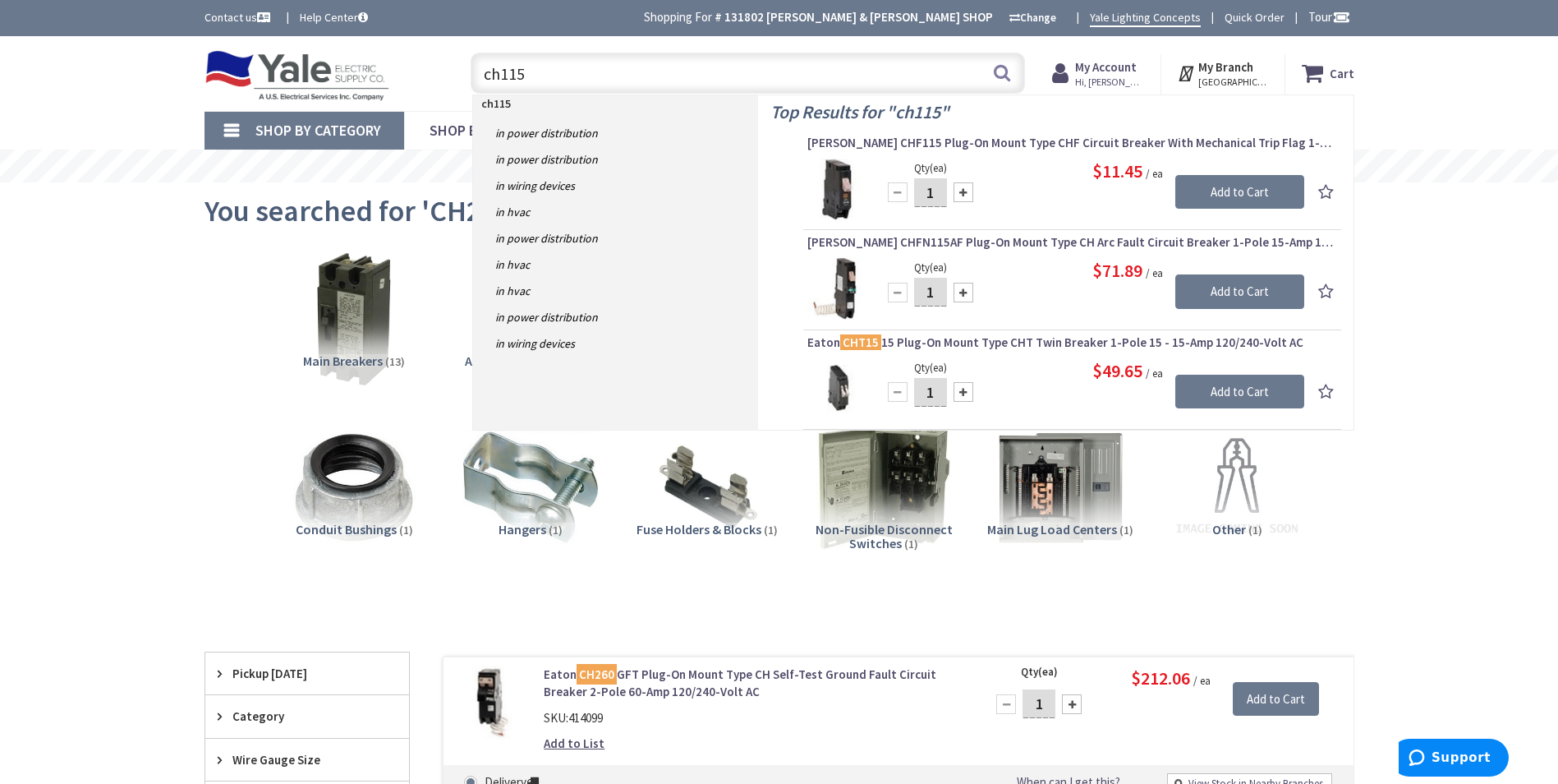
click at [500, 79] on input "ch115" at bounding box center [748, 73] width 555 height 41
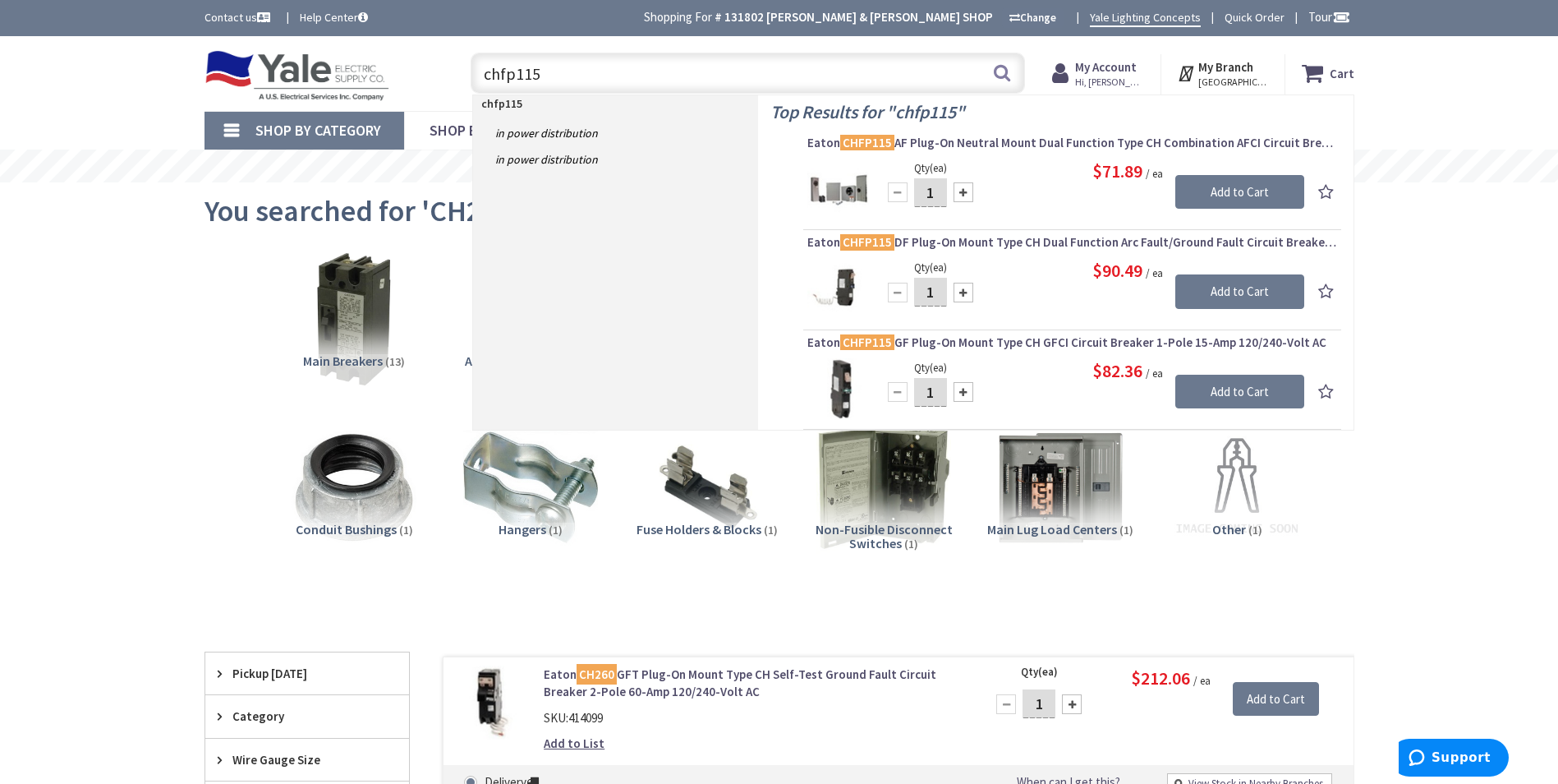
click at [549, 73] on input "chfp115" at bounding box center [748, 73] width 555 height 41
type input "c"
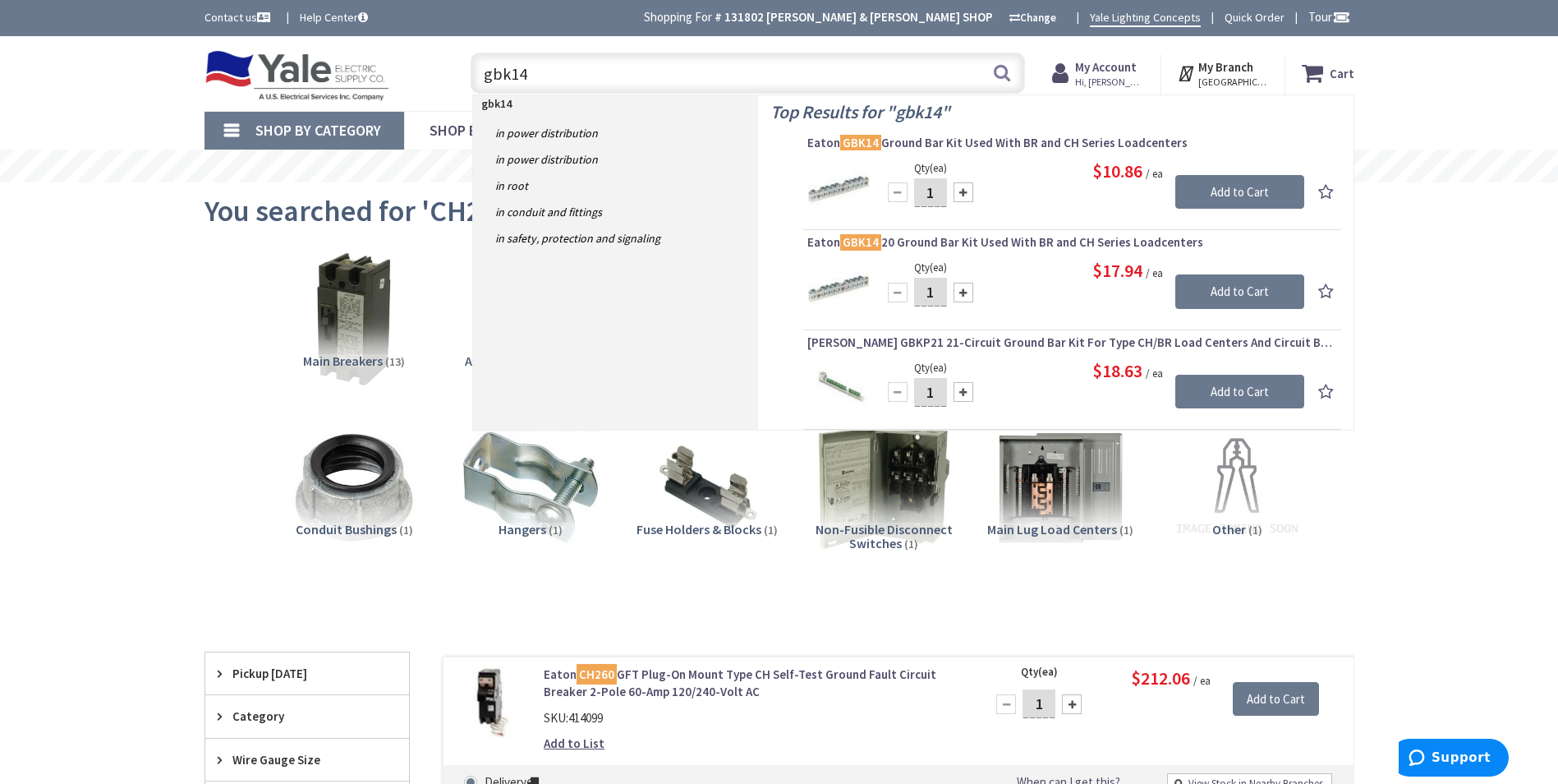
drag, startPoint x: 549, startPoint y: 72, endPoint x: 427, endPoint y: 81, distance: 122.3
click at [427, 81] on div "Toggle Nav gbk14 gbk14 Search Cart My Cart Close You have no items in your shop…" at bounding box center [779, 73] width 1174 height 55
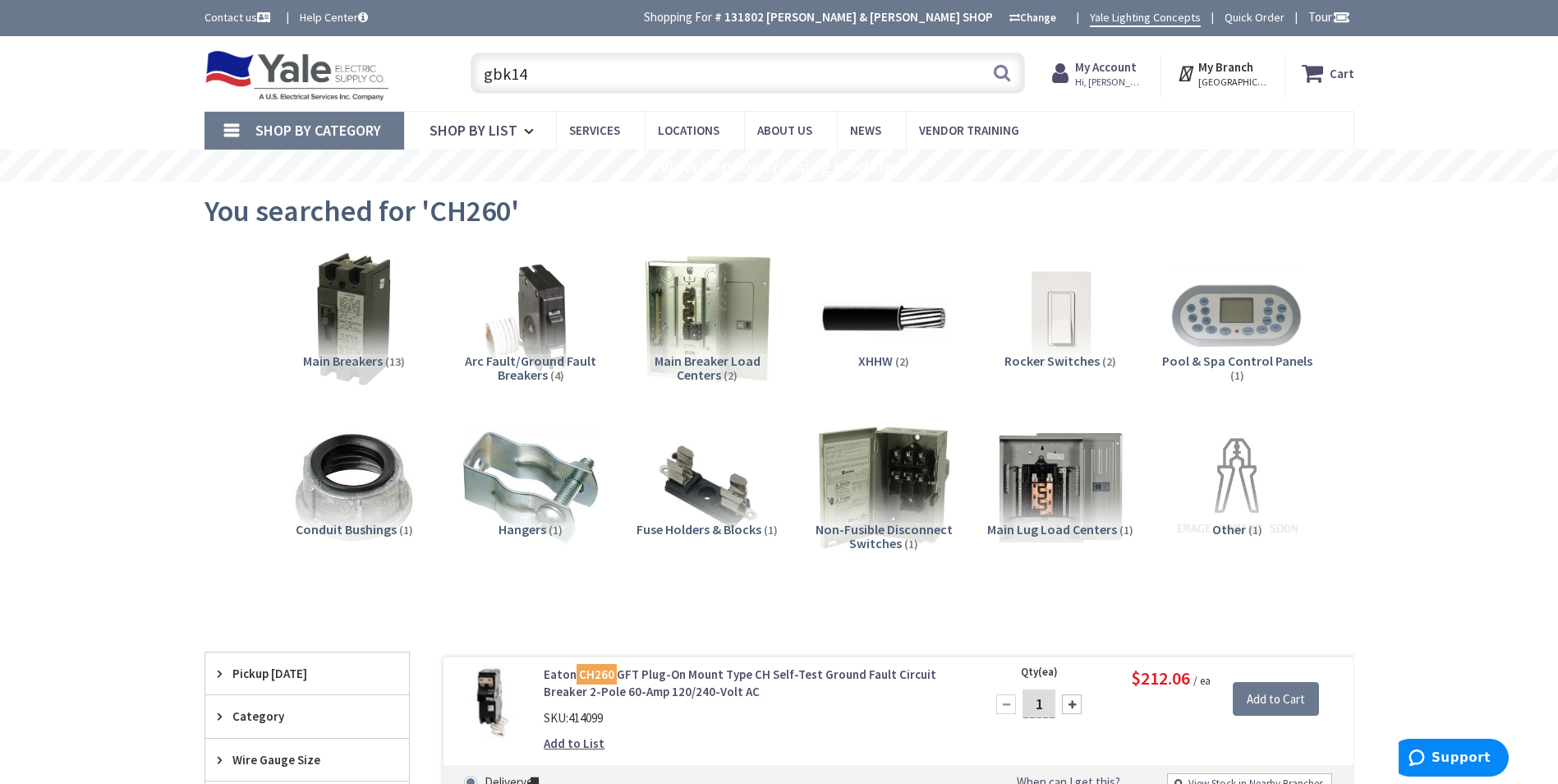
paste input "CHPMIKCH"
type input "CHPMIKCH"
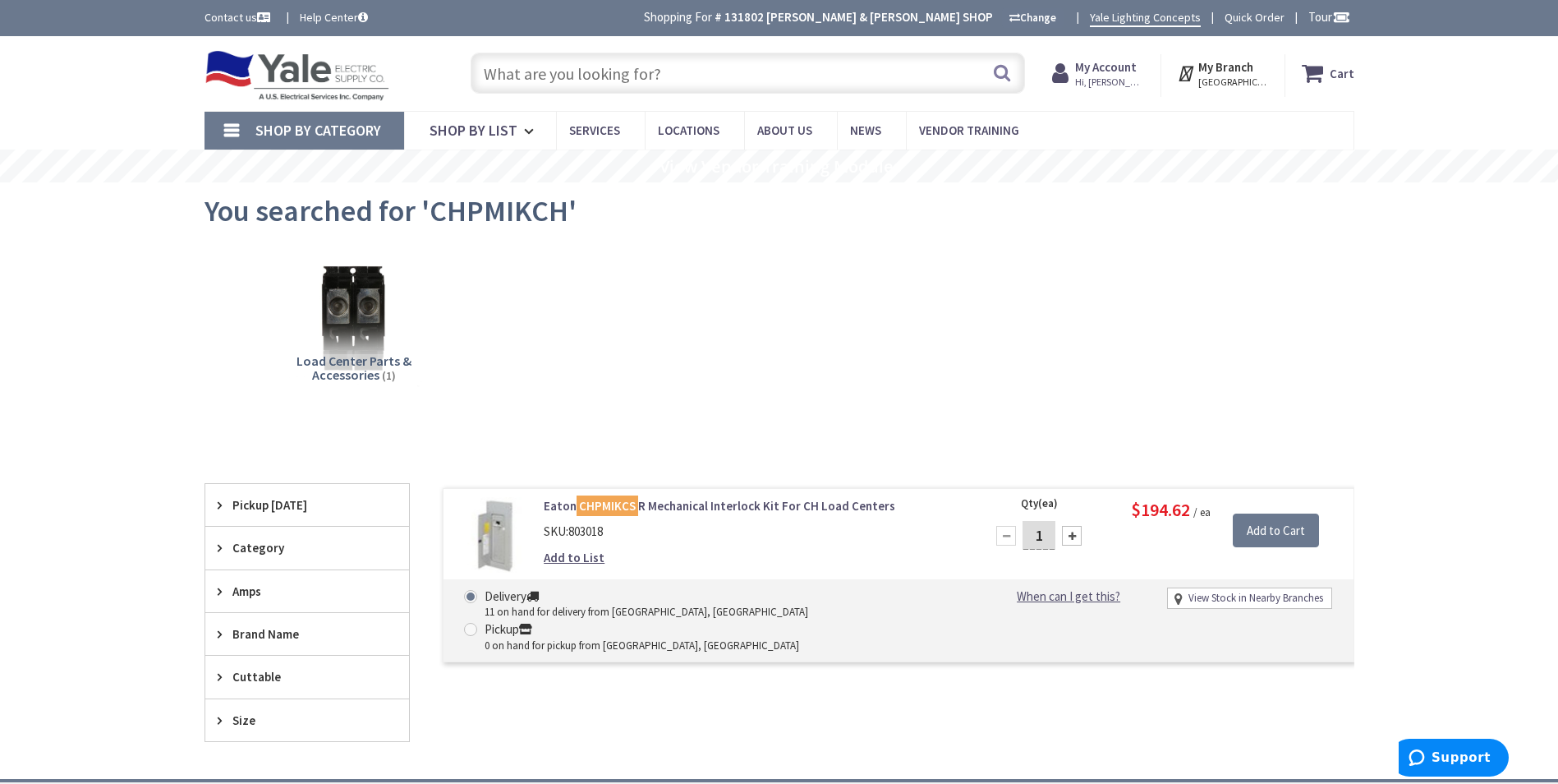
click at [628, 502] on mark "CHPMIKCS" at bounding box center [607, 505] width 62 height 21
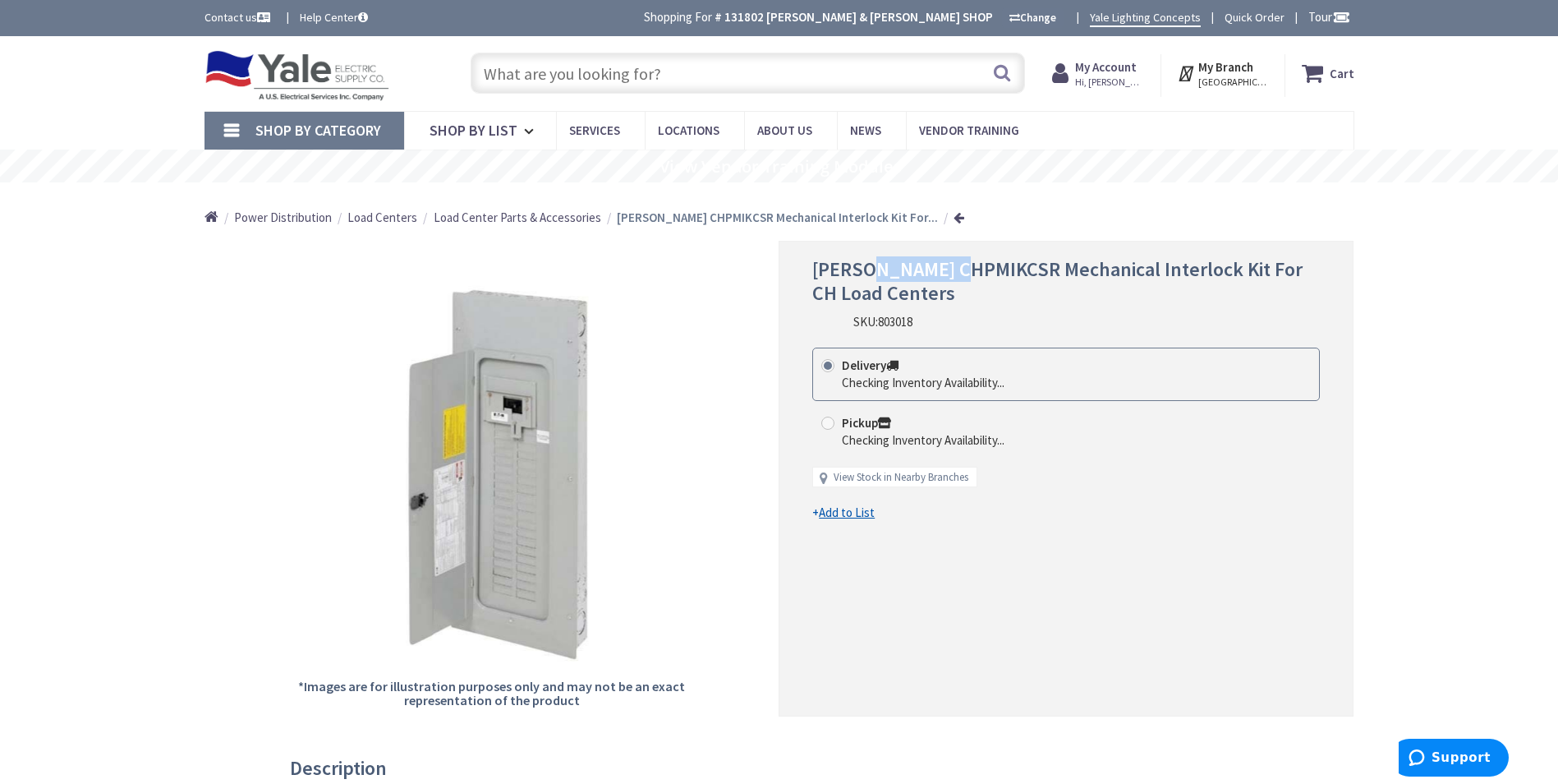
drag, startPoint x: 964, startPoint y: 269, endPoint x: 867, endPoint y: 266, distance: 97.0
click at [867, 266] on span "[PERSON_NAME] CHPMIKCSR Mechanical Interlock Kit For CH Load Centers" at bounding box center [1057, 281] width 490 height 50
drag, startPoint x: 867, startPoint y: 266, endPoint x: 878, endPoint y: 266, distance: 11.0
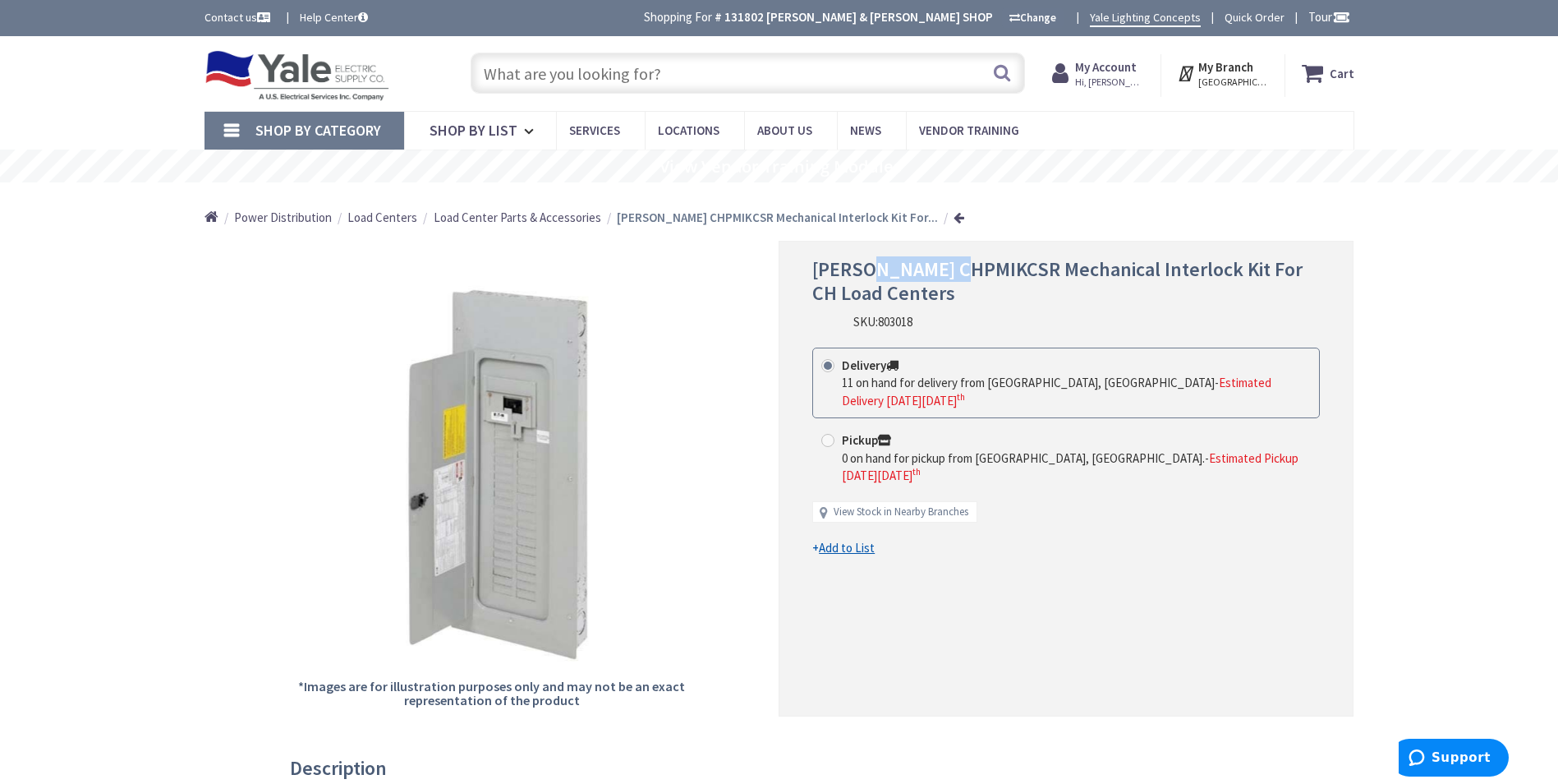
copy span "CHPMIKCSR"
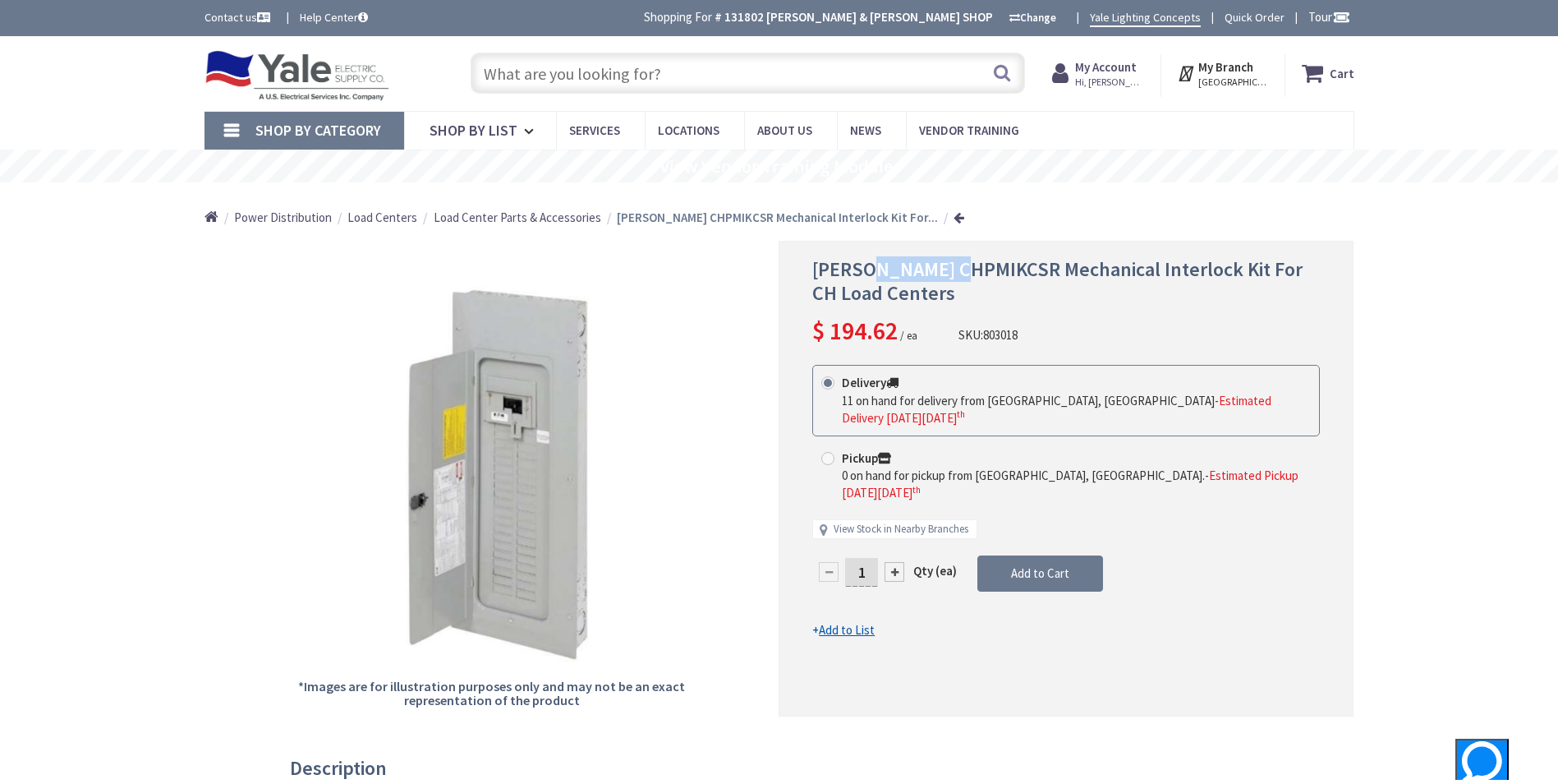
click at [769, 74] on input "text" at bounding box center [748, 73] width 555 height 41
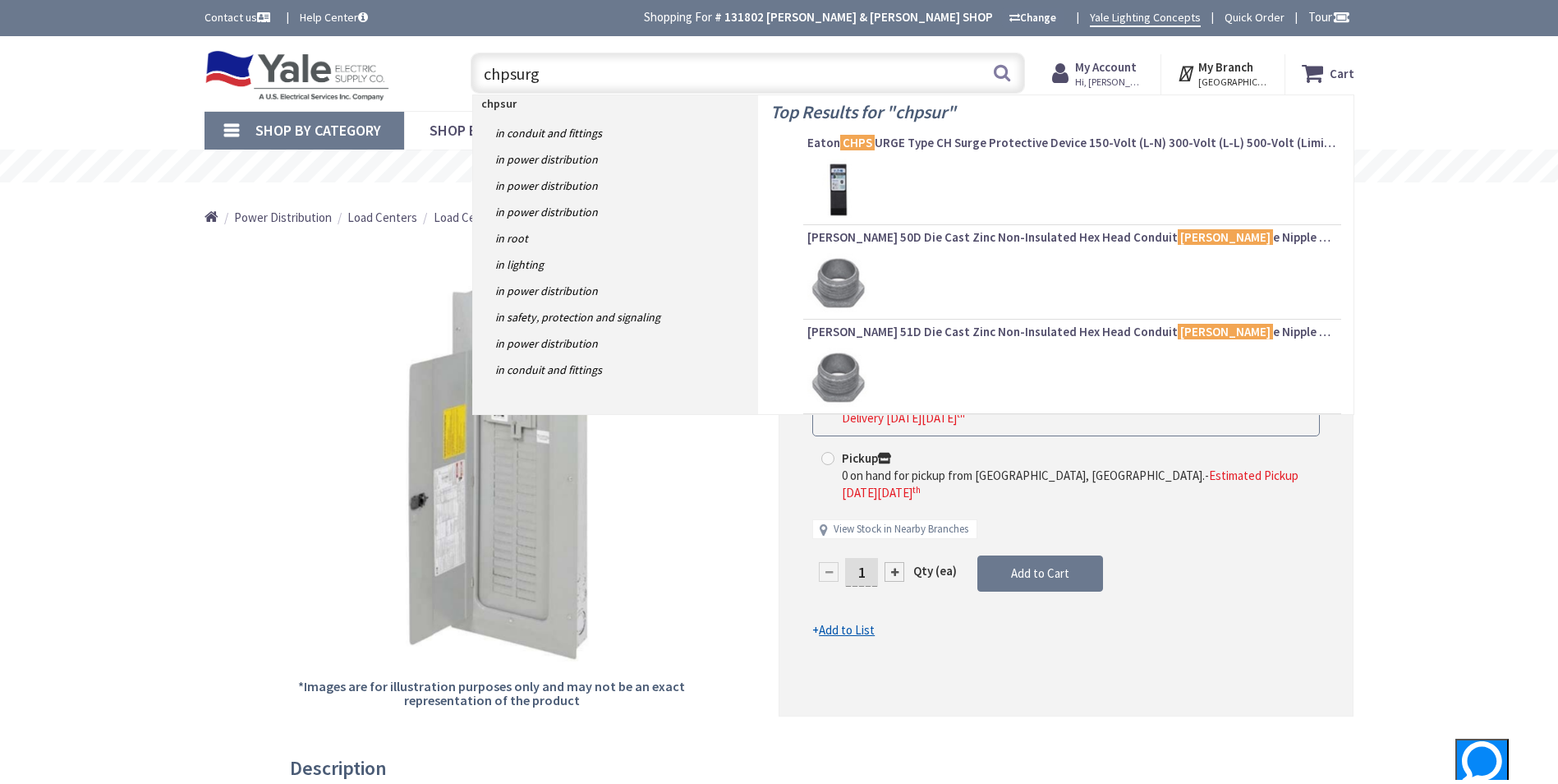
type input "chpsurge"
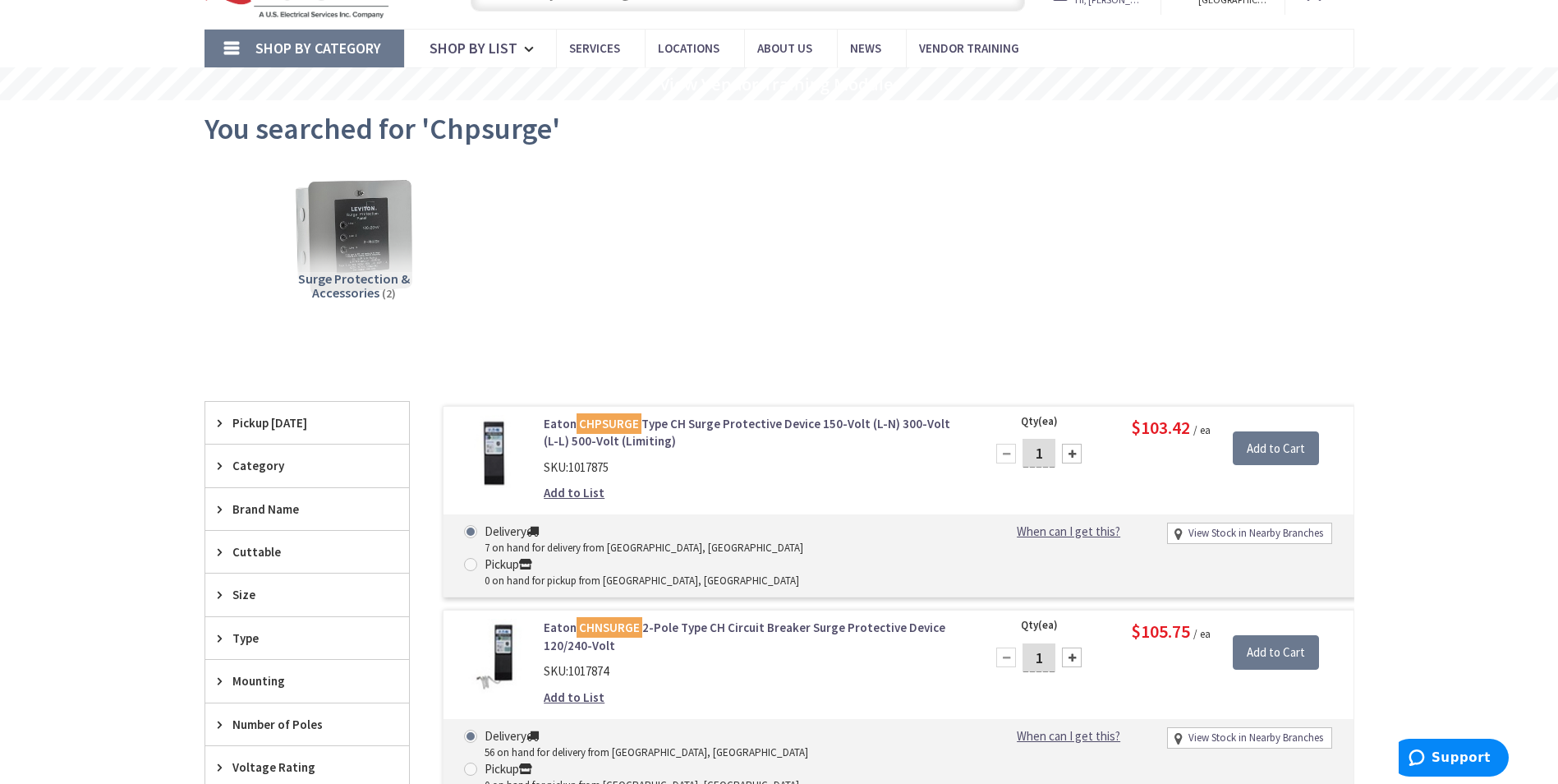
scroll to position [165, 0]
